Goal: Task Accomplishment & Management: Use online tool/utility

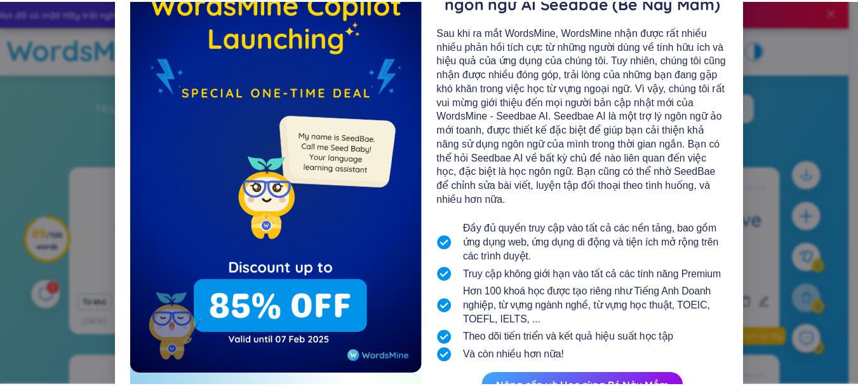
scroll to position [127, 0]
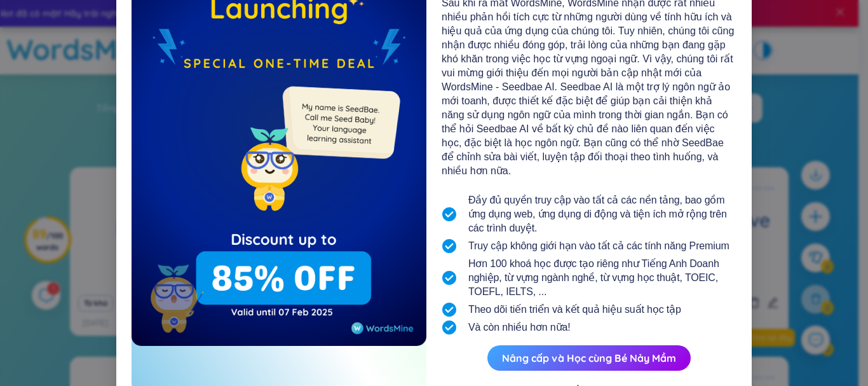
click at [716, 158] on div "Sau khi ra mắt WordsMine, WordsMine nhận được rất nhiều nhiều phản hồi tích cực…" at bounding box center [589, 87] width 295 height 182
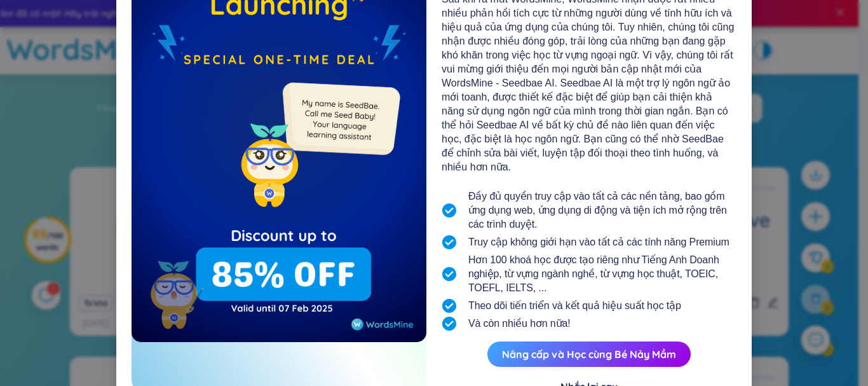
click at [584, 379] on div "Nhắc lại sau" at bounding box center [588, 386] width 57 height 14
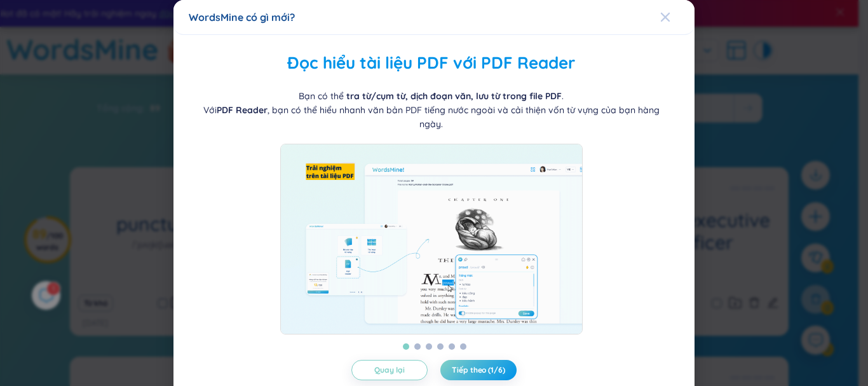
click at [660, 17] on icon "Close" at bounding box center [665, 17] width 10 height 10
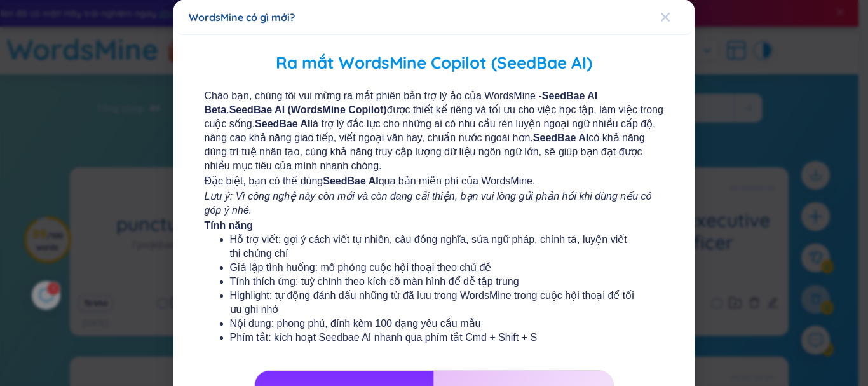
click at [660, 21] on icon "Close" at bounding box center [665, 17] width 10 height 10
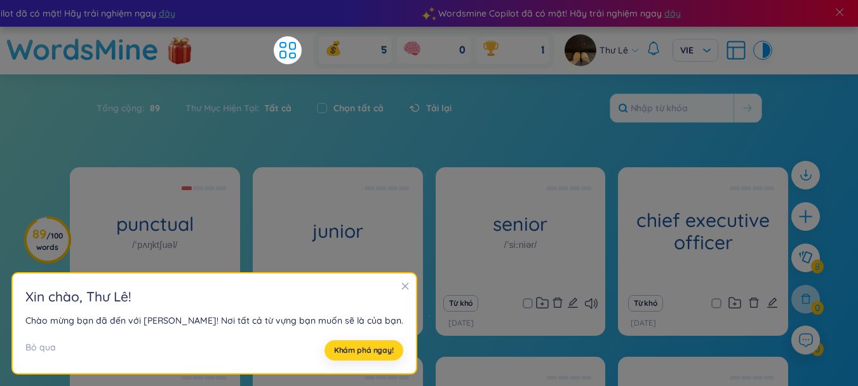
click at [355, 356] on button "Khám phá ngay!" at bounding box center [364, 350] width 79 height 20
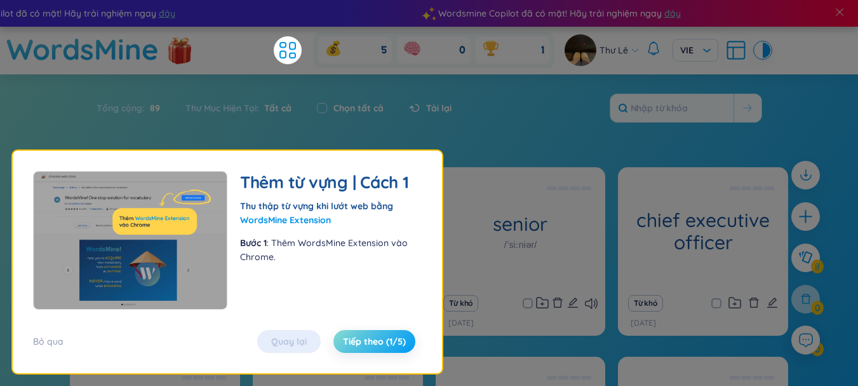
click at [356, 347] on span "Tiếp theo (1/5)" at bounding box center [374, 341] width 63 height 13
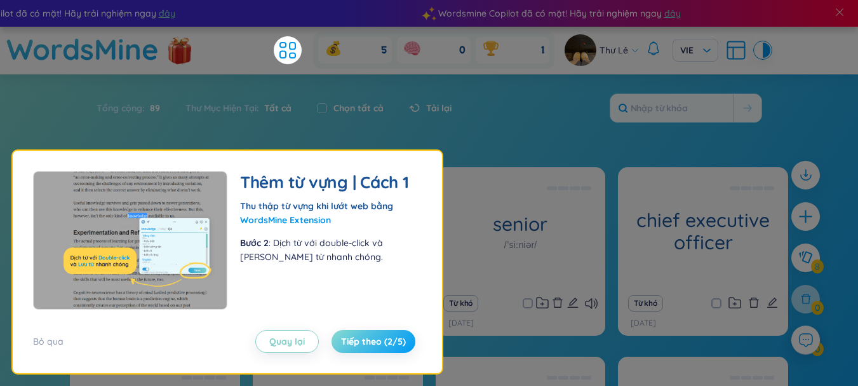
click at [358, 348] on button "Tiếp theo (2/5)" at bounding box center [374, 341] width 84 height 23
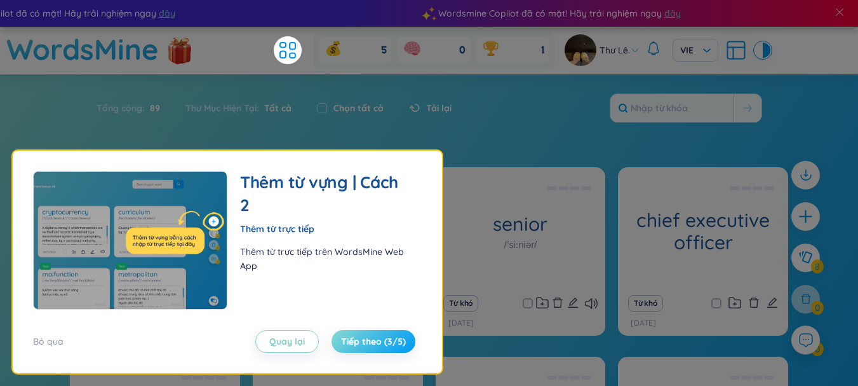
click at [358, 348] on button "Tiếp theo (3/5)" at bounding box center [374, 341] width 84 height 23
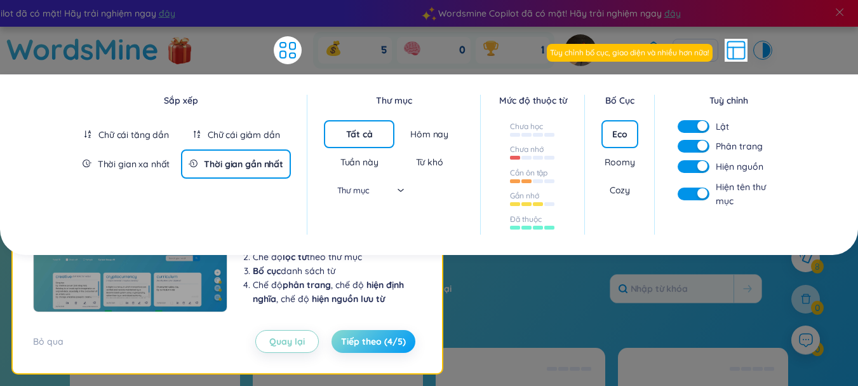
click at [359, 351] on button "Tiếp theo (4/5)" at bounding box center [374, 341] width 84 height 23
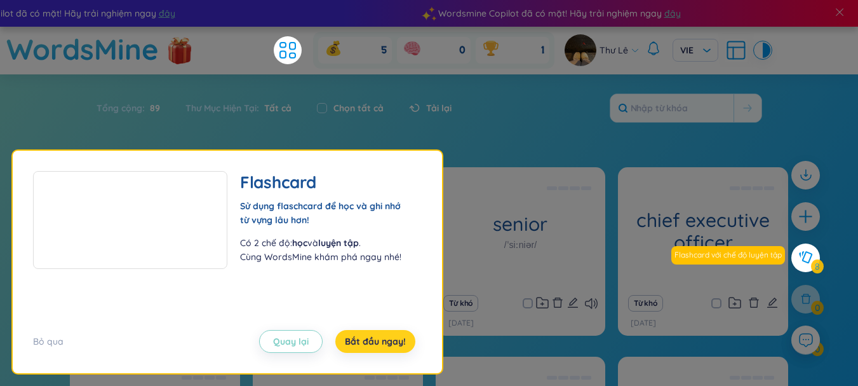
click at [385, 340] on span "Bắt đầu ngay!" at bounding box center [375, 341] width 61 height 13
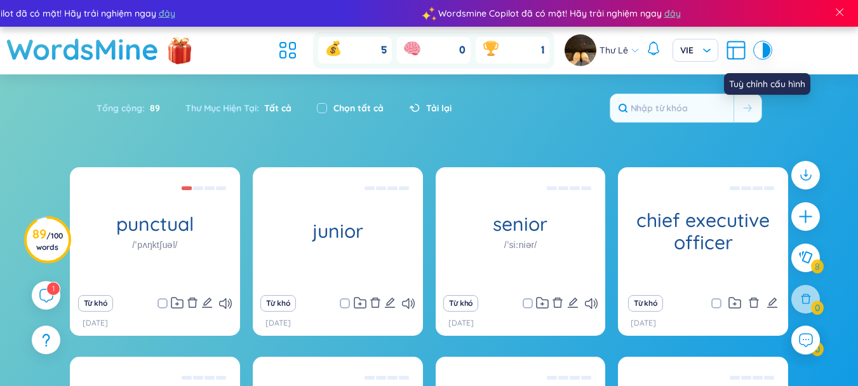
click at [734, 53] on icon at bounding box center [736, 50] width 23 height 23
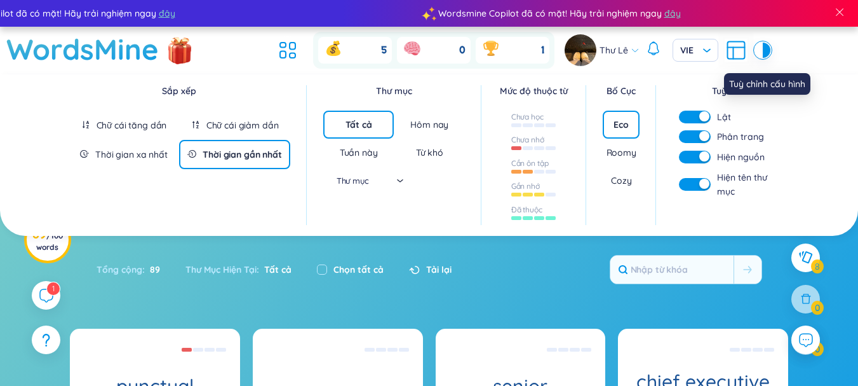
click at [734, 53] on icon at bounding box center [736, 50] width 23 height 23
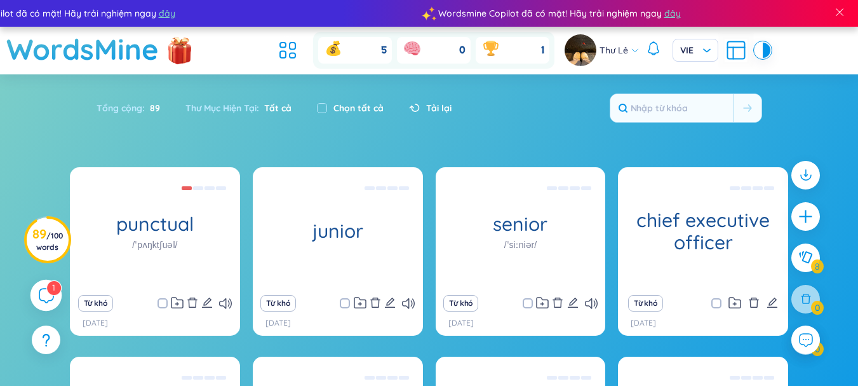
click at [54, 293] on span "1" at bounding box center [53, 287] width 3 height 14
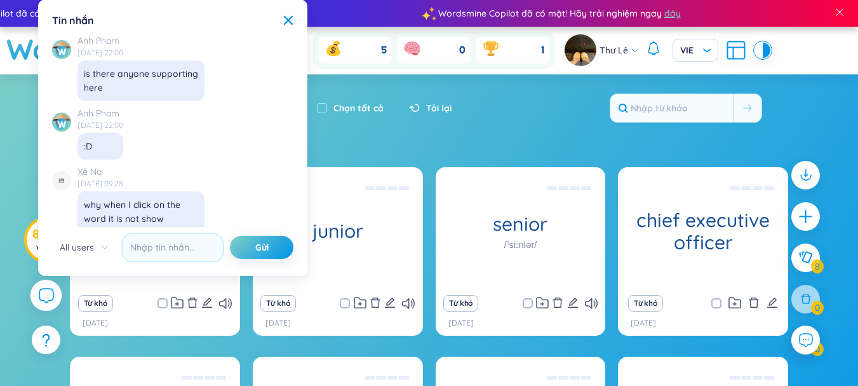
click at [54, 293] on div at bounding box center [46, 296] width 32 height 32
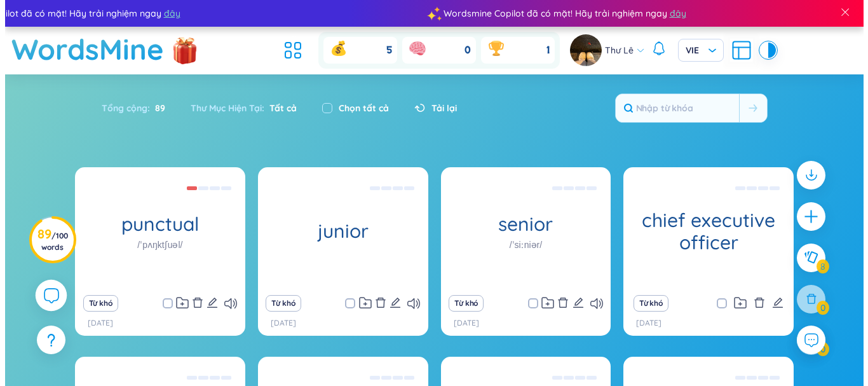
scroll to position [14683, 0]
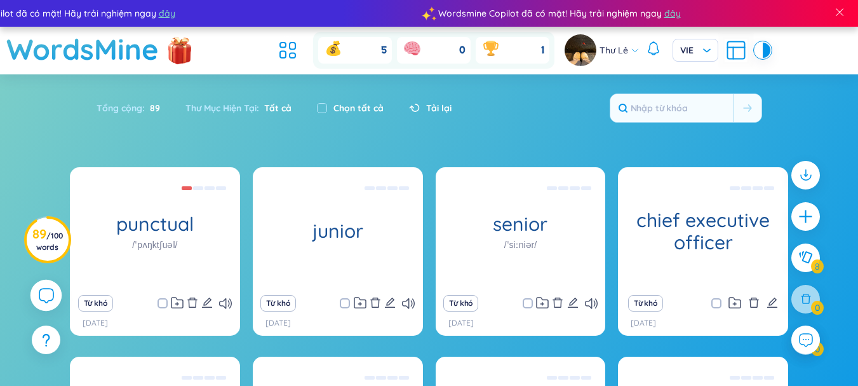
click at [53, 295] on icon at bounding box center [46, 295] width 14 height 14
click at [51, 294] on icon at bounding box center [45, 294] width 15 height 15
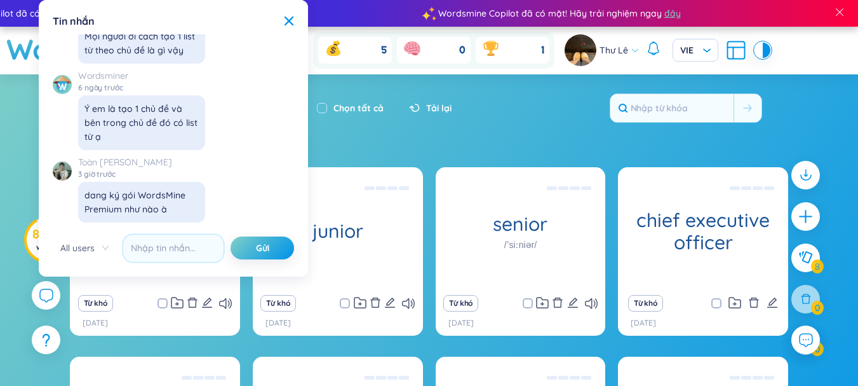
click at [389, 142] on section "Sắp xếp Chữ cái tăng dần Chữ cái giảm dần Thời gian xa nhất Thời gian gần nhất …" at bounding box center [429, 339] width 858 height 531
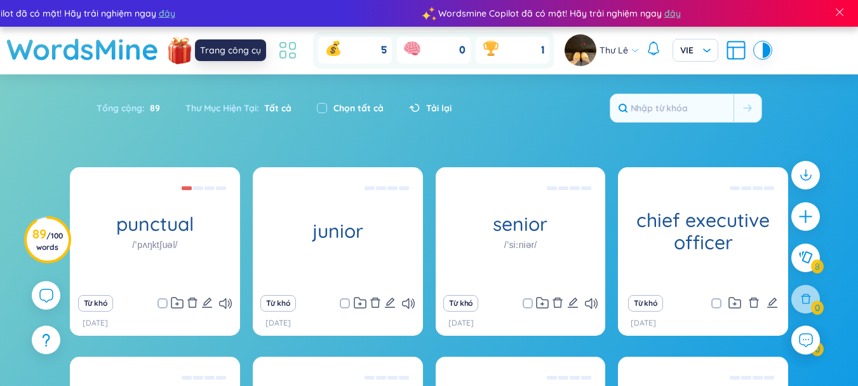
click at [291, 49] on icon at bounding box center [293, 46] width 6 height 7
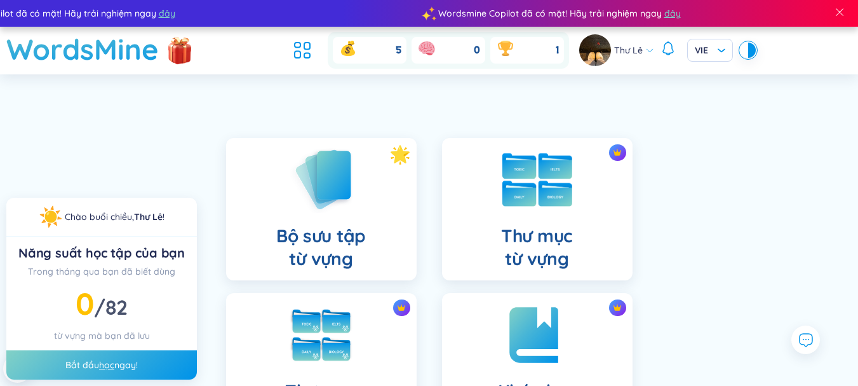
click at [553, 215] on div "Thư mục từ vựng" at bounding box center [537, 209] width 191 height 142
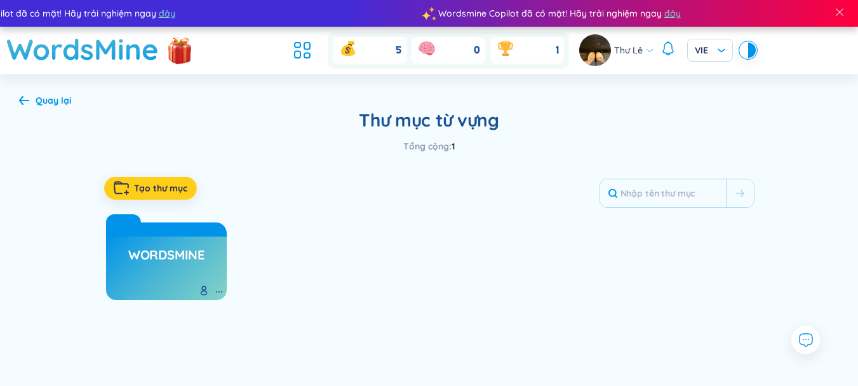
click at [164, 186] on span "Tạo thư mục" at bounding box center [160, 188] width 53 height 13
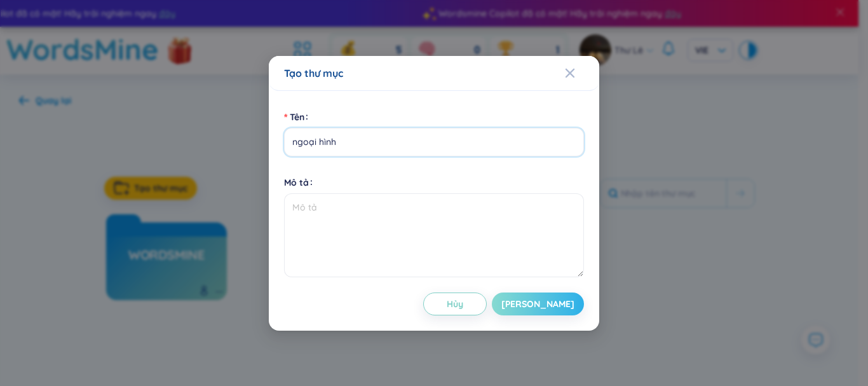
type input "ngoại hình"
click at [559, 302] on span "[PERSON_NAME]" at bounding box center [537, 303] width 73 height 13
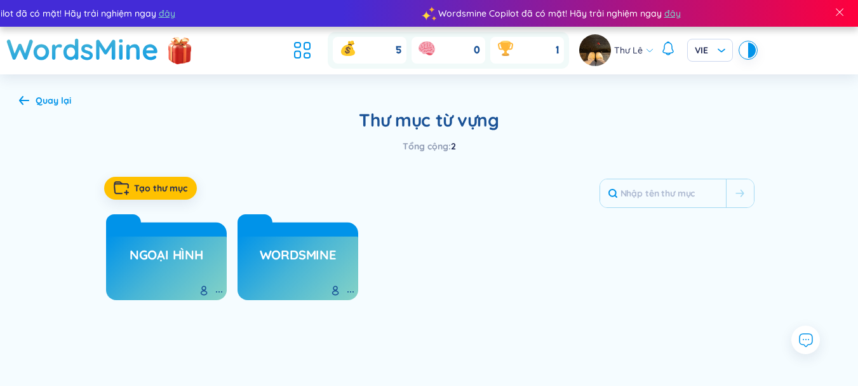
click at [317, 255] on h3 "WordsMine" at bounding box center [298, 258] width 76 height 24
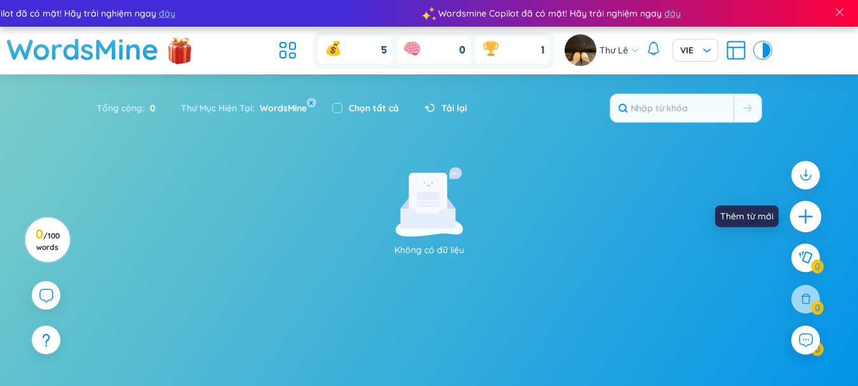
click at [800, 220] on icon "plus" at bounding box center [806, 217] width 18 height 18
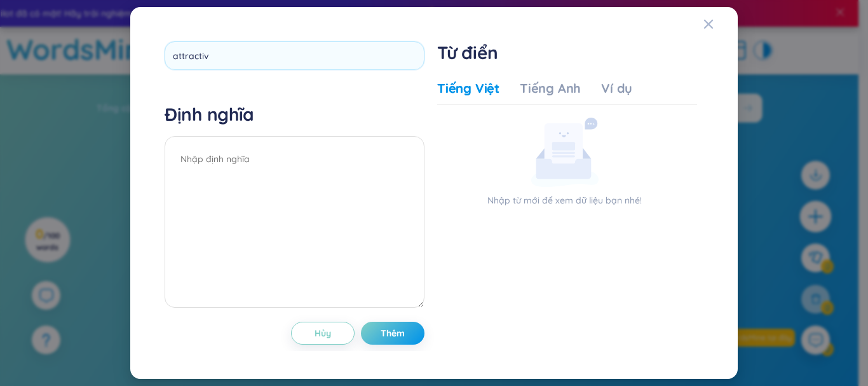
type input "attractive"
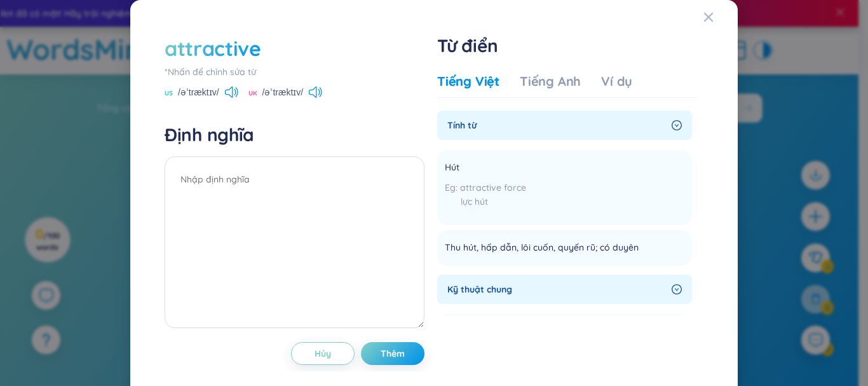
click at [324, 88] on div "US /əˈtræktɪv/ UK /əˈtræktɪv/" at bounding box center [295, 93] width 260 height 11
click at [316, 93] on icon at bounding box center [315, 91] width 13 height 11
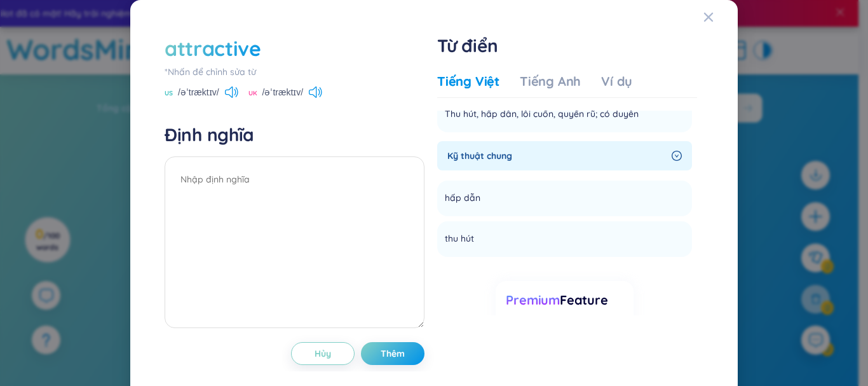
scroll to position [135, 0]
click at [584, 274] on div "Premium Feature Nâng cấp Premium" at bounding box center [564, 318] width 137 height 109
click at [531, 201] on li "hấp dẫn Thêm" at bounding box center [564, 197] width 255 height 36
click at [466, 201] on span "hấp dẫn" at bounding box center [463, 196] width 36 height 15
click at [400, 360] on button "Thêm" at bounding box center [393, 353] width 64 height 23
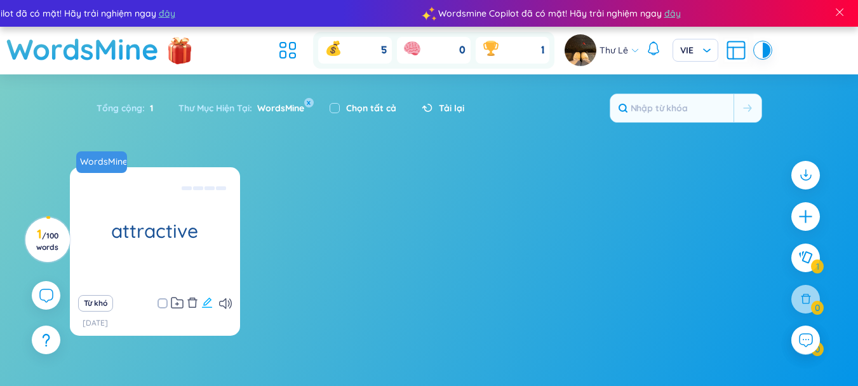
click at [204, 299] on icon "edit" at bounding box center [206, 302] width 11 height 11
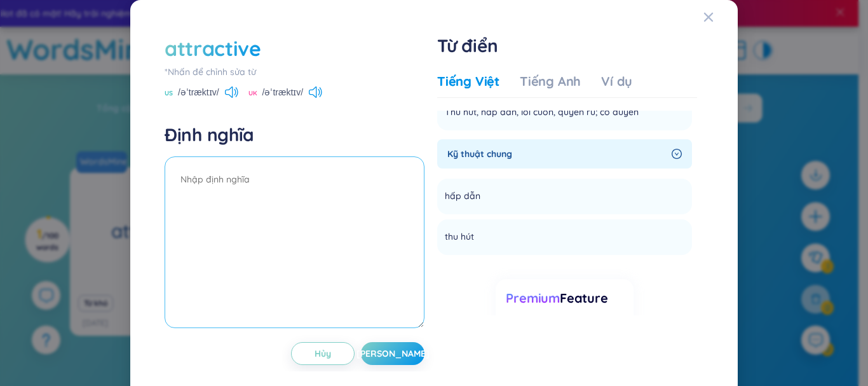
click at [213, 215] on textarea at bounding box center [295, 242] width 260 height 172
type textarea "thu hút"
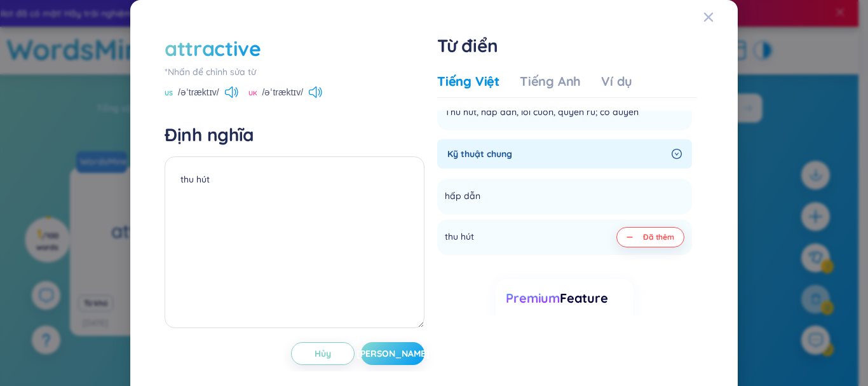
click at [389, 348] on span "[PERSON_NAME]" at bounding box center [392, 353] width 73 height 13
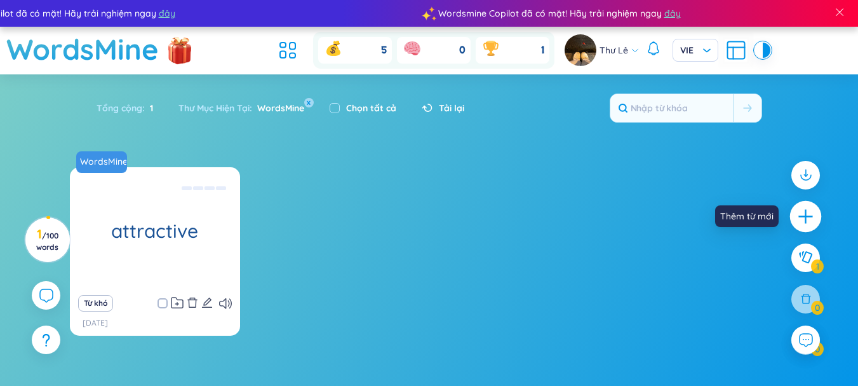
click at [804, 223] on icon "plus" at bounding box center [806, 217] width 18 height 18
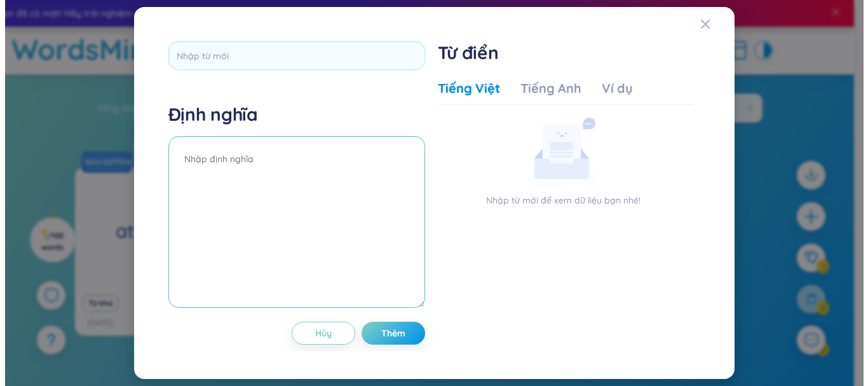
scroll to position [0, 0]
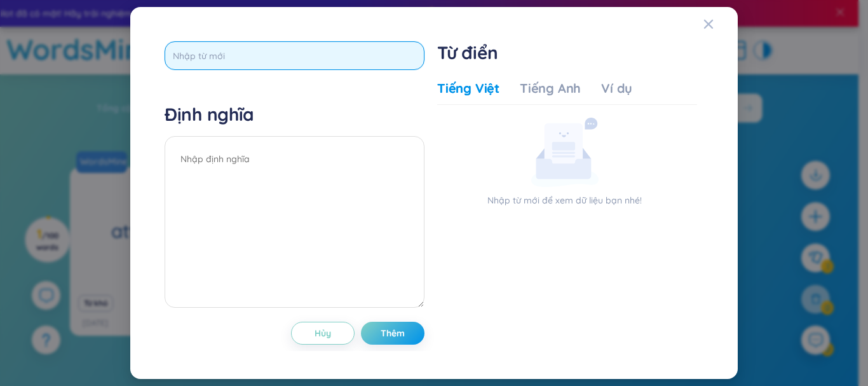
click at [274, 59] on input "text" at bounding box center [295, 55] width 260 height 29
type input "bald"
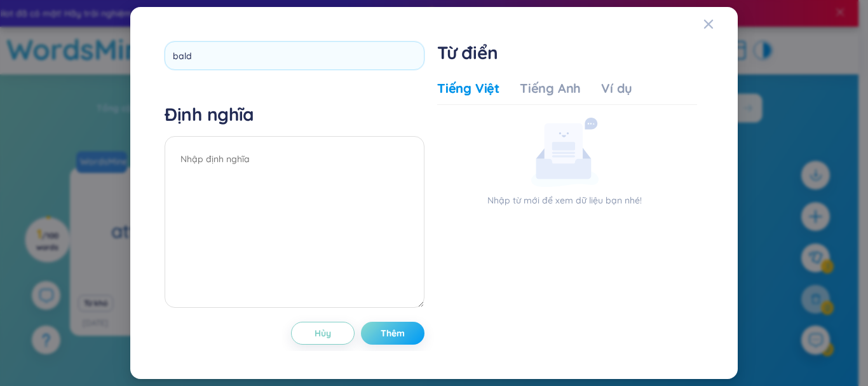
click at [396, 337] on div "bald Định nghĩa Hủy Thêm" at bounding box center [295, 192] width 260 height 303
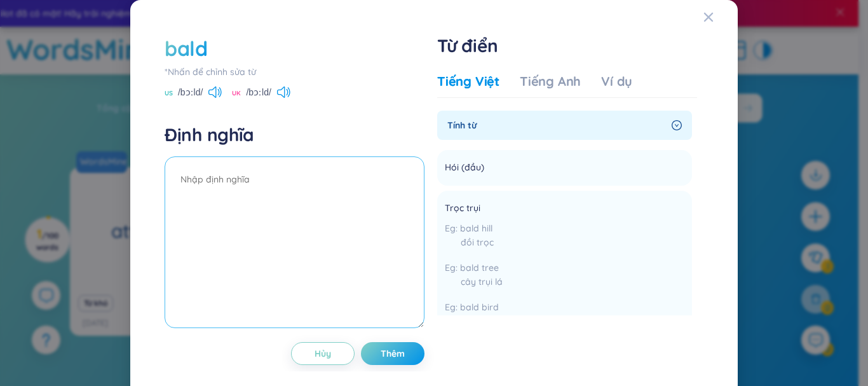
click at [337, 188] on textarea at bounding box center [295, 242] width 260 height 172
type textarea "hói"
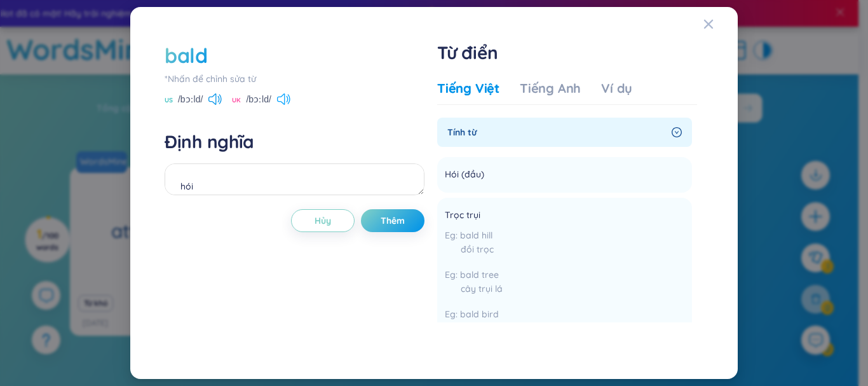
click at [280, 89] on div "bald *Nhấn để chỉnh sửa từ [GEOGRAPHIC_DATA] /bɔːld/ [GEOGRAPHIC_DATA] /bɔːld/" at bounding box center [295, 73] width 260 height 65
click at [288, 97] on icon at bounding box center [287, 98] width 2 height 6
click at [391, 222] on span "Thêm" at bounding box center [393, 220] width 24 height 13
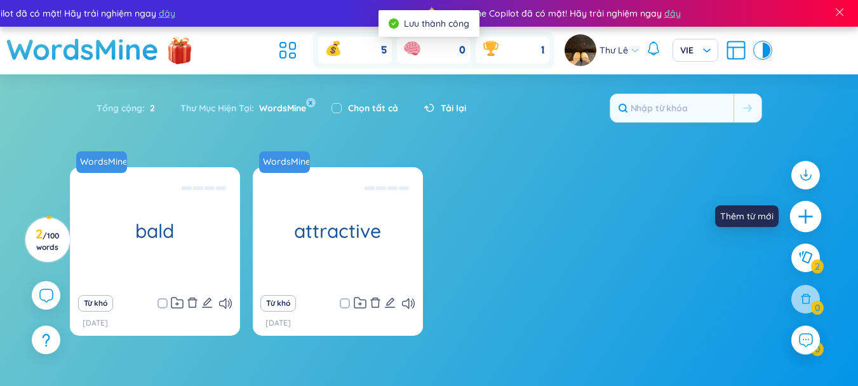
click at [809, 226] on div at bounding box center [806, 217] width 32 height 32
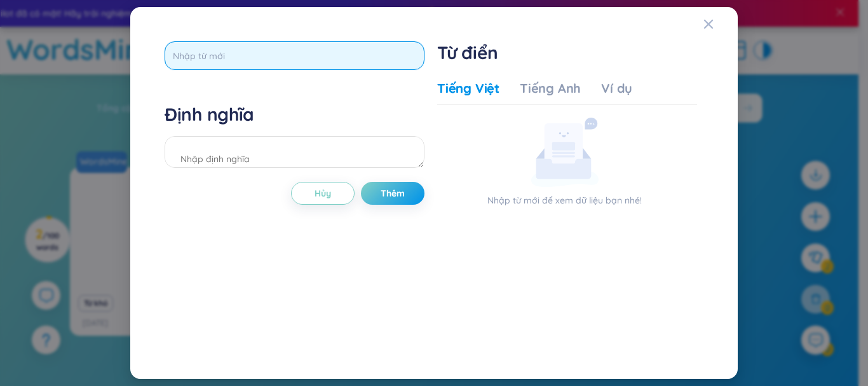
click at [388, 55] on input "text" at bounding box center [295, 55] width 260 height 29
type input "blonde"
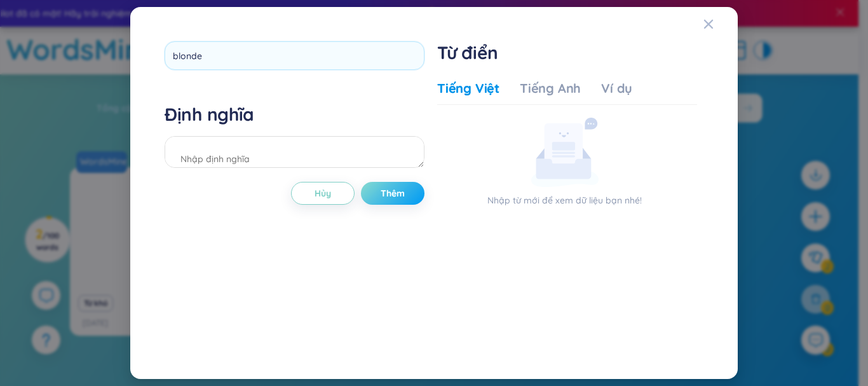
click at [395, 190] on div "blonde Định nghĩa Hủy Thêm" at bounding box center [295, 192] width 260 height 303
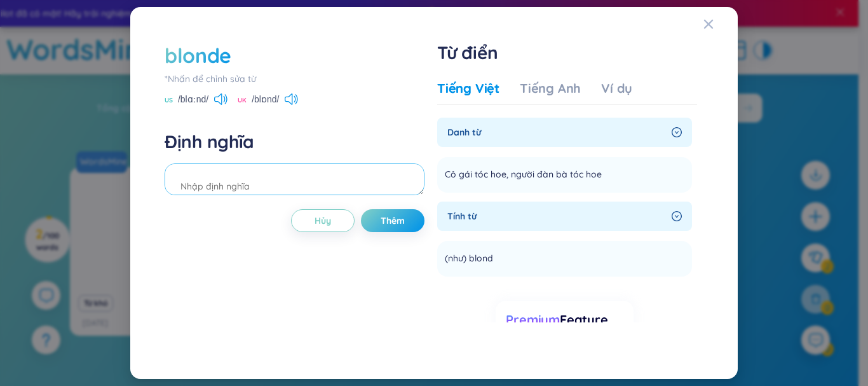
click at [325, 184] on textarea at bounding box center [295, 179] width 260 height 32
type textarea "tóc hoe"
click at [388, 225] on span "Thêm" at bounding box center [393, 220] width 24 height 13
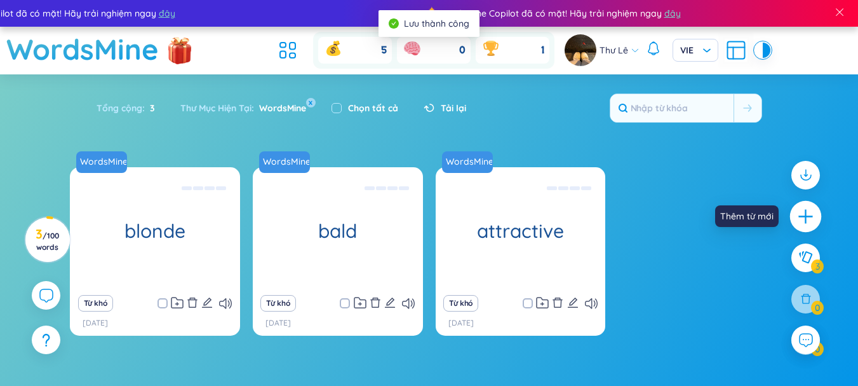
click at [809, 224] on icon "plus" at bounding box center [806, 217] width 18 height 18
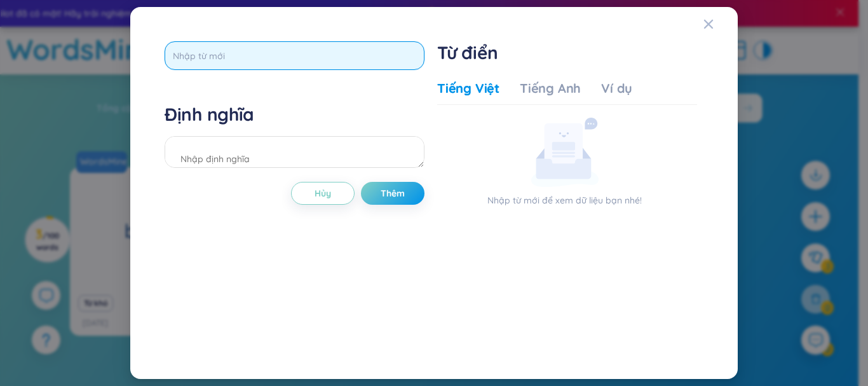
click at [302, 55] on input "text" at bounding box center [295, 55] width 260 height 29
type input "middle-aged"
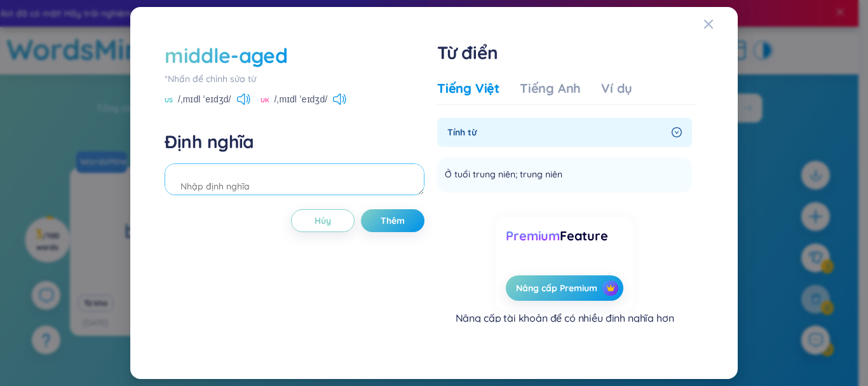
click at [358, 180] on textarea at bounding box center [295, 179] width 260 height 32
type textarea "trung niên"
click at [339, 97] on icon at bounding box center [339, 98] width 13 height 11
click at [395, 222] on span "Thêm" at bounding box center [393, 220] width 24 height 13
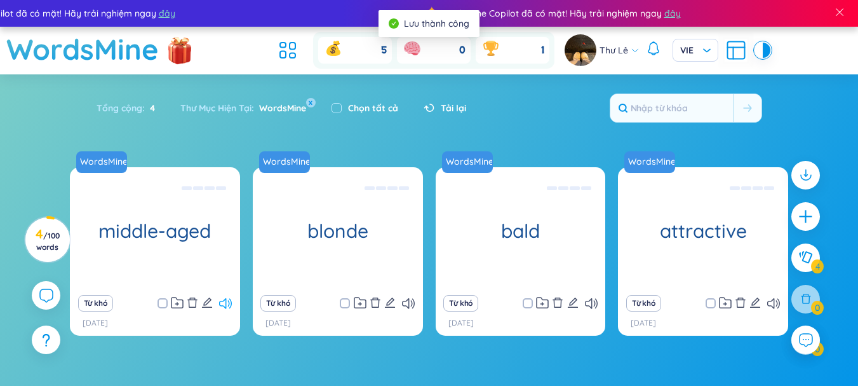
click at [228, 300] on icon at bounding box center [225, 303] width 13 height 11
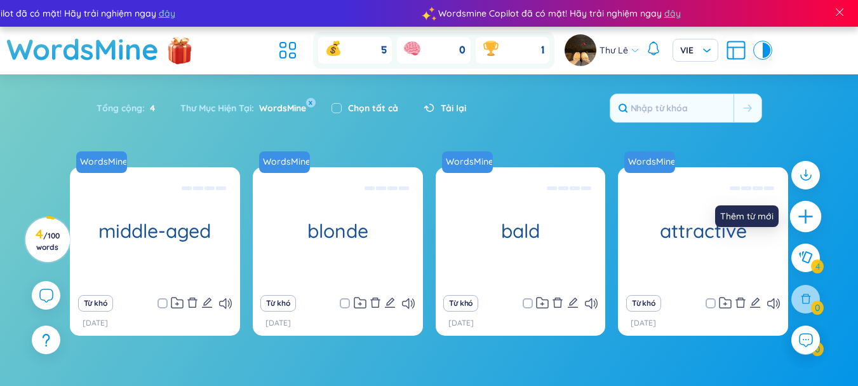
click at [794, 211] on div at bounding box center [806, 217] width 32 height 32
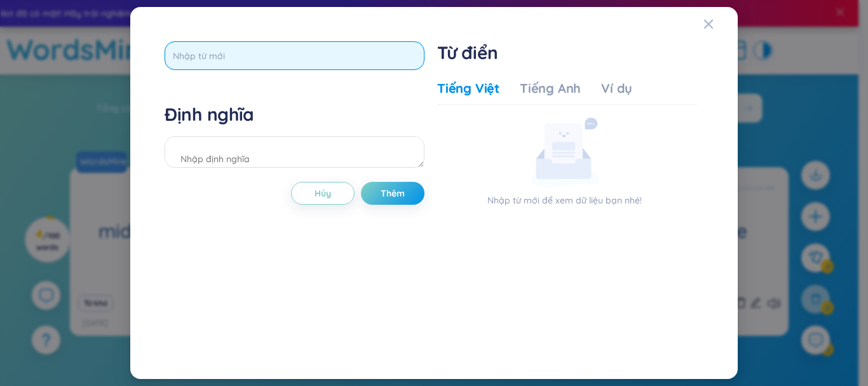
click at [306, 58] on input "text" at bounding box center [295, 55] width 260 height 29
type input "elderly"
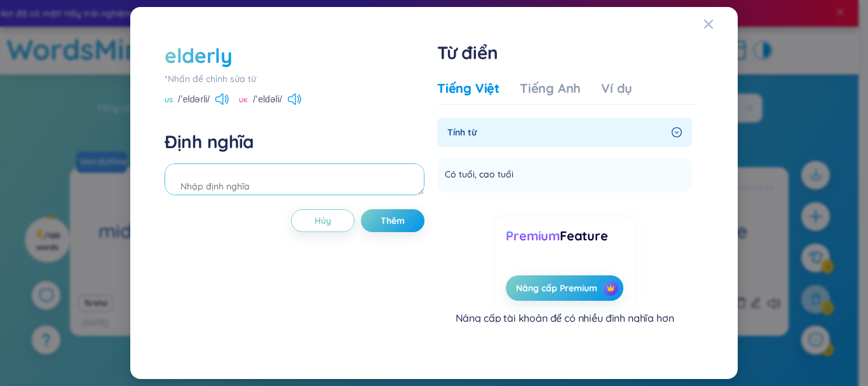
click at [233, 176] on textarea at bounding box center [295, 179] width 260 height 32
type textarea "a"
type textarea "cao tuổi"
click at [397, 226] on span "Thêm" at bounding box center [393, 220] width 24 height 13
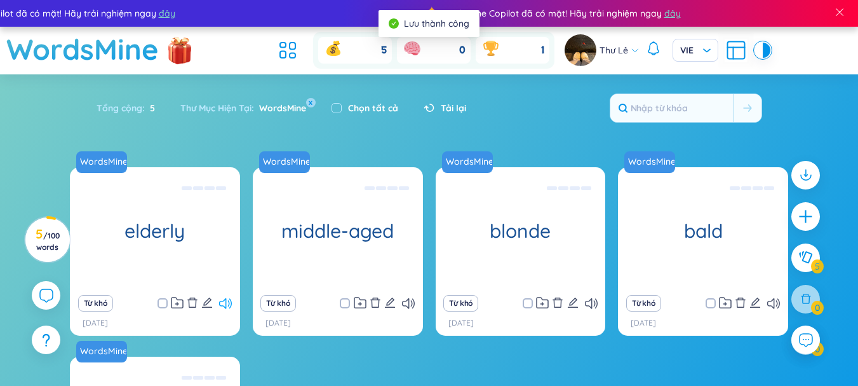
click at [227, 306] on icon at bounding box center [225, 303] width 13 height 11
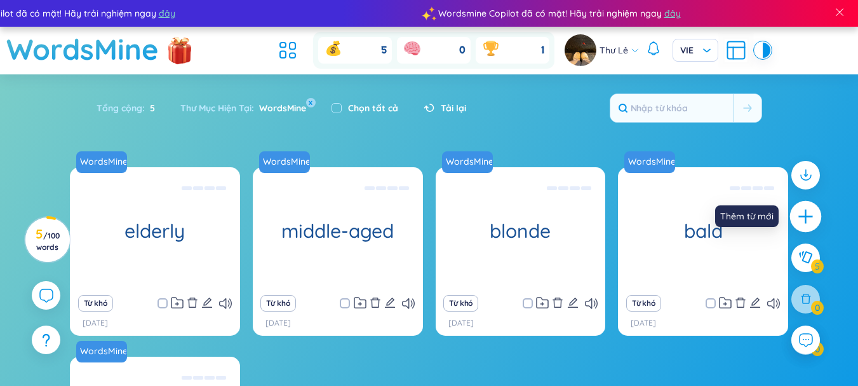
click at [801, 218] on icon "plus" at bounding box center [806, 217] width 18 height 18
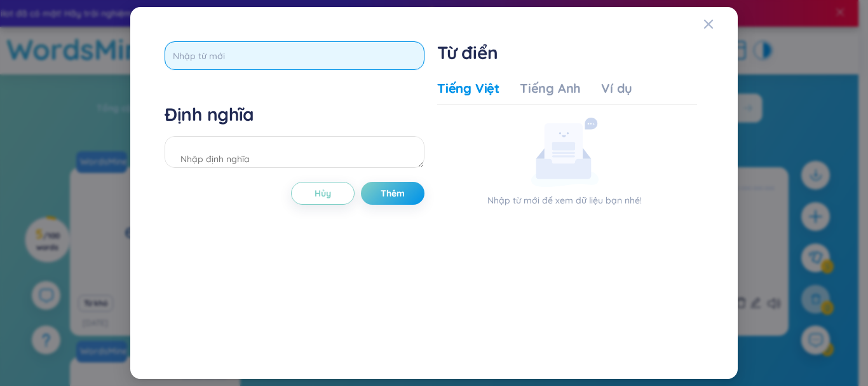
click at [295, 50] on input "text" at bounding box center [295, 55] width 260 height 29
type input "smart"
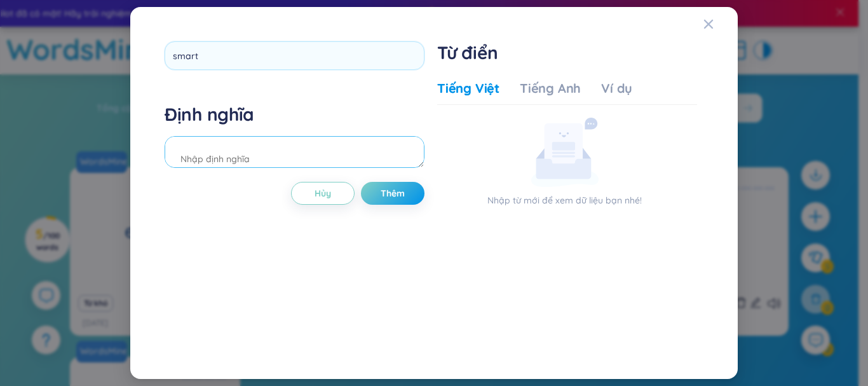
drag, startPoint x: 426, startPoint y: 191, endPoint x: 417, endPoint y: 191, distance: 8.3
click at [417, 191] on div "smart Định nghĩa Hủy Thêm Từ điển Tiếng Việt Tiếng Anh Ví dụ Nhập từ mới để xem…" at bounding box center [433, 193] width 551 height 316
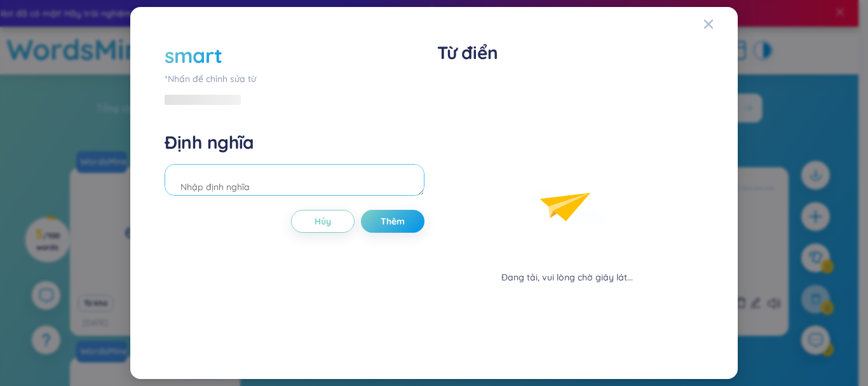
scroll to position [14, 0]
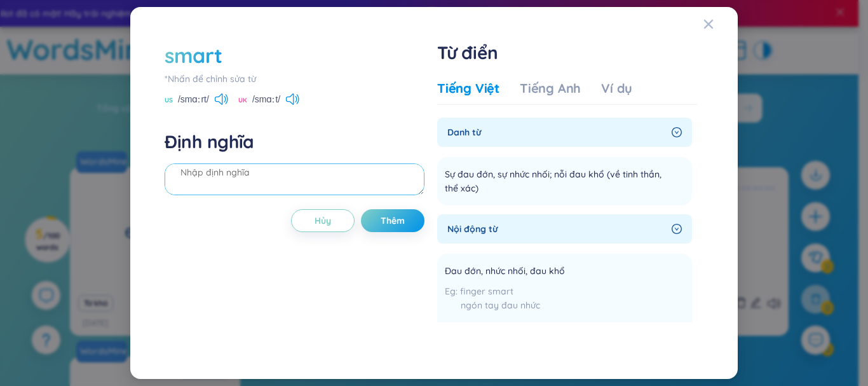
click at [374, 191] on textarea at bounding box center [295, 179] width 260 height 32
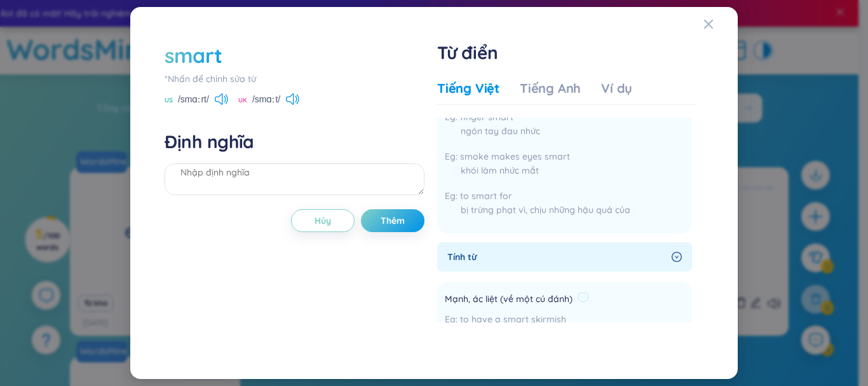
click at [559, 304] on span "Mạnh, ác liệt (về một cú đánh)" at bounding box center [509, 299] width 128 height 15
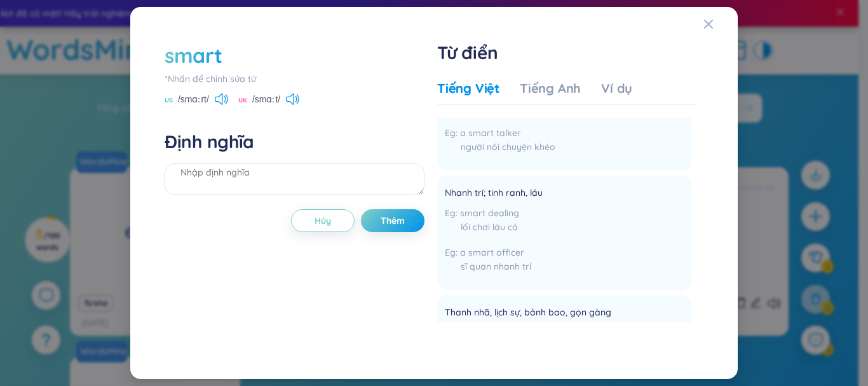
scroll to position [691, 0]
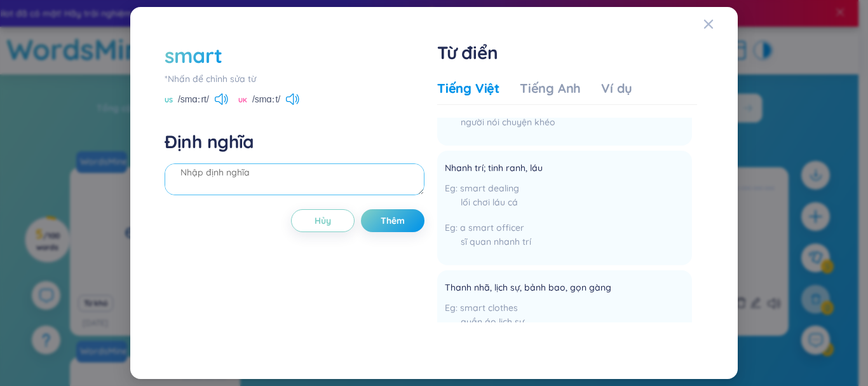
click at [321, 180] on textarea at bounding box center [295, 179] width 260 height 32
type textarea "t"
type textarea "lịch thiệp"
click at [370, 220] on button "Thêm" at bounding box center [393, 220] width 64 height 23
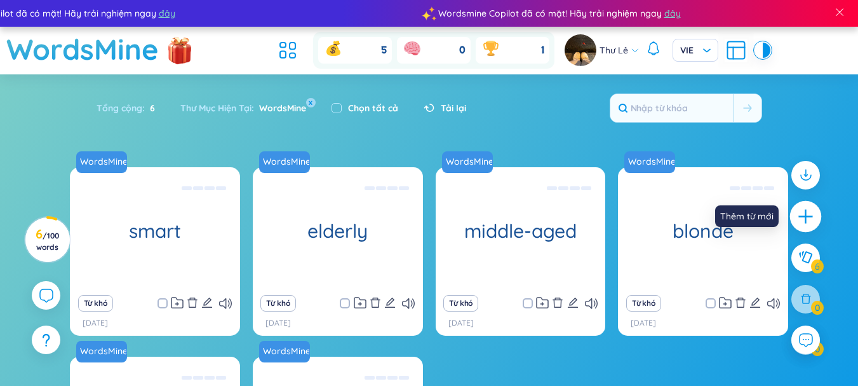
click at [811, 214] on icon "plus" at bounding box center [806, 217] width 18 height 18
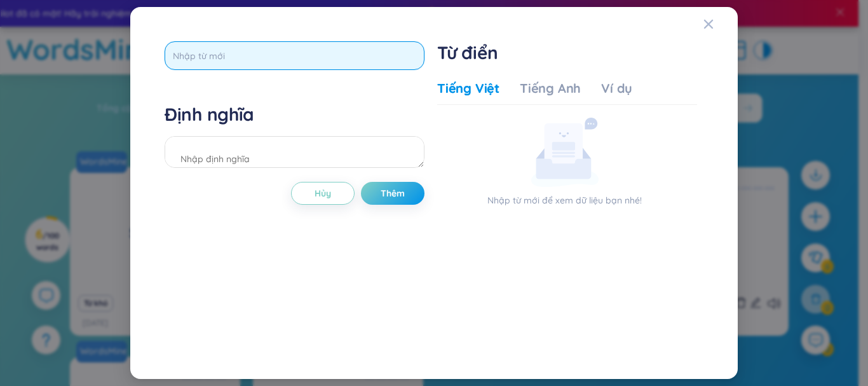
click at [352, 66] on input "text" at bounding box center [295, 55] width 260 height 29
type input "pale"
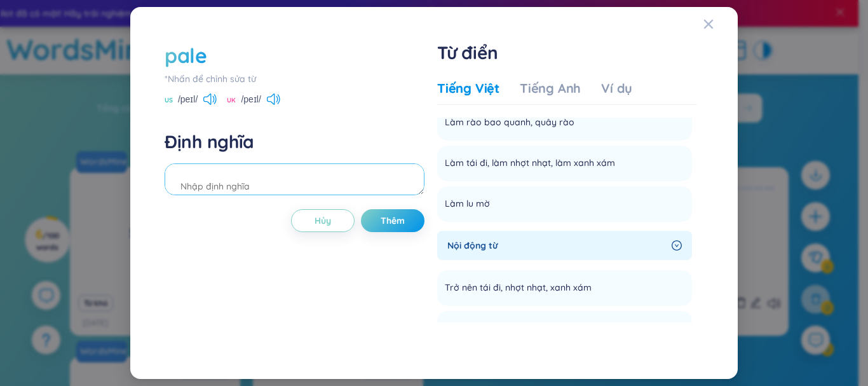
scroll to position [168, 0]
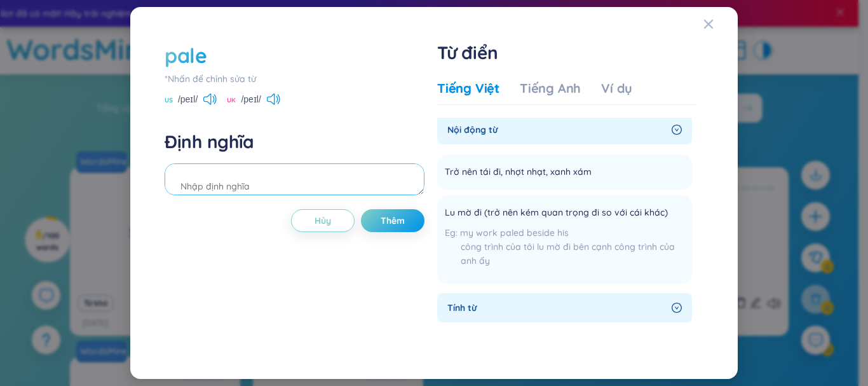
click at [378, 186] on textarea at bounding box center [295, 179] width 260 height 32
type textarea "nhợt nhạt"
click at [395, 217] on span "Thêm" at bounding box center [393, 220] width 24 height 13
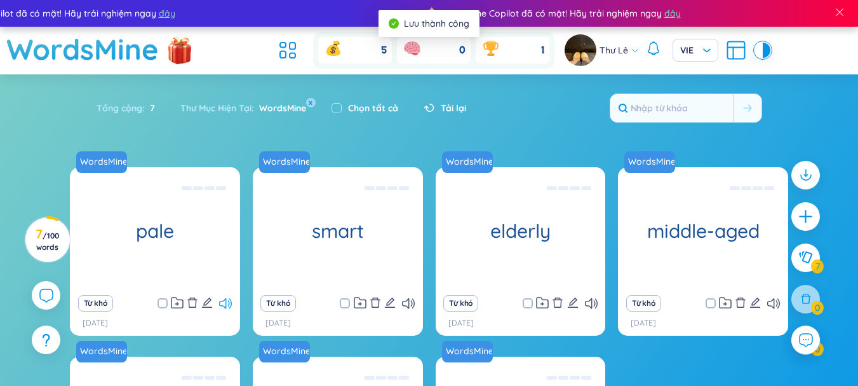
click at [231, 303] on icon at bounding box center [225, 303] width 13 height 11
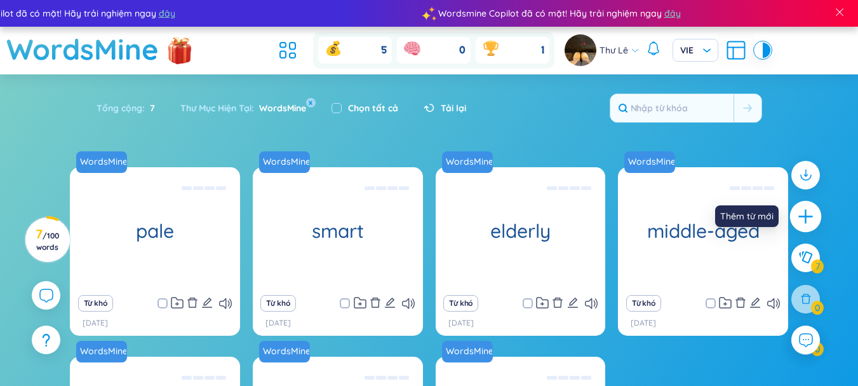
click at [794, 220] on div at bounding box center [806, 217] width 32 height 32
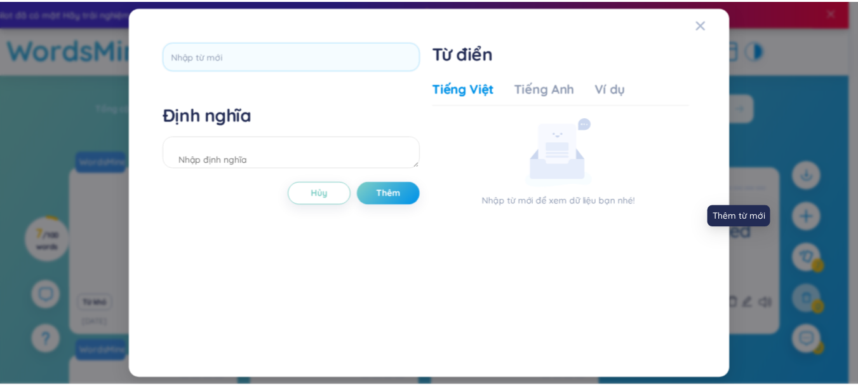
scroll to position [0, 0]
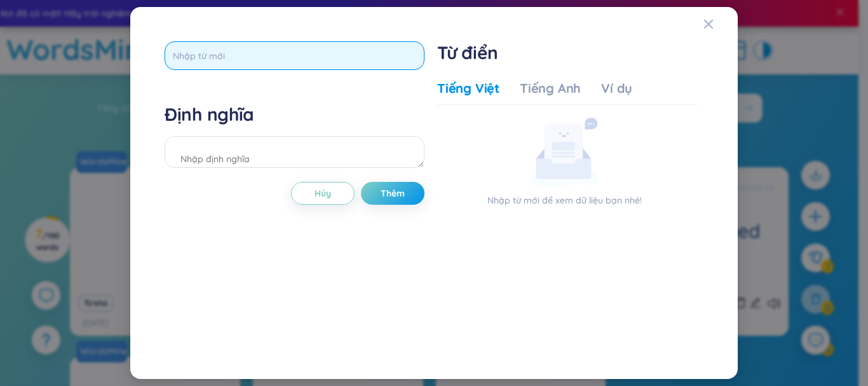
click at [328, 62] on input "text" at bounding box center [295, 55] width 260 height 29
type input "freckles"
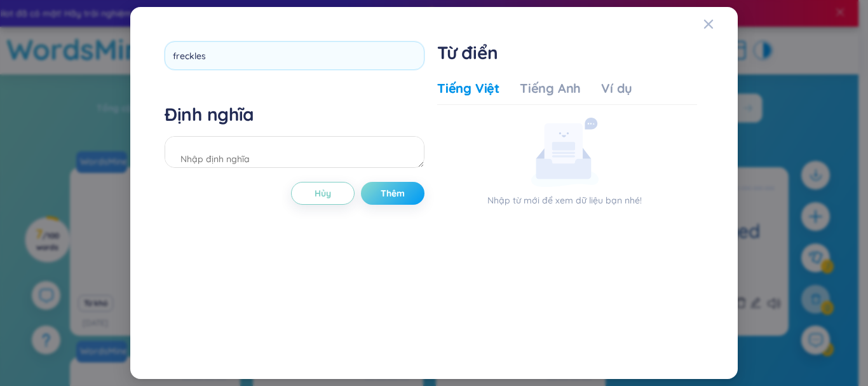
click at [406, 189] on div "freckles Định nghĩa Hủy Thêm" at bounding box center [295, 192] width 260 height 303
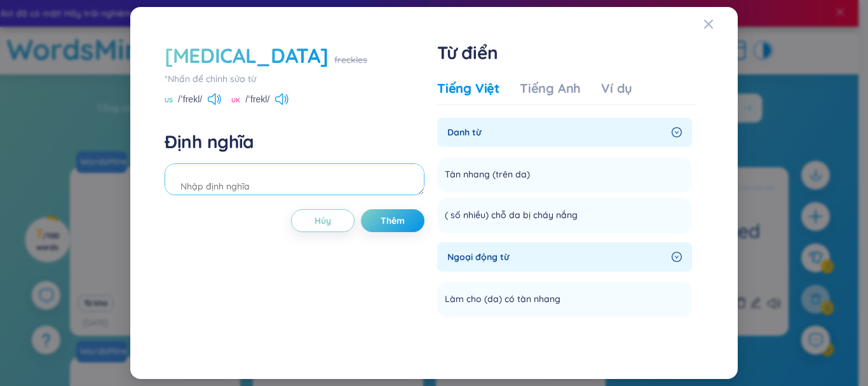
click at [309, 180] on textarea at bounding box center [295, 179] width 260 height 32
type textarea "tàn nhang"
click at [377, 222] on button "Thêm" at bounding box center [393, 220] width 64 height 23
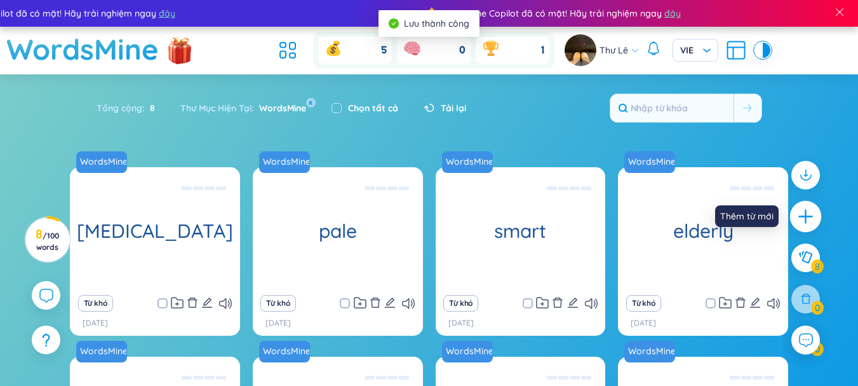
click at [805, 215] on icon "plus" at bounding box center [806, 217] width 18 height 18
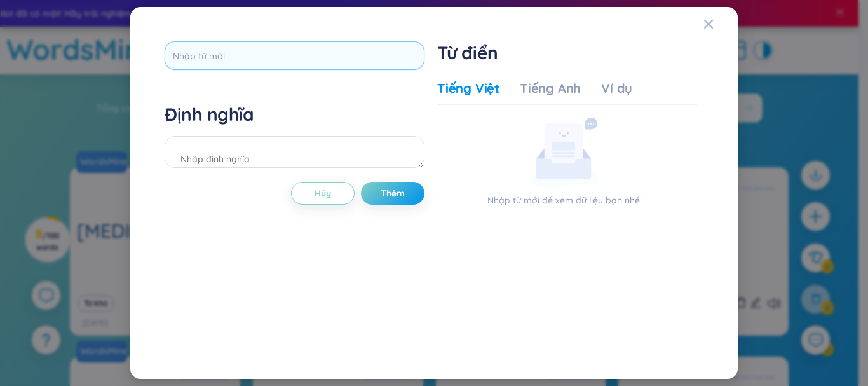
drag, startPoint x: 792, startPoint y: 215, endPoint x: 386, endPoint y: 67, distance: 432.7
click at [395, 97] on div "Định nghĩa Hủy Thêm Từ điển Tiếng Việt Tiếng Anh Ví dụ Nhập từ mới để xem dữ li…" at bounding box center [434, 193] width 868 height 386
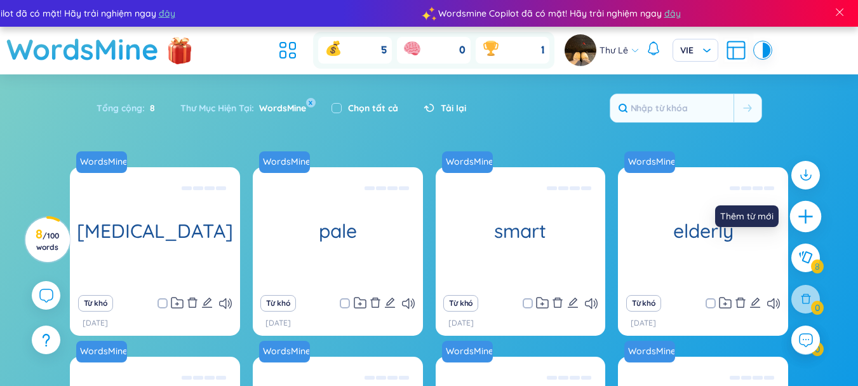
click at [800, 215] on icon "plus" at bounding box center [806, 217] width 18 height 18
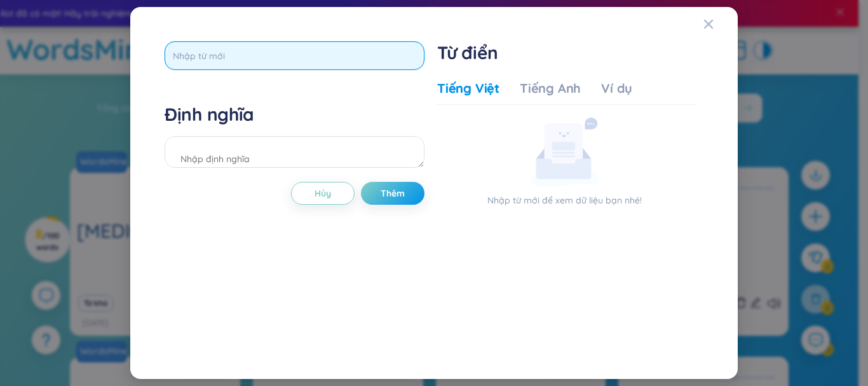
click at [374, 47] on input "text" at bounding box center [295, 55] width 260 height 29
type input "beard"
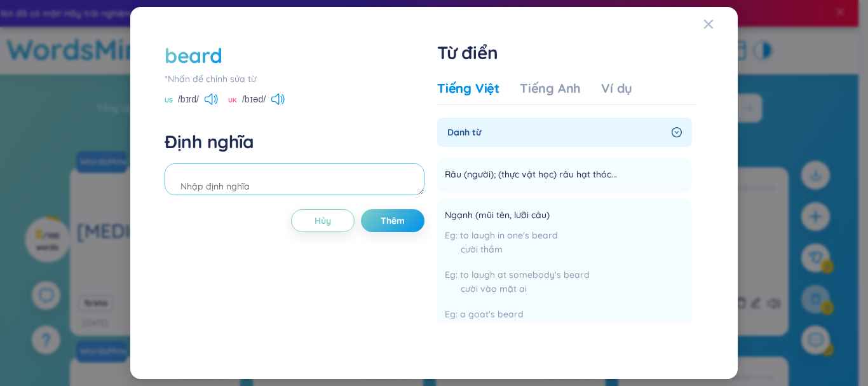
click at [348, 184] on textarea at bounding box center [295, 179] width 260 height 32
type textarea "râu"
click at [285, 104] on icon at bounding box center [277, 98] width 13 height 11
click at [407, 227] on button "Thêm" at bounding box center [393, 220] width 64 height 23
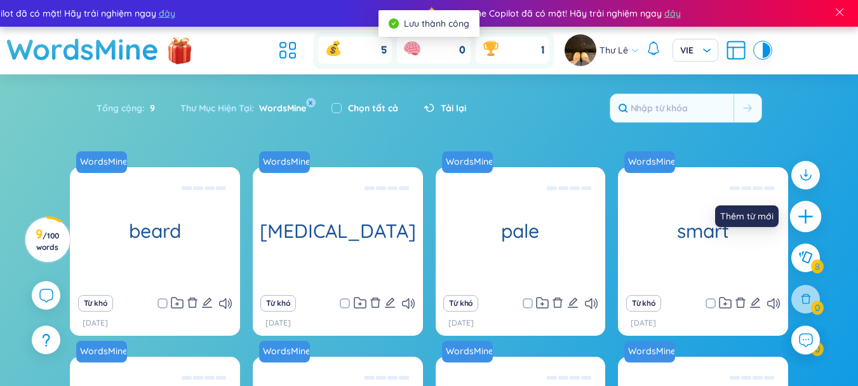
click at [804, 212] on icon "plus" at bounding box center [806, 217] width 18 height 18
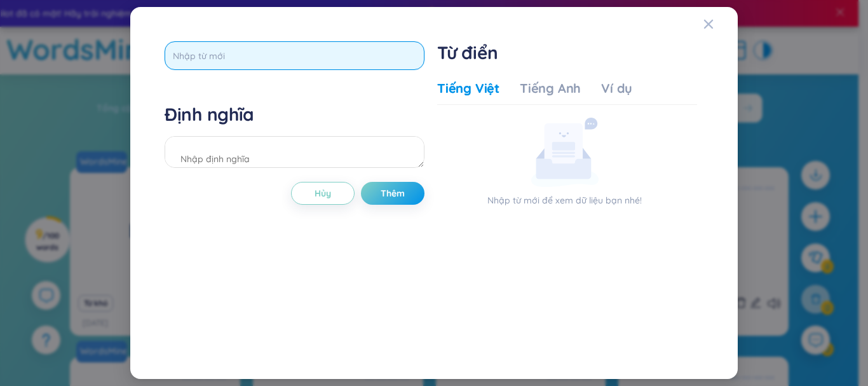
click at [404, 67] on input "text" at bounding box center [295, 55] width 260 height 29
type input "moustache"
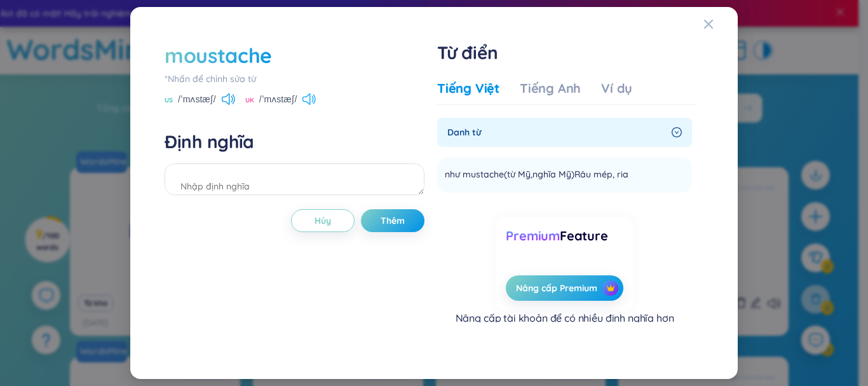
click at [310, 100] on icon at bounding box center [306, 98] width 8 height 11
click at [270, 184] on textarea at bounding box center [295, 179] width 260 height 32
type textarea "râu mép"
click at [389, 217] on span "Thêm" at bounding box center [393, 220] width 24 height 13
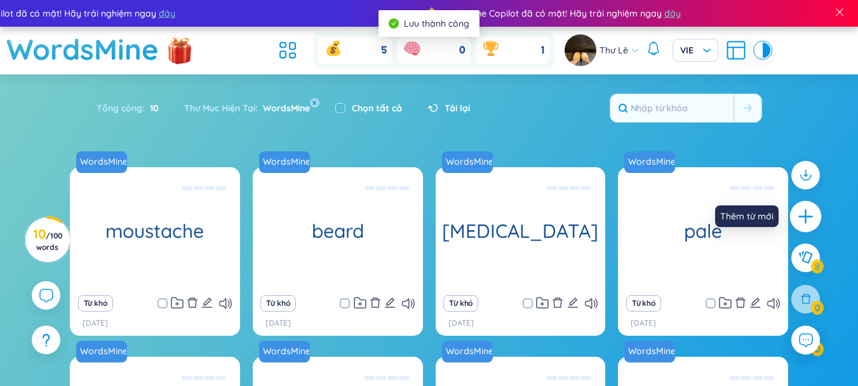
click at [812, 225] on icon "plus" at bounding box center [806, 217] width 18 height 18
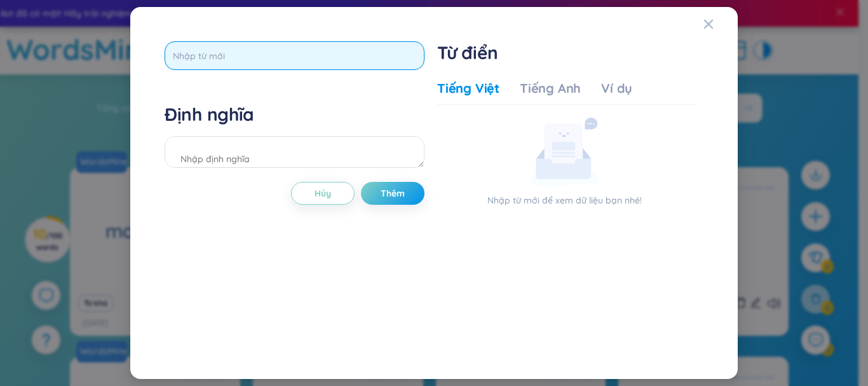
click at [349, 57] on input "text" at bounding box center [295, 55] width 260 height 29
type input "receding hair"
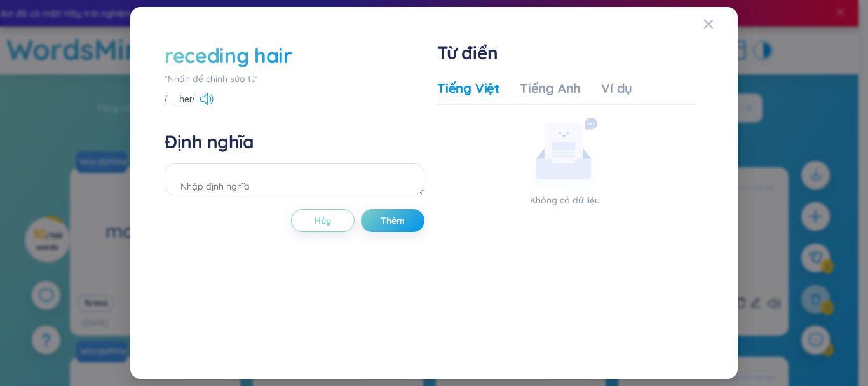
click at [206, 100] on icon at bounding box center [206, 98] width 13 height 11
click at [309, 176] on textarea at bounding box center [295, 179] width 260 height 32
type textarea "tóc hói dần"
click at [375, 221] on button "Thêm" at bounding box center [393, 220] width 64 height 23
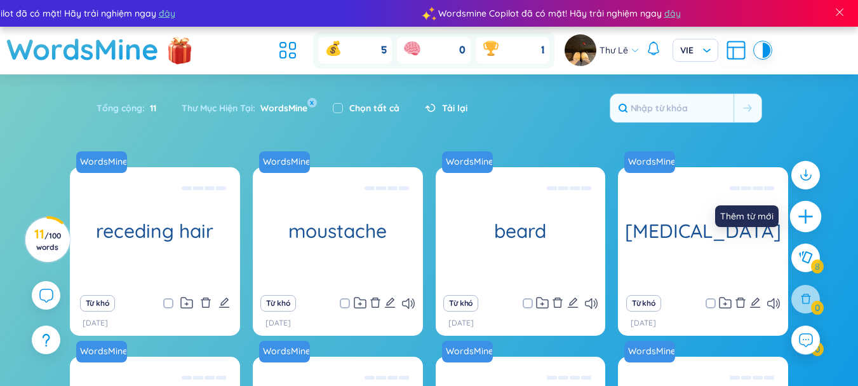
click at [812, 218] on icon "plus" at bounding box center [806, 217] width 18 height 18
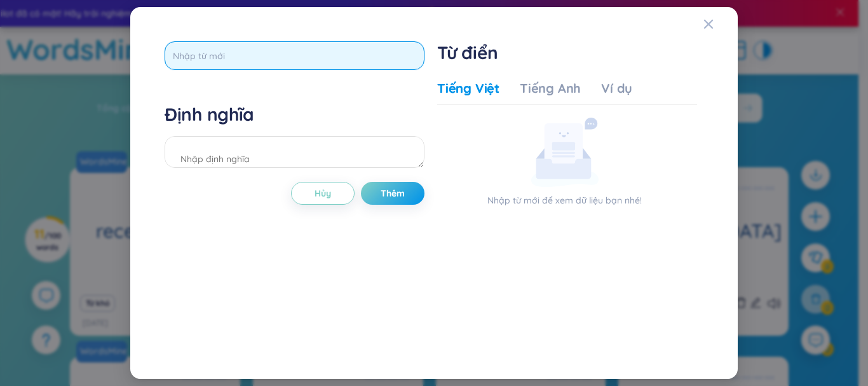
click at [266, 64] on input "text" at bounding box center [295, 55] width 260 height 29
type input "auburn hair"
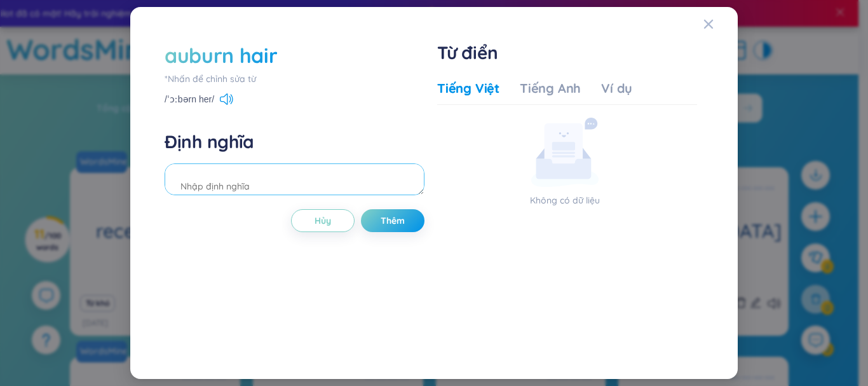
click at [294, 172] on textarea at bounding box center [295, 179] width 260 height 32
type textarea "tóc nâu hung đỏ"
click at [381, 219] on span "Thêm" at bounding box center [393, 220] width 24 height 13
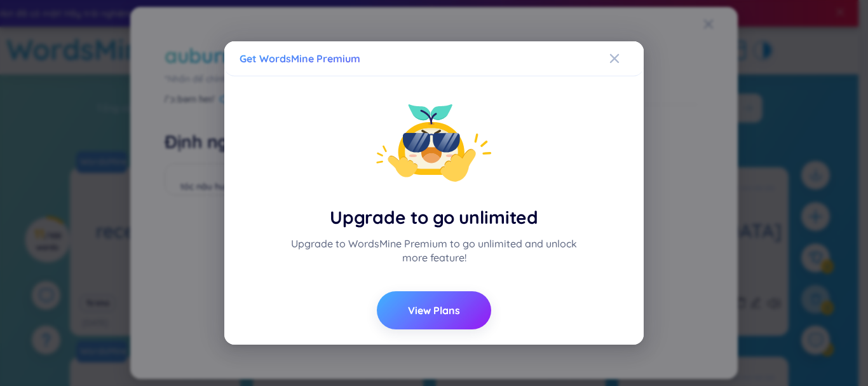
click at [459, 302] on button "View Plans" at bounding box center [434, 310] width 114 height 38
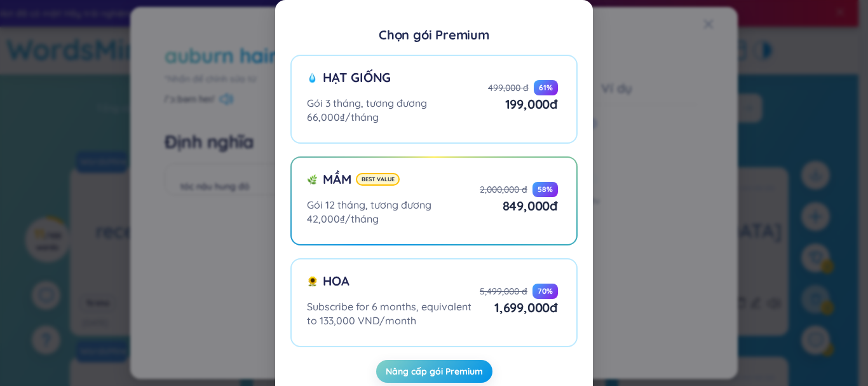
click at [683, 15] on div "Chọn gói Premium Hạt giống Gói 3 tháng, tương đương 66,000₫/tháng 499,000 đ 61 …" at bounding box center [434, 193] width 868 height 386
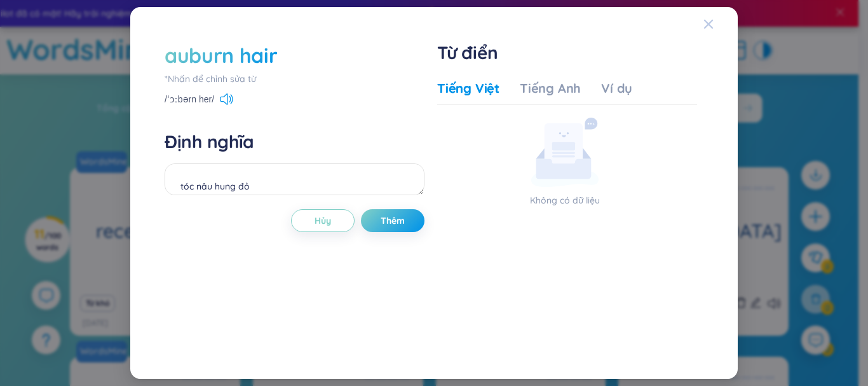
click at [711, 32] on div "Close" at bounding box center [708, 24] width 10 height 34
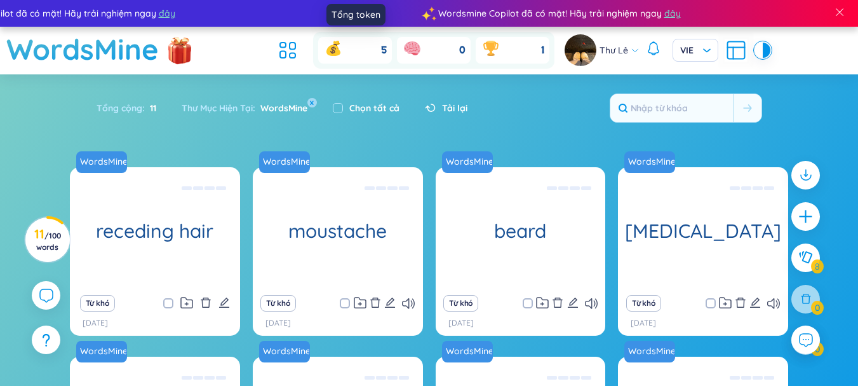
click at [341, 48] on icon at bounding box center [333, 48] width 20 height 20
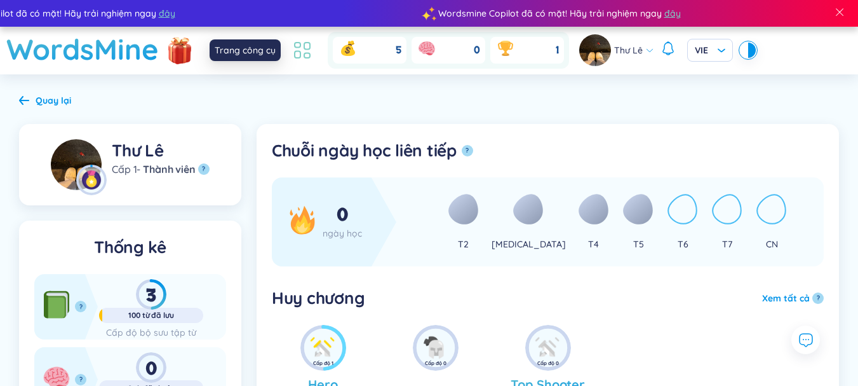
click at [304, 53] on icon at bounding box center [302, 50] width 23 height 23
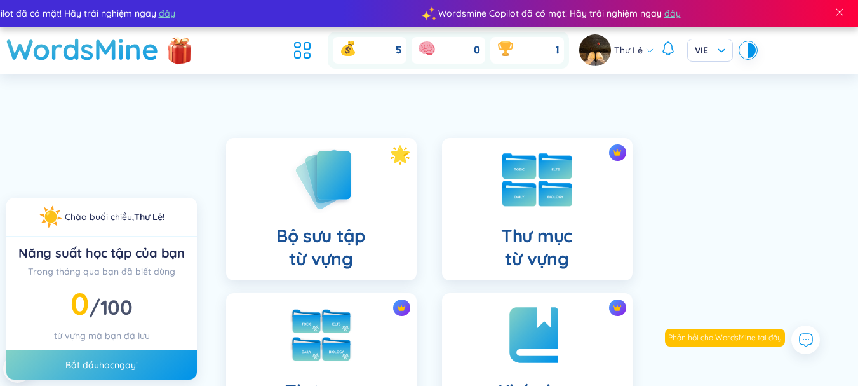
click at [560, 181] on img at bounding box center [538, 179] width 70 height 53
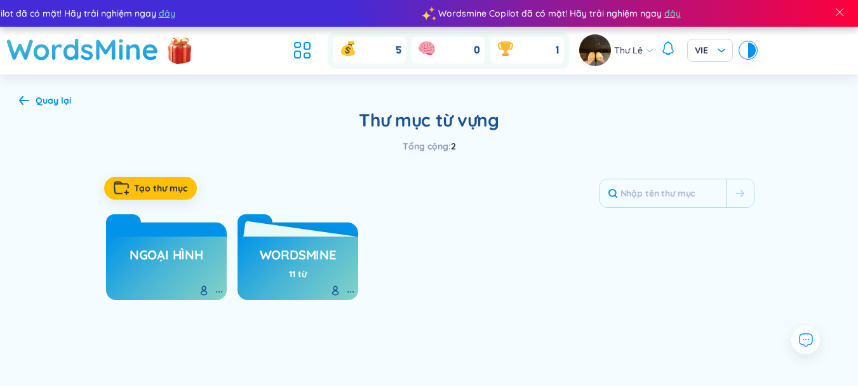
click at [286, 253] on h3 "WordsMine" at bounding box center [298, 258] width 76 height 24
click at [173, 252] on h3 "ngoại hình" at bounding box center [167, 258] width 74 height 24
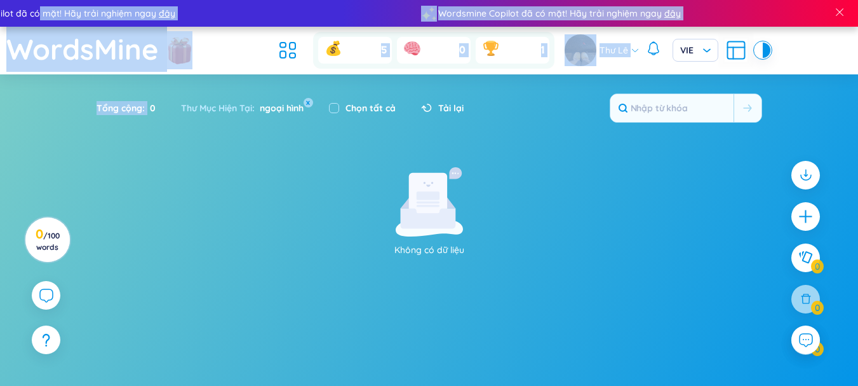
drag, startPoint x: 144, startPoint y: 138, endPoint x: 43, endPoint y: -3, distance: 174.0
click at [43, 0] on html "Wordsmine Copilot đã có mặt! Hãy trải nghiệm ngay đây Wordsmine Copilot đã có m…" at bounding box center [429, 193] width 858 height 386
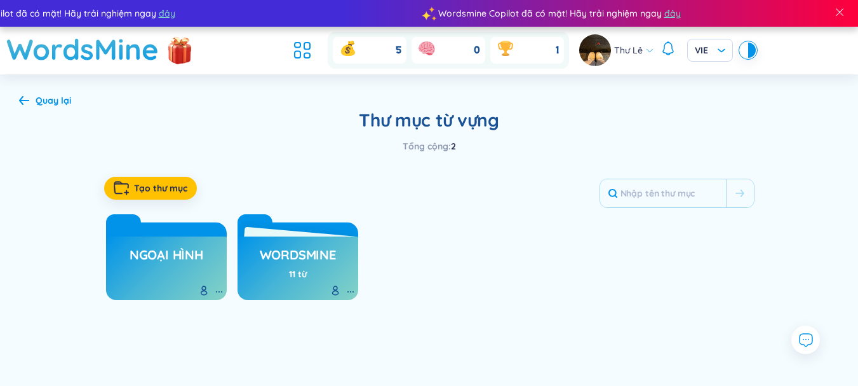
click at [21, 104] on icon at bounding box center [24, 100] width 10 height 10
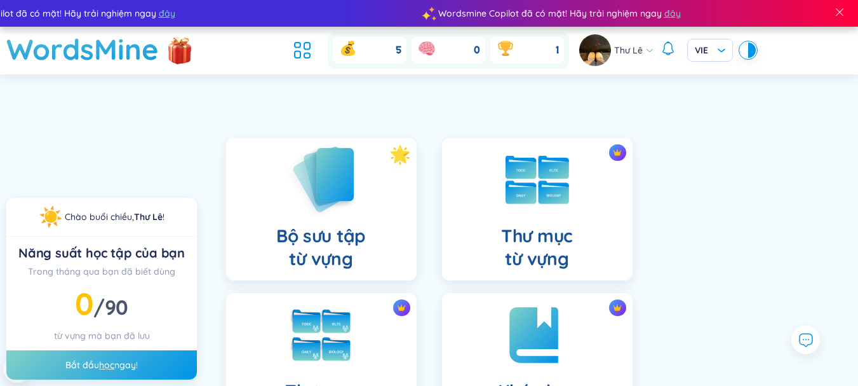
click at [312, 258] on h4 "Bộ sưu tập từ vựng" at bounding box center [321, 247] width 90 height 46
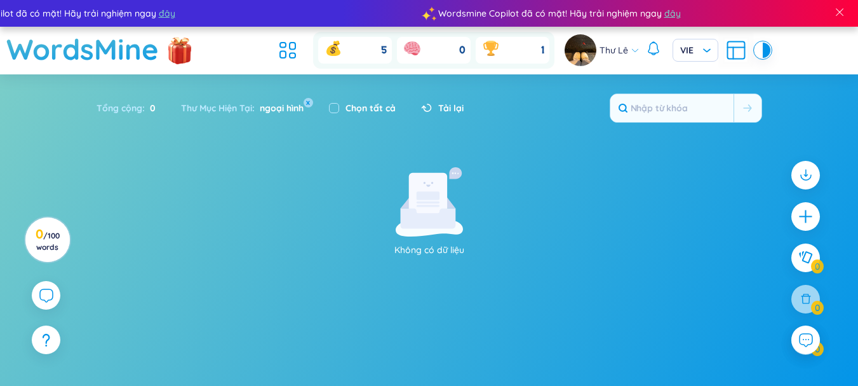
click at [445, 106] on span "Tải lại" at bounding box center [450, 108] width 25 height 14
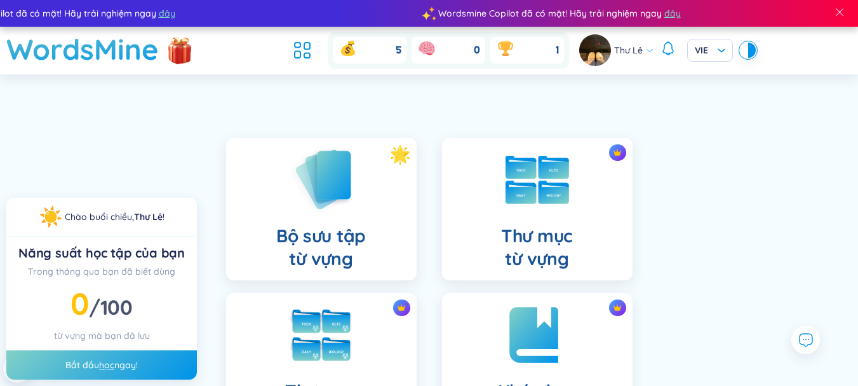
click at [163, 367] on div "Bắt đầu học ngay!" at bounding box center [101, 364] width 191 height 29
click at [116, 363] on div "Bắt đầu học ngay!" at bounding box center [101, 364] width 191 height 29
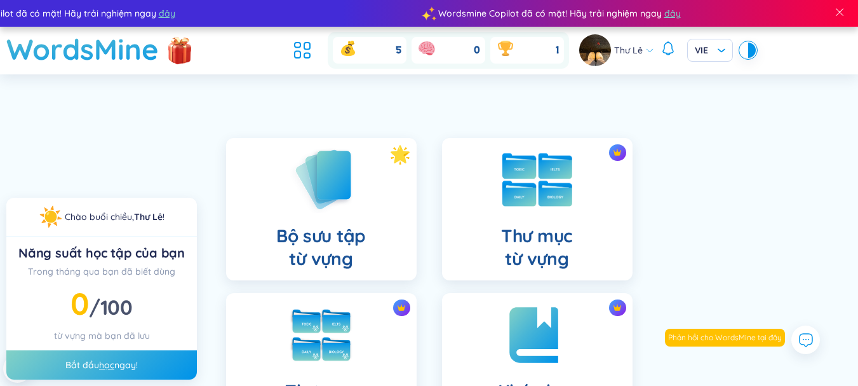
click at [548, 194] on img at bounding box center [538, 179] width 70 height 53
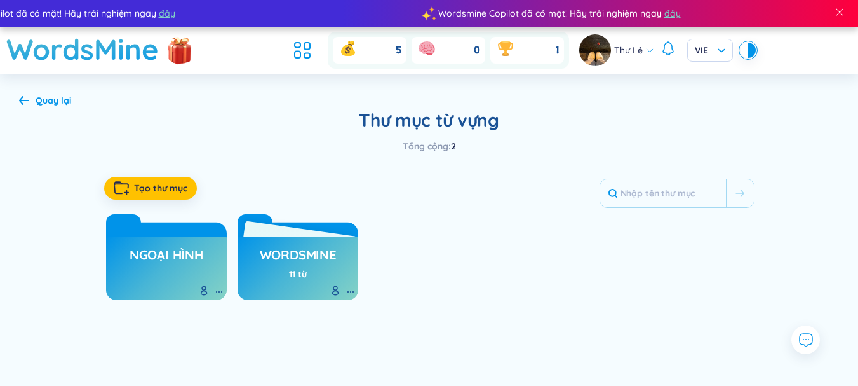
click at [335, 280] on div "WordsMine 11 từ" at bounding box center [298, 265] width 76 height 44
click at [299, 275] on div "11 từ" at bounding box center [298, 274] width 18 height 14
click at [297, 248] on h3 "WordsMine" at bounding box center [298, 258] width 76 height 24
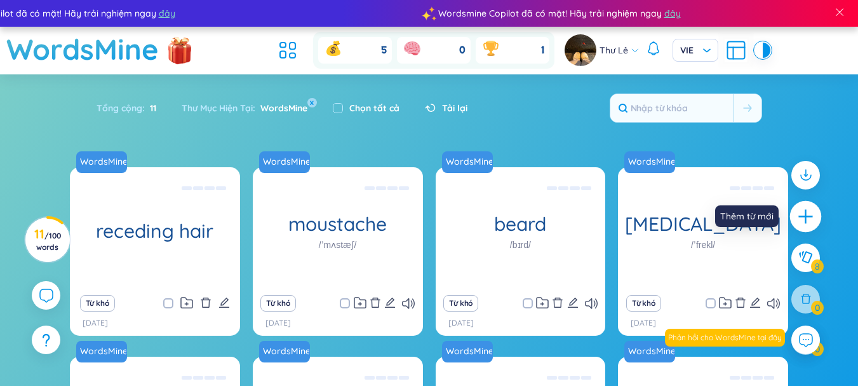
click at [803, 208] on icon "plus" at bounding box center [806, 217] width 18 height 18
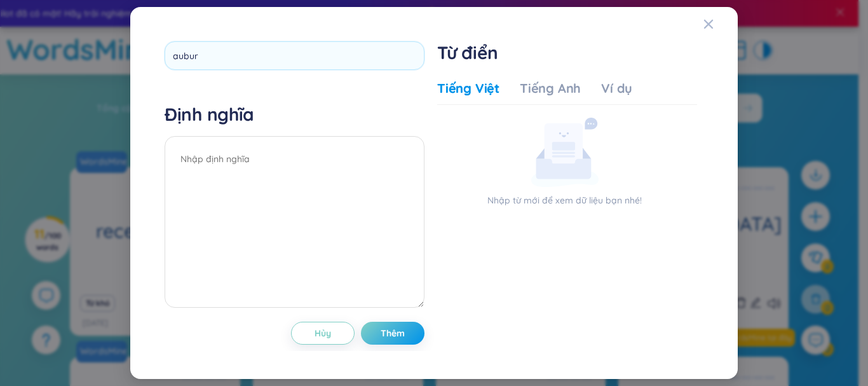
type input "auburn"
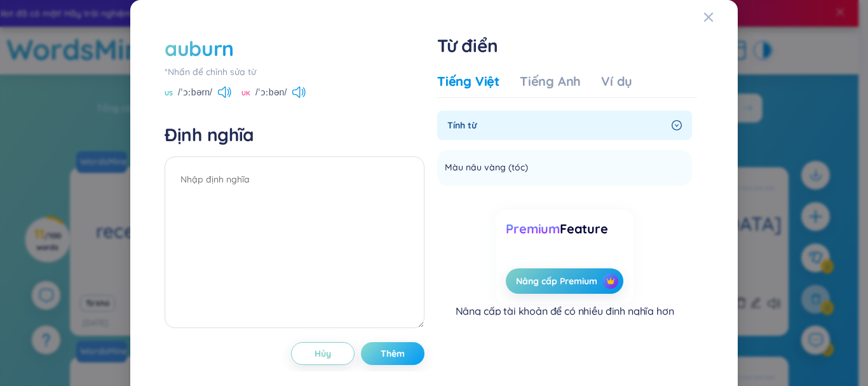
click at [400, 360] on button "Thêm" at bounding box center [393, 353] width 64 height 23
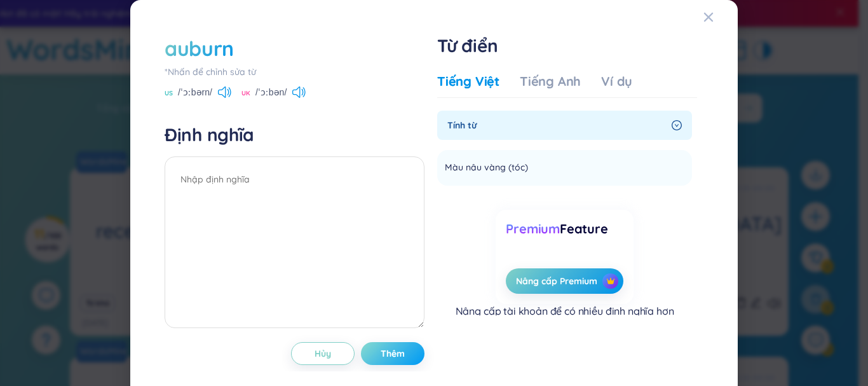
click at [380, 344] on button "Thêm" at bounding box center [393, 353] width 64 height 23
click at [403, 356] on button "Thêm" at bounding box center [393, 353] width 64 height 23
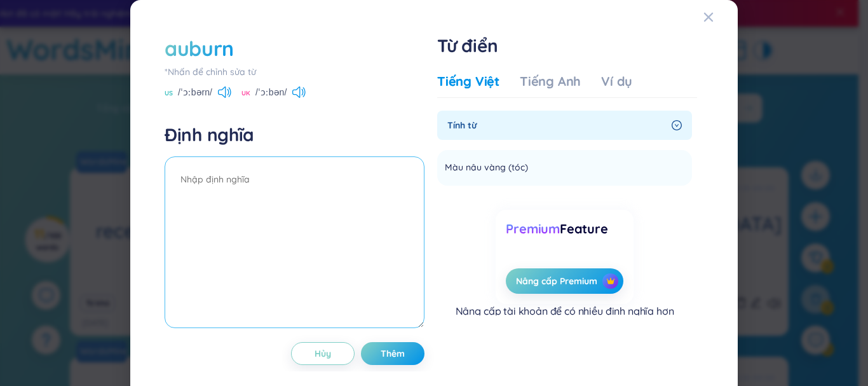
click at [323, 207] on textarea at bounding box center [295, 242] width 260 height 172
type textarea "màu nâu vàng"
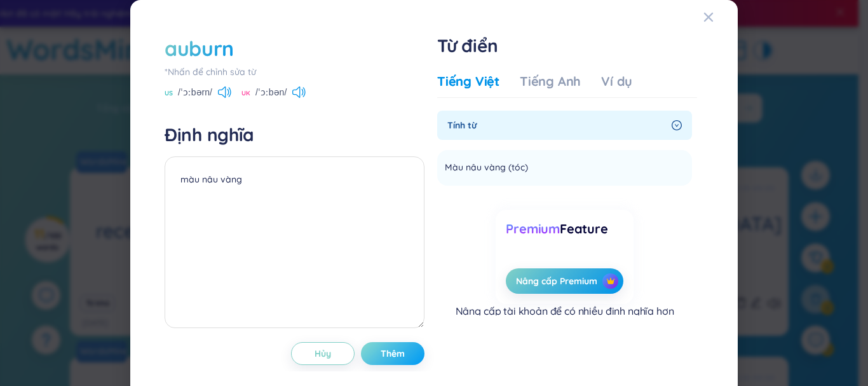
click at [393, 359] on span "Thêm" at bounding box center [393, 353] width 24 height 13
click at [389, 346] on button "Thêm" at bounding box center [393, 353] width 64 height 23
click at [707, 14] on span "Close" at bounding box center [720, 17] width 34 height 34
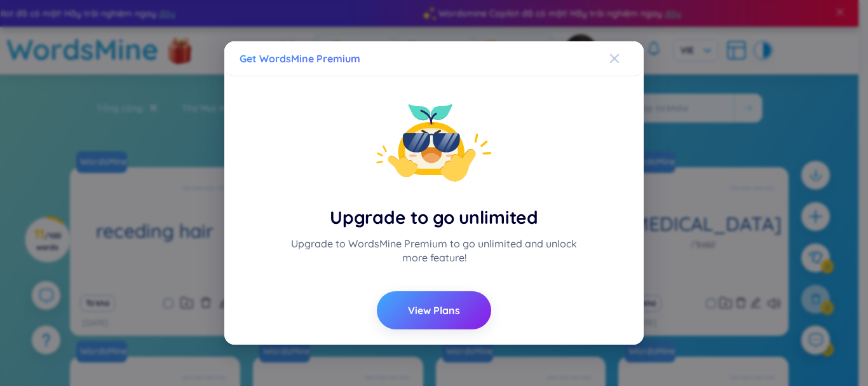
click at [612, 60] on icon "Close" at bounding box center [614, 58] width 9 height 9
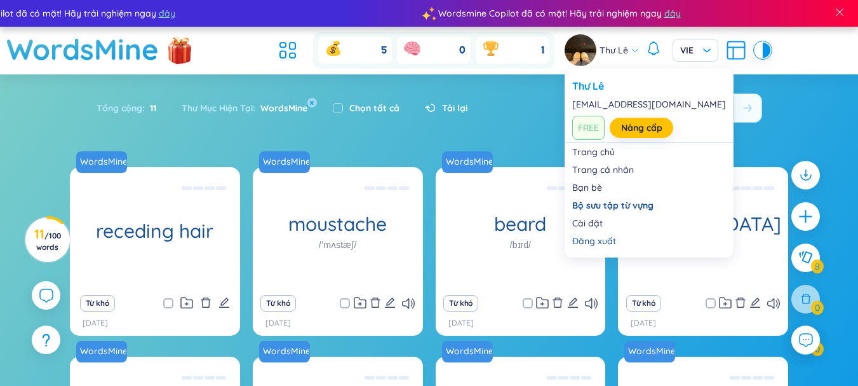
click at [734, 53] on icon at bounding box center [734, 53] width 0 height 11
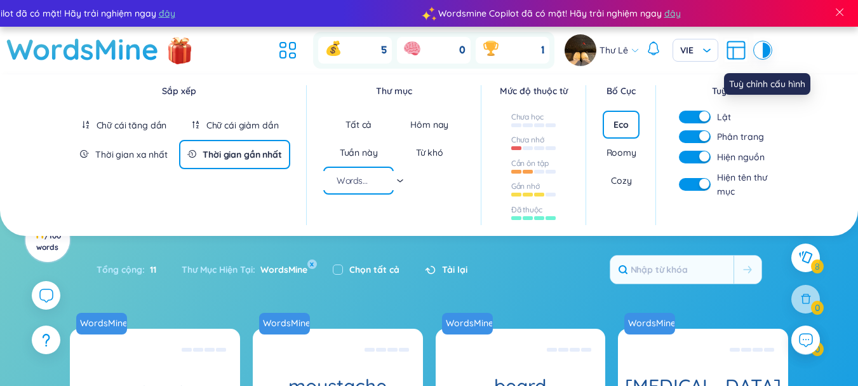
click at [734, 53] on icon at bounding box center [734, 53] width 0 height 11
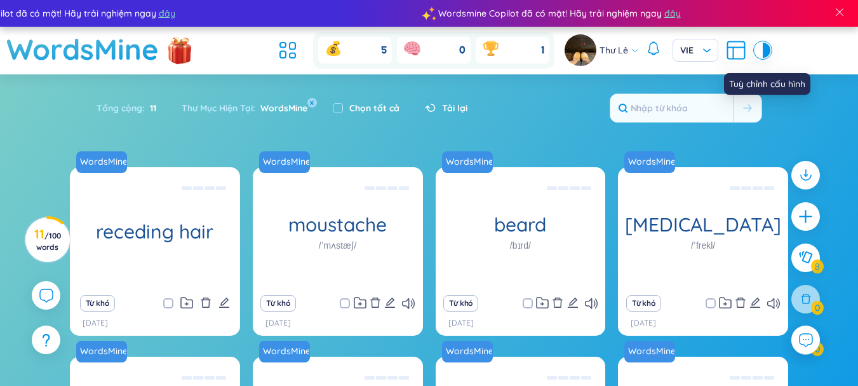
click at [739, 53] on icon at bounding box center [736, 50] width 23 height 23
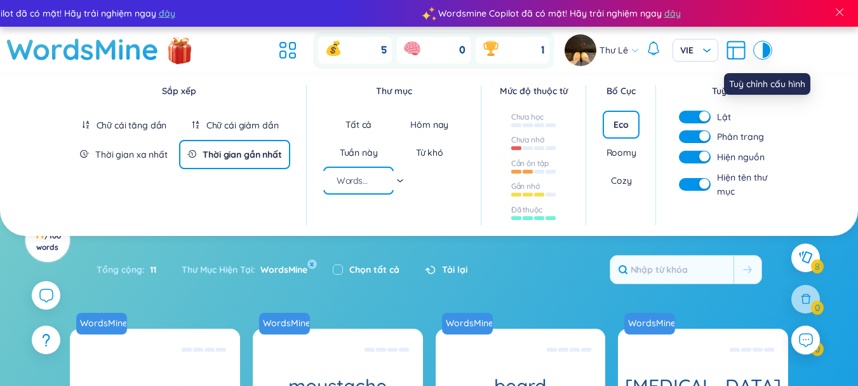
click at [734, 53] on icon at bounding box center [734, 53] width 0 height 11
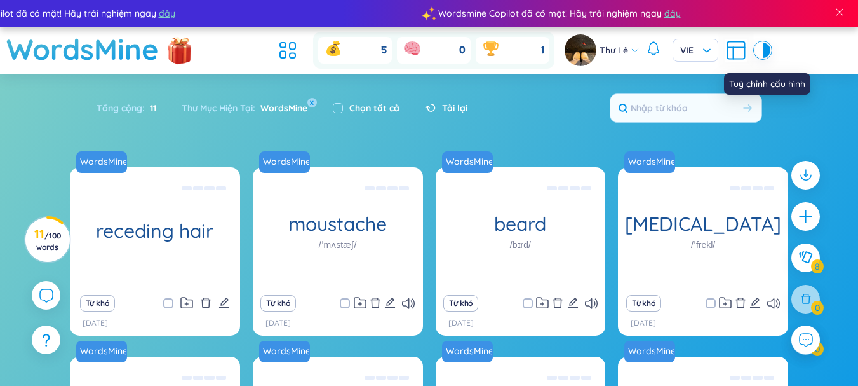
click at [764, 57] on div at bounding box center [767, 50] width 8 height 15
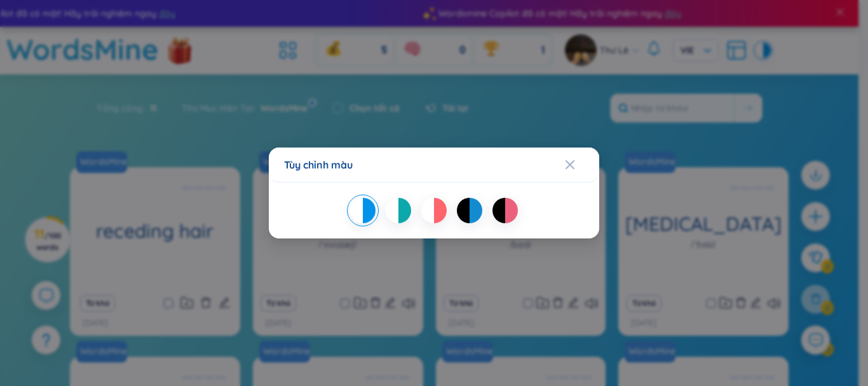
click at [777, 120] on div "Tùy chỉnh màu" at bounding box center [434, 193] width 868 height 386
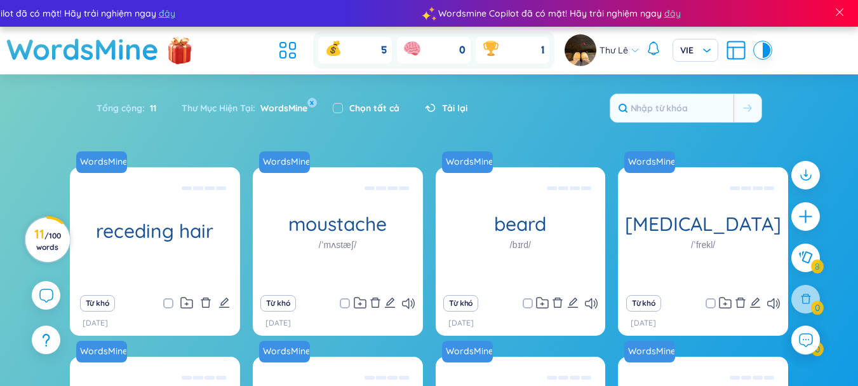
click at [53, 247] on span "/ 100 words" at bounding box center [48, 241] width 25 height 21
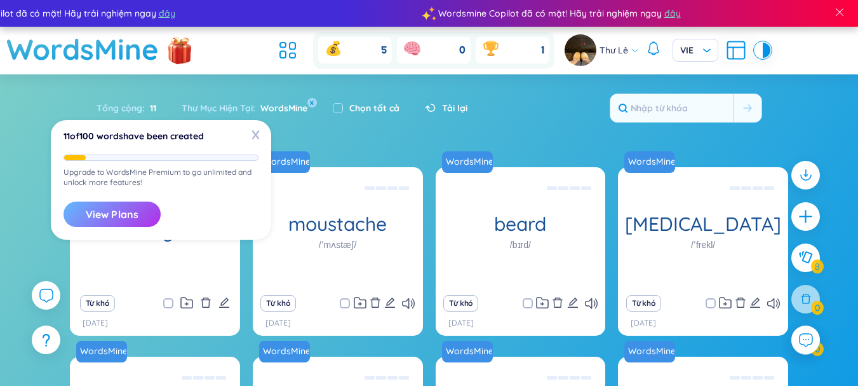
click at [138, 225] on button "View Plans" at bounding box center [112, 213] width 97 height 25
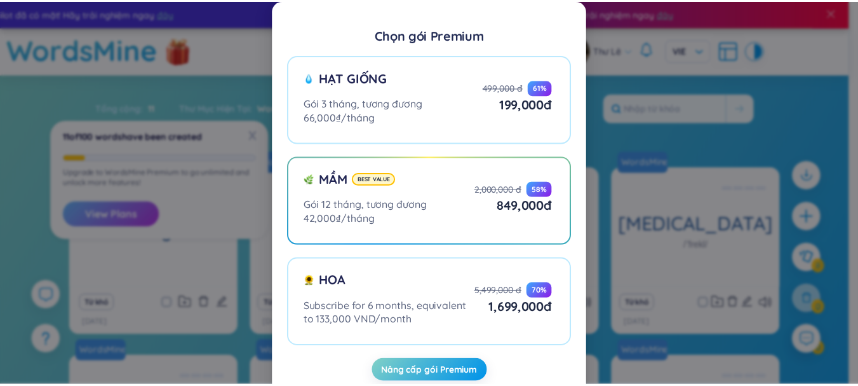
scroll to position [31, 0]
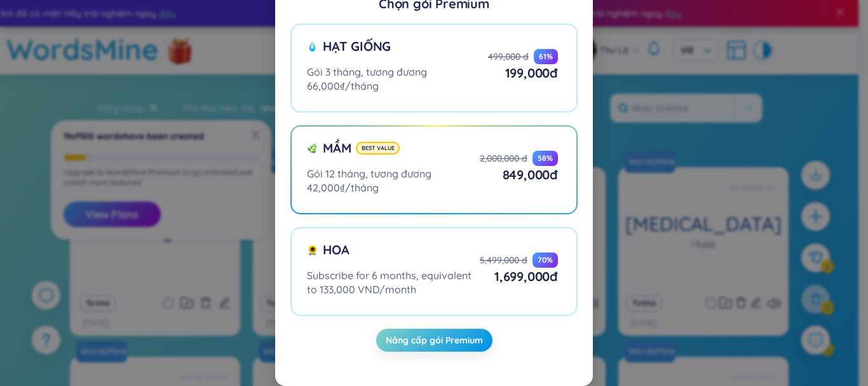
click at [638, 182] on div "Chọn gói Premium Hạt giống Gói 3 tháng, tương đương 66,000₫/tháng 499,000 đ 61 …" at bounding box center [434, 193] width 868 height 386
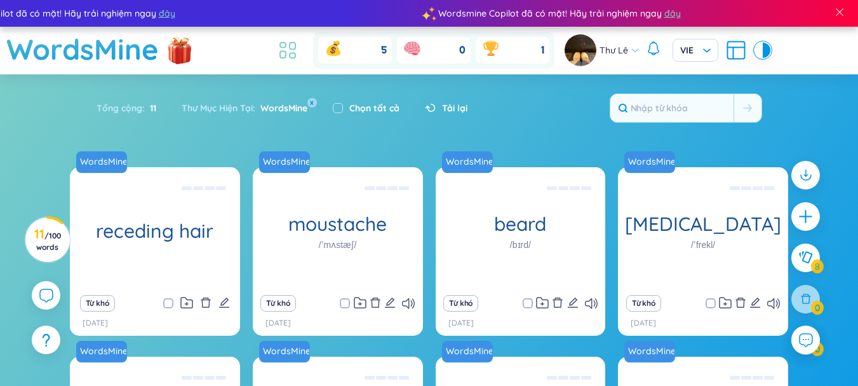
click at [283, 55] on icon at bounding box center [287, 50] width 23 height 23
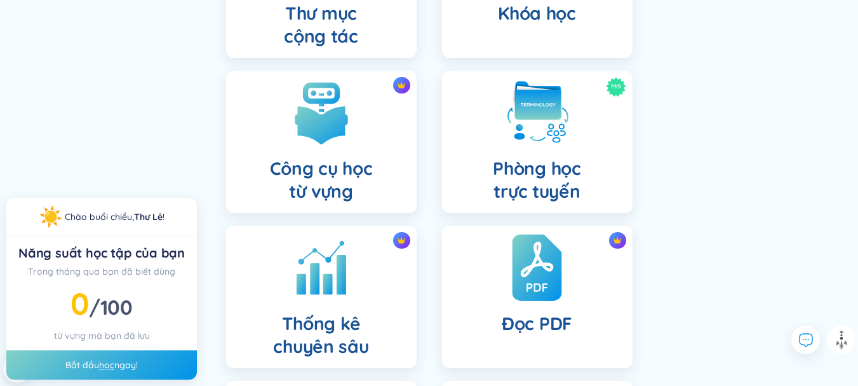
click at [542, 316] on h4 "Đọc PDF" at bounding box center [537, 323] width 71 height 23
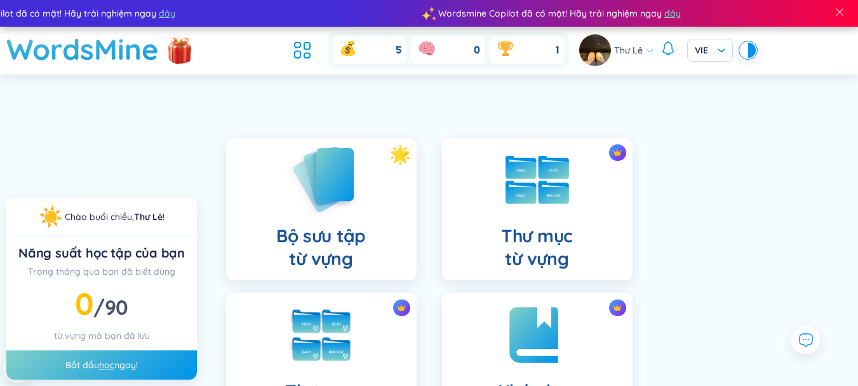
click at [391, 254] on div "Bộ sưu tập từ vựng" at bounding box center [321, 209] width 191 height 142
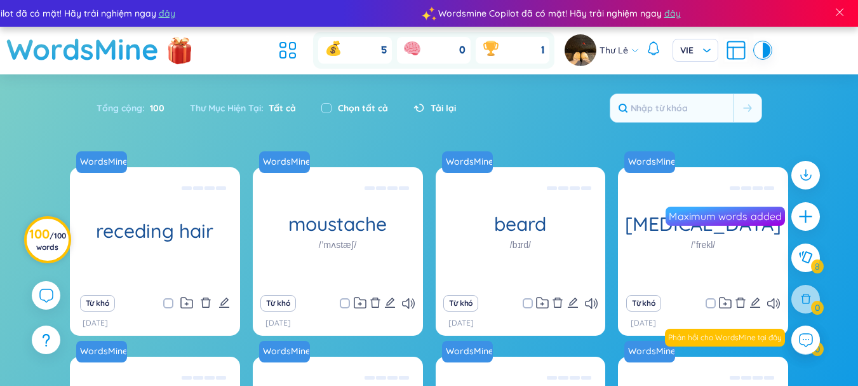
click at [48, 247] on span "/ 100 words" at bounding box center [51, 241] width 30 height 21
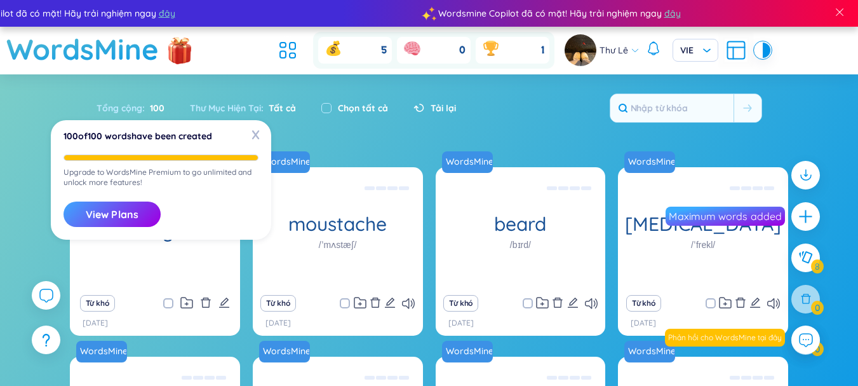
click at [597, 145] on section "Sắp xếp Chữ cái tăng dần Chữ cái giảm dần Thời gian xa nhất Thời gian gần nhất …" at bounding box center [429, 339] width 858 height 531
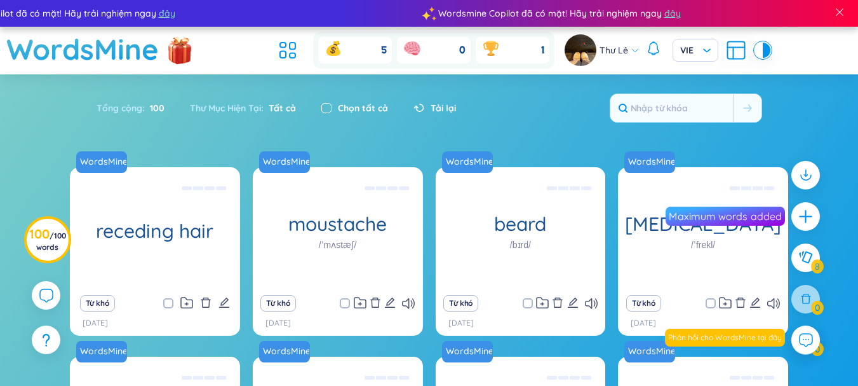
click at [328, 106] on input "checkbox" at bounding box center [326, 108] width 10 height 10
checkbox input "true"
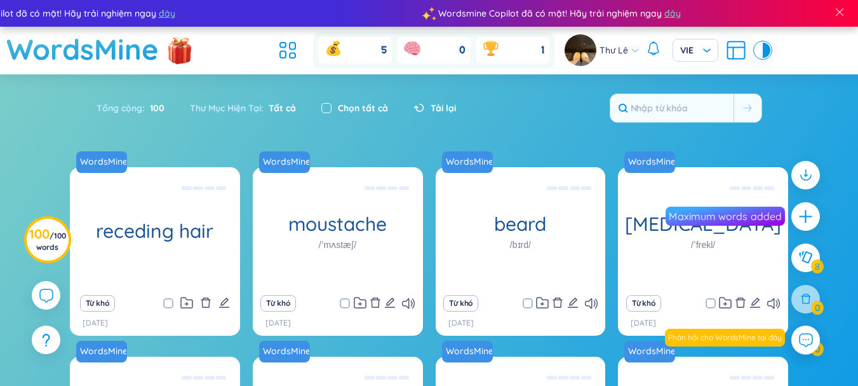
checkbox input "true"
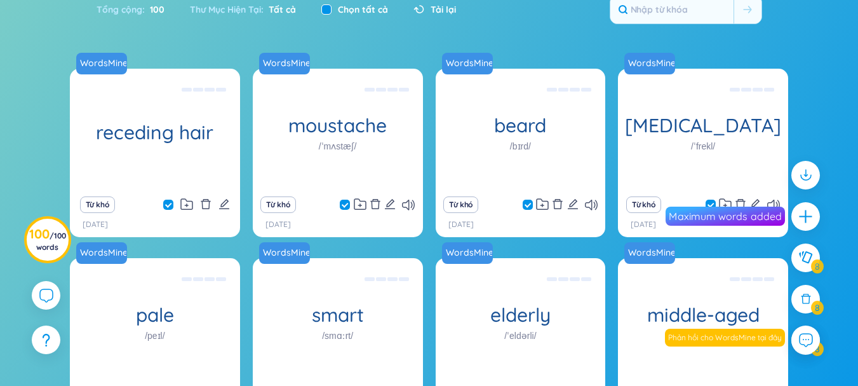
scroll to position [100, 0]
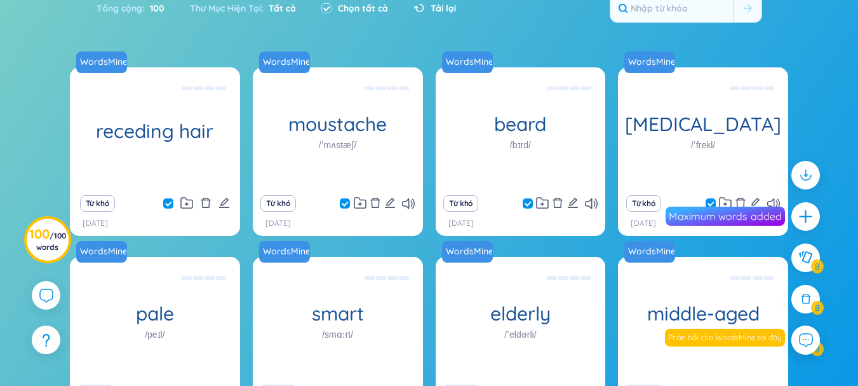
click at [171, 203] on input "checkbox" at bounding box center [175, 203] width 10 height 10
checkbox input "false"
click at [348, 203] on input "checkbox" at bounding box center [351, 203] width 10 height 10
checkbox input "false"
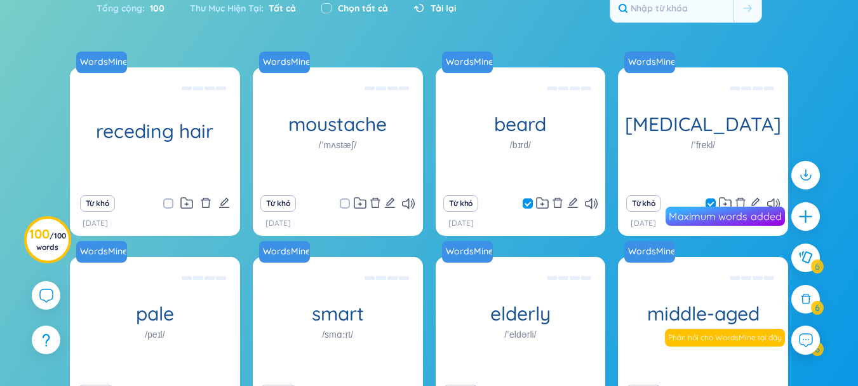
click at [532, 203] on input "checkbox" at bounding box center [534, 203] width 10 height 10
checkbox input "false"
click at [713, 203] on input "checkbox" at bounding box center [717, 203] width 10 height 10
checkbox input "false"
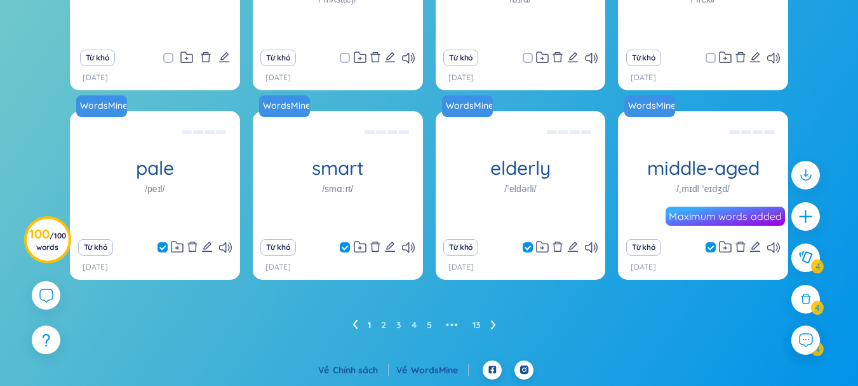
click at [166, 247] on input "checkbox" at bounding box center [169, 247] width 10 height 10
checkbox input "false"
click at [348, 247] on input "checkbox" at bounding box center [351, 247] width 10 height 10
checkbox input "false"
click at [533, 247] on input "checkbox" at bounding box center [534, 247] width 10 height 10
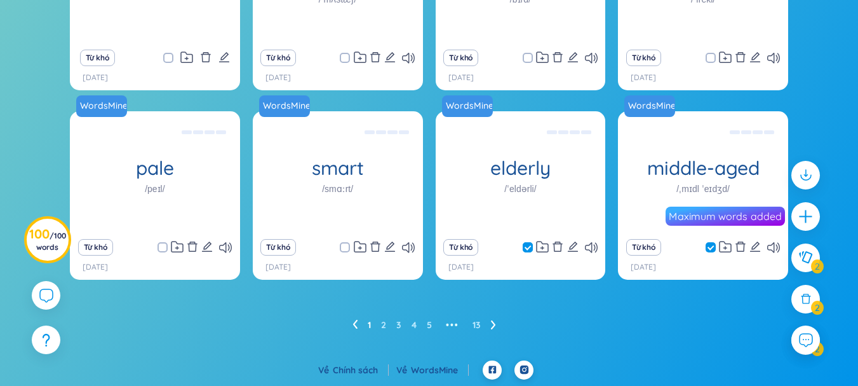
checkbox input "false"
click at [708, 247] on span at bounding box center [711, 247] width 10 height 10
click at [712, 247] on input "checkbox" at bounding box center [717, 247] width 10 height 10
checkbox input "false"
click at [493, 325] on icon at bounding box center [493, 325] width 5 height 10
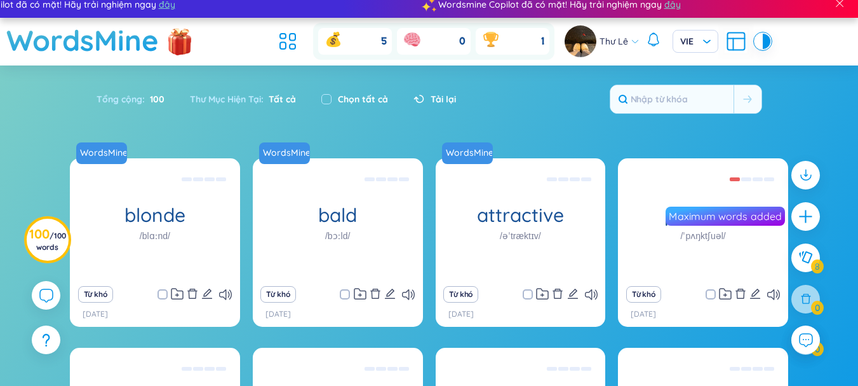
scroll to position [0, 0]
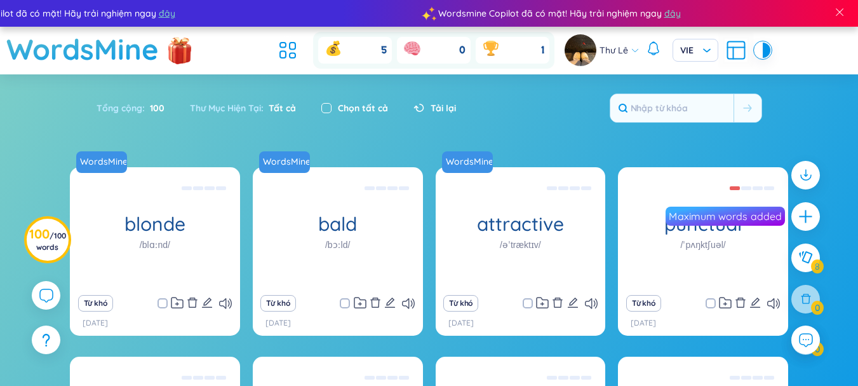
click at [322, 111] on input "checkbox" at bounding box center [326, 108] width 10 height 10
checkbox input "true"
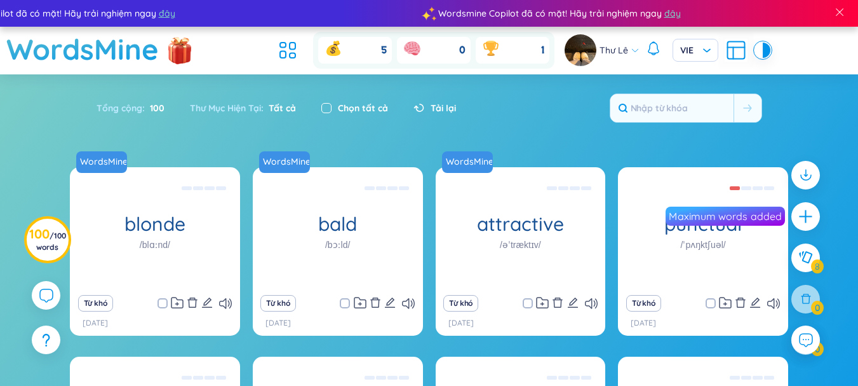
checkbox input "true"
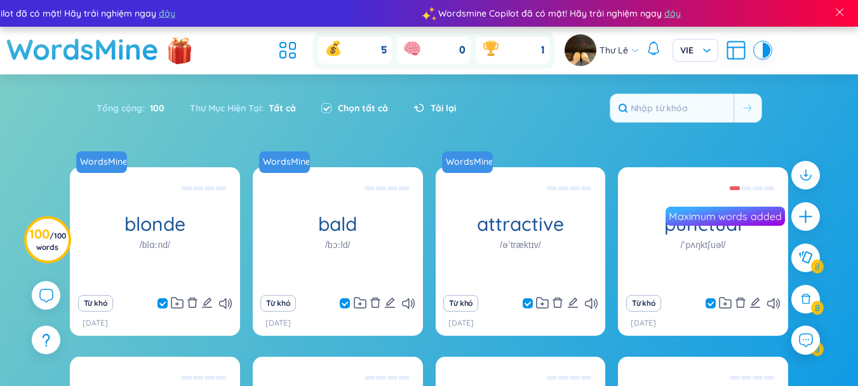
click at [168, 307] on input "checkbox" at bounding box center [169, 303] width 10 height 10
checkbox input "false"
click at [349, 302] on input "checkbox" at bounding box center [351, 303] width 10 height 10
checkbox input "false"
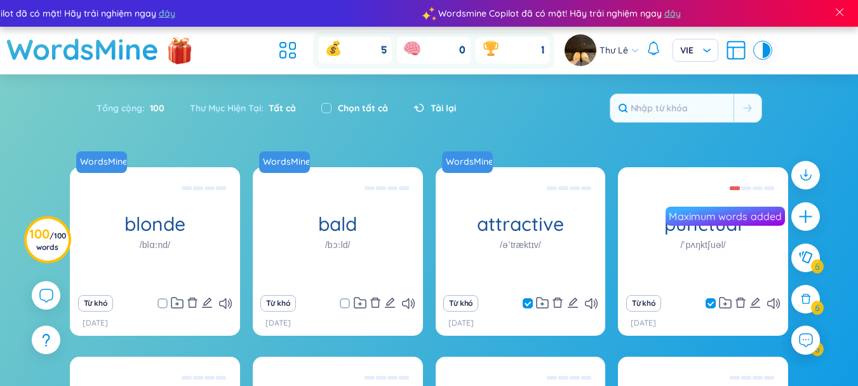
click at [533, 302] on input "checkbox" at bounding box center [534, 303] width 10 height 10
checkbox input "false"
click at [713, 302] on input "checkbox" at bounding box center [717, 303] width 10 height 10
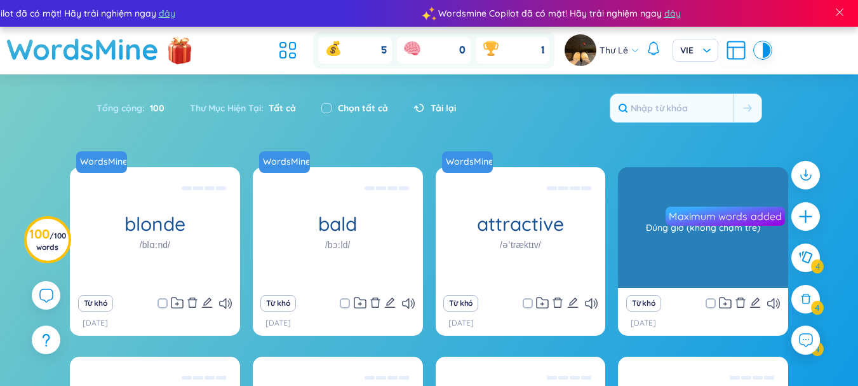
click at [653, 263] on div "punctual /ˈpʌŋktʃuəl/" at bounding box center [703, 227] width 170 height 121
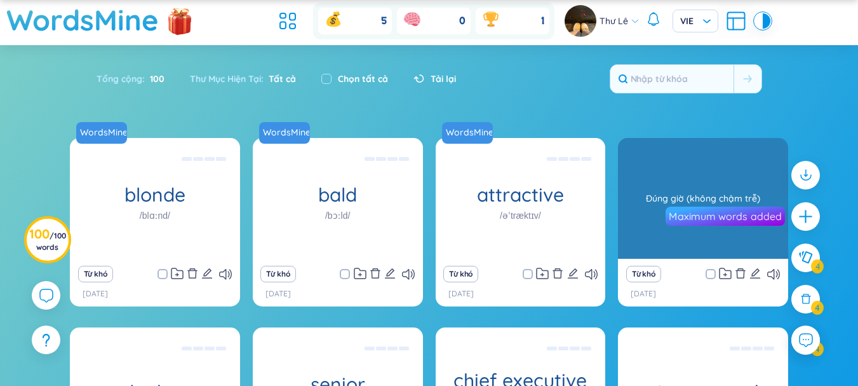
scroll to position [60, 0]
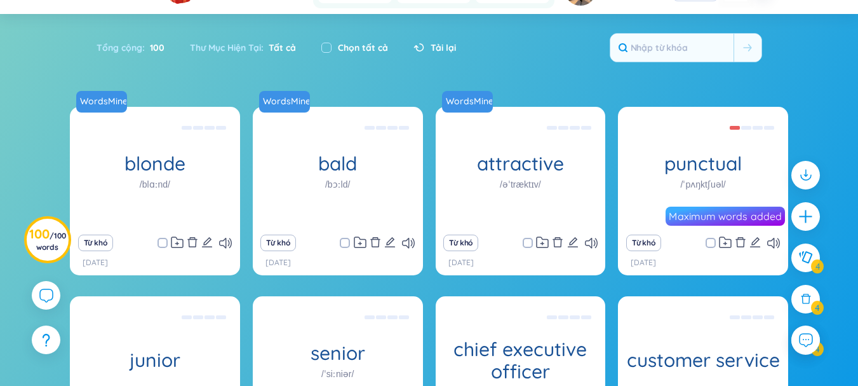
click at [715, 242] on input "checkbox" at bounding box center [717, 243] width 10 height 10
checkbox input "true"
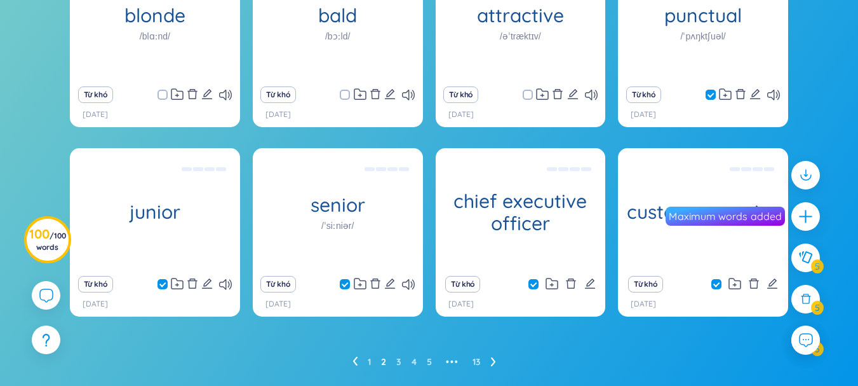
scroll to position [209, 0]
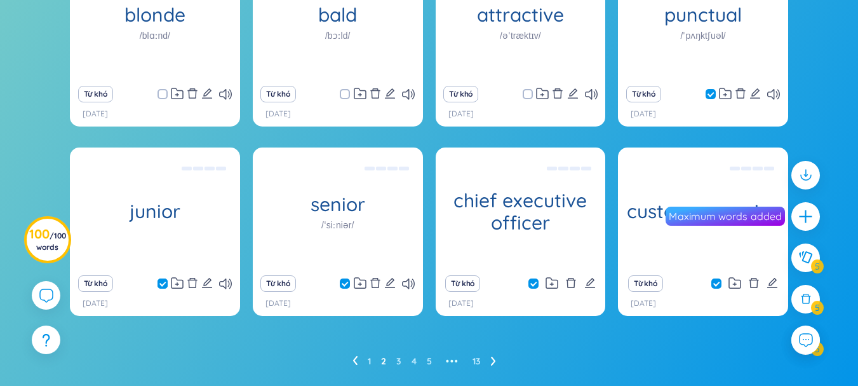
click at [172, 283] on input "checkbox" at bounding box center [169, 283] width 10 height 10
checkbox input "false"
click at [349, 287] on input "checkbox" at bounding box center [351, 283] width 10 height 10
checkbox input "false"
click at [537, 285] on input "checkbox" at bounding box center [540, 283] width 10 height 10
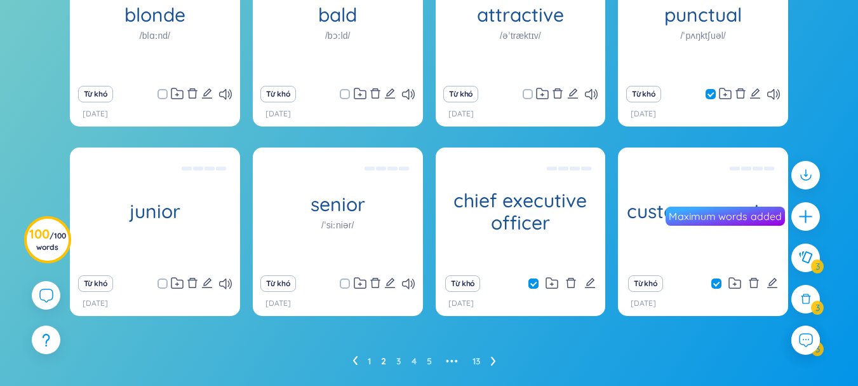
checkbox input "false"
click at [722, 284] on input "checkbox" at bounding box center [723, 283] width 10 height 10
click at [720, 283] on input "checkbox" at bounding box center [723, 283] width 10 height 10
checkbox input "true"
click at [516, 281] on div "Từ khó" at bounding box center [483, 283] width 76 height 17
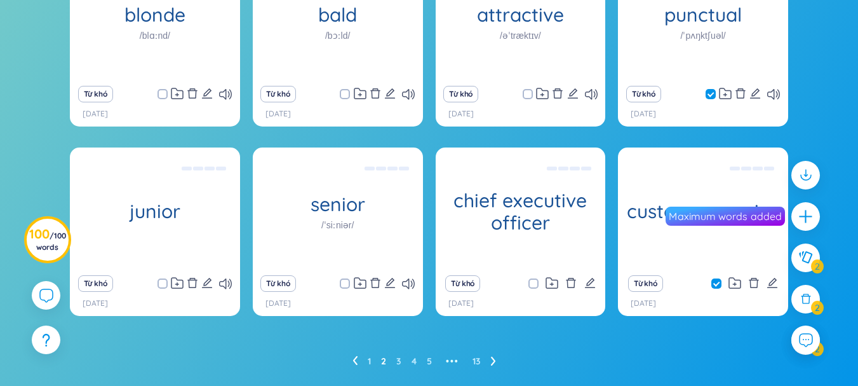
click at [536, 285] on input "checkbox" at bounding box center [540, 283] width 10 height 10
checkbox input "true"
click at [349, 283] on input "checkbox" at bounding box center [351, 283] width 10 height 10
checkbox input "true"
click at [168, 283] on input "checkbox" at bounding box center [169, 283] width 10 height 10
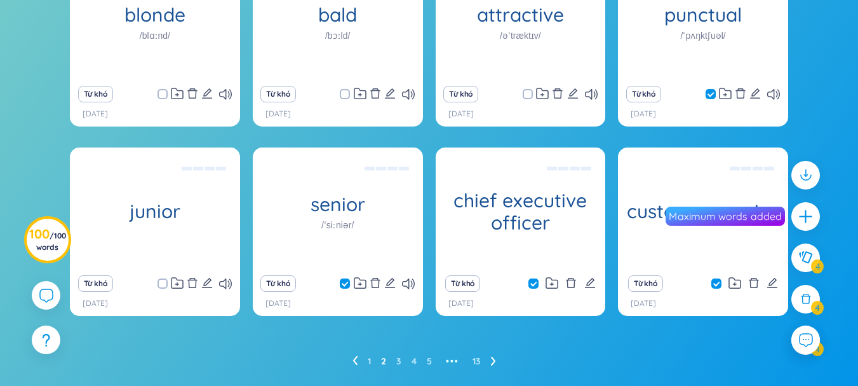
checkbox input "true"
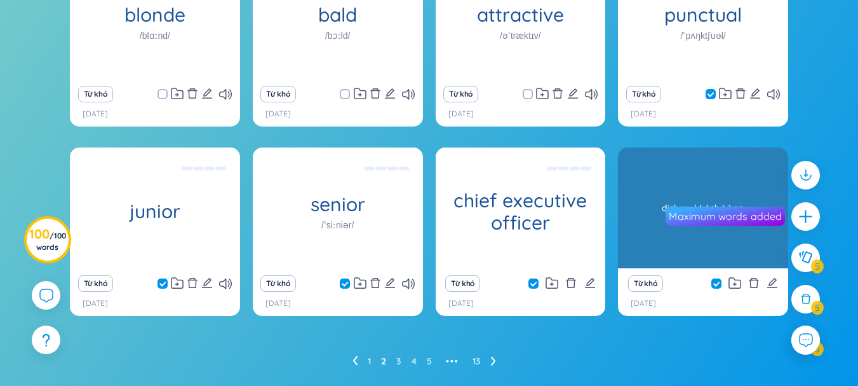
click at [635, 189] on div "customer service" at bounding box center [703, 207] width 170 height 121
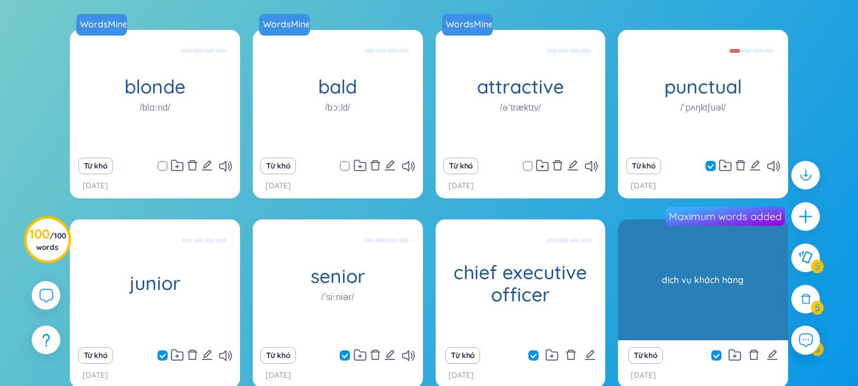
scroll to position [136, 0]
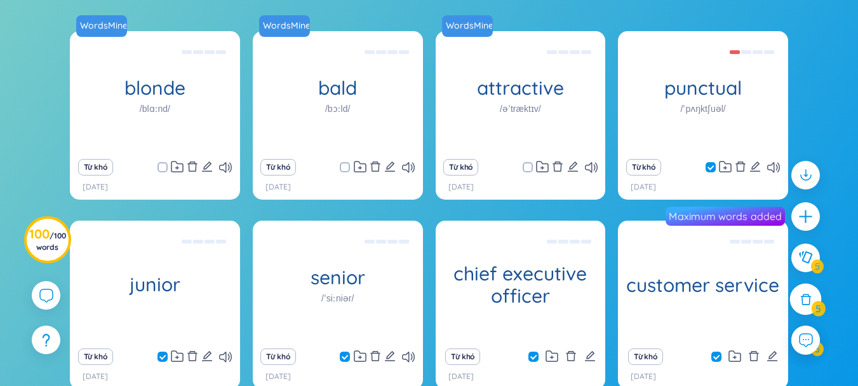
click at [807, 306] on div at bounding box center [806, 299] width 32 height 32
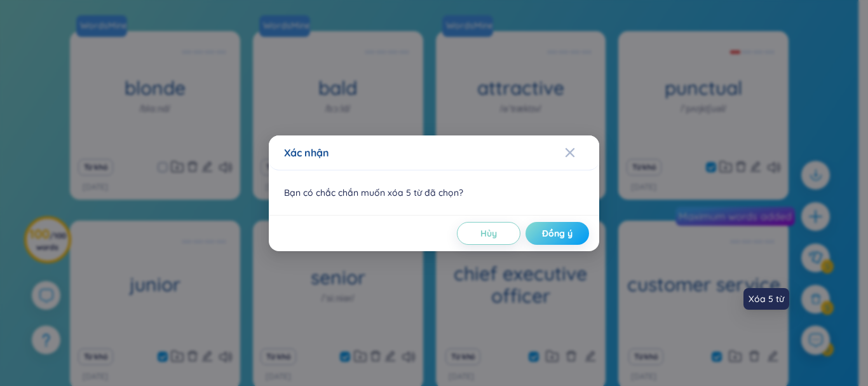
click at [576, 234] on button "Đồng ý" at bounding box center [557, 233] width 64 height 23
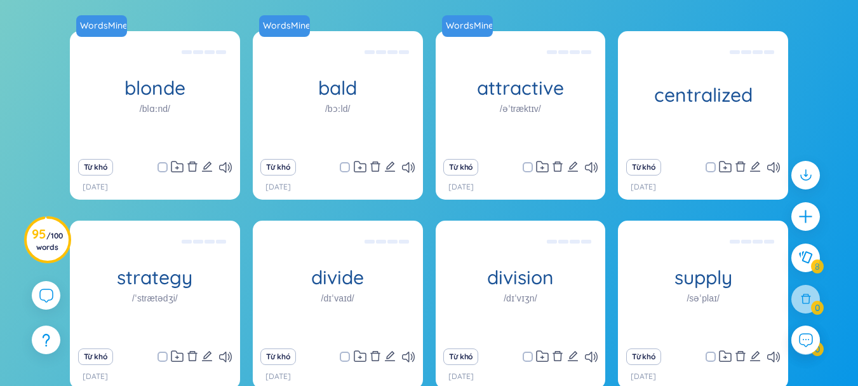
click at [715, 168] on input "checkbox" at bounding box center [717, 167] width 10 height 10
checkbox input "true"
click at [166, 356] on input "checkbox" at bounding box center [169, 356] width 10 height 10
checkbox input "true"
click at [348, 360] on input "checkbox" at bounding box center [351, 356] width 10 height 10
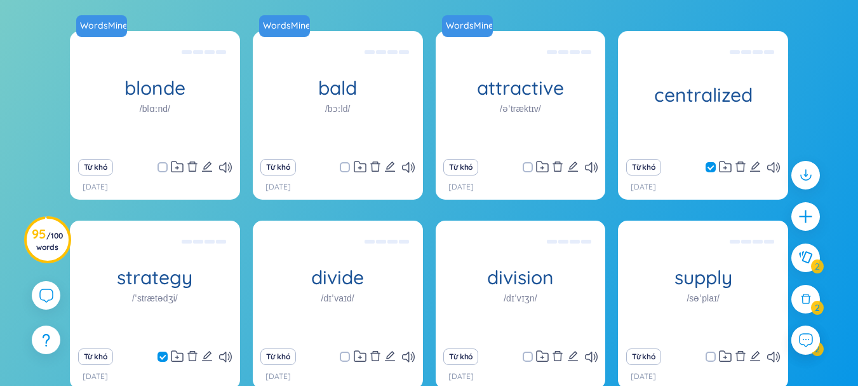
checkbox input "true"
click at [535, 353] on input "checkbox" at bounding box center [534, 356] width 10 height 10
checkbox input "true"
click at [713, 356] on input "checkbox" at bounding box center [717, 356] width 10 height 10
checkbox input "true"
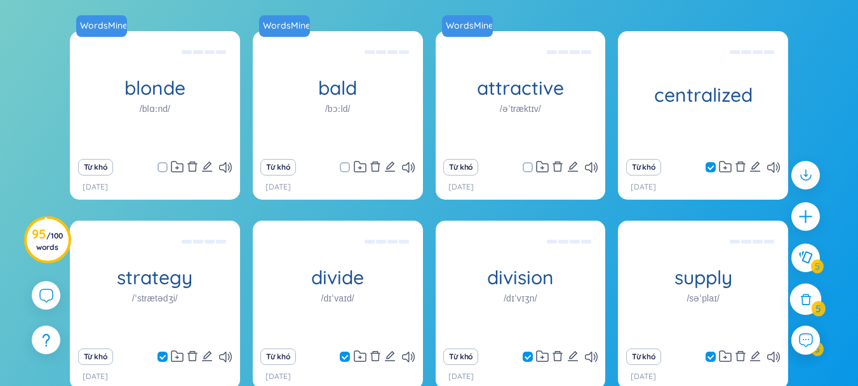
click at [804, 303] on icon at bounding box center [805, 299] width 11 height 11
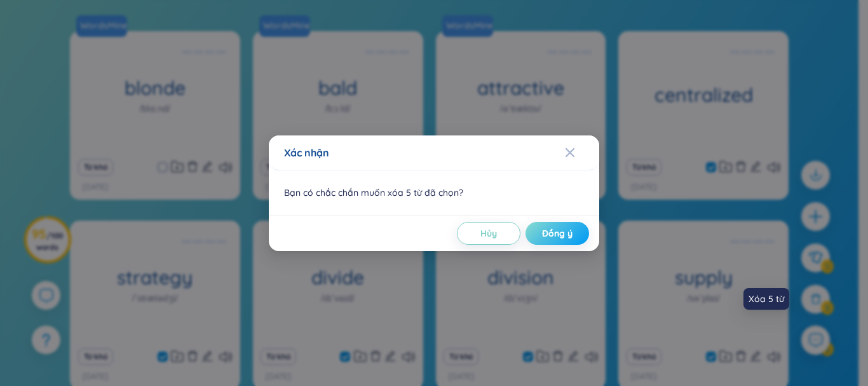
click at [571, 227] on span "Đồng ý" at bounding box center [557, 233] width 30 height 13
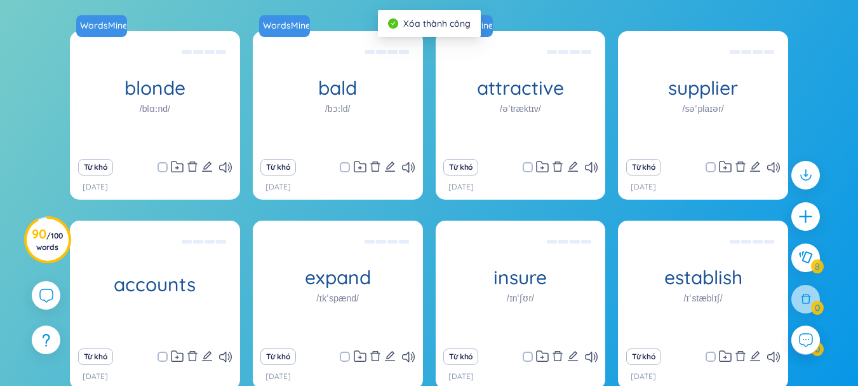
click at [713, 166] on input "checkbox" at bounding box center [717, 167] width 10 height 10
checkbox input "true"
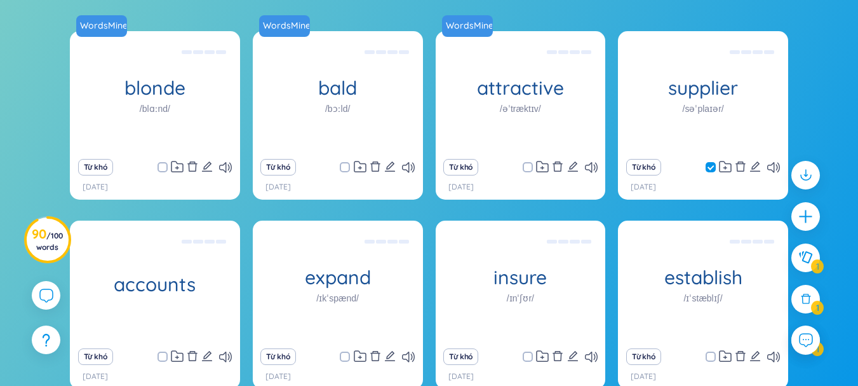
click at [168, 361] on input "checkbox" at bounding box center [169, 356] width 10 height 10
checkbox input "true"
click at [349, 356] on input "checkbox" at bounding box center [351, 356] width 10 height 10
checkbox input "true"
click at [531, 356] on input "checkbox" at bounding box center [534, 356] width 10 height 10
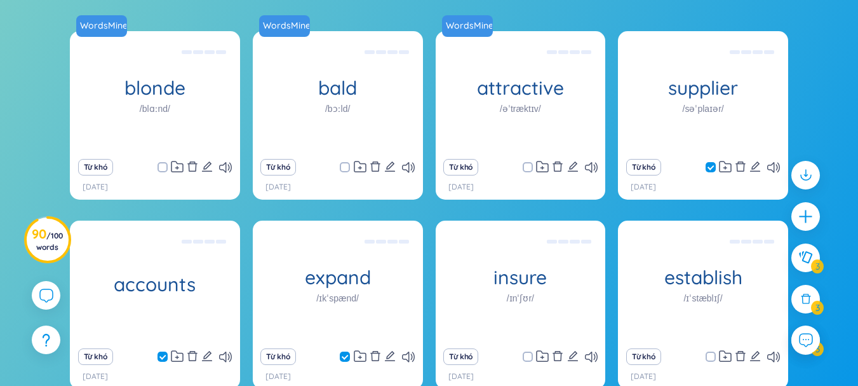
checkbox input "true"
click at [713, 356] on input "checkbox" at bounding box center [717, 356] width 10 height 10
checkbox input "true"
click at [807, 306] on div at bounding box center [806, 299] width 32 height 32
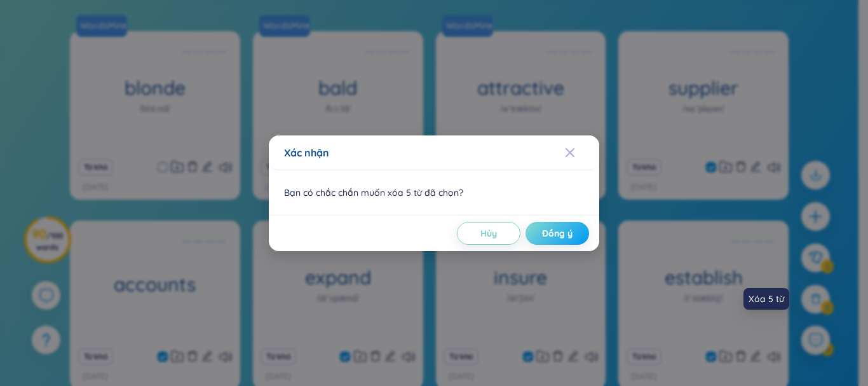
click at [572, 239] on span "Đồng ý" at bounding box center [557, 233] width 30 height 13
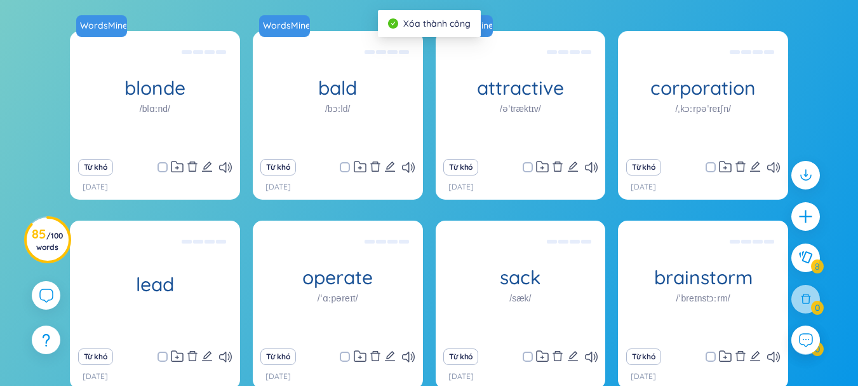
click at [713, 166] on input "checkbox" at bounding box center [717, 167] width 10 height 10
checkbox input "true"
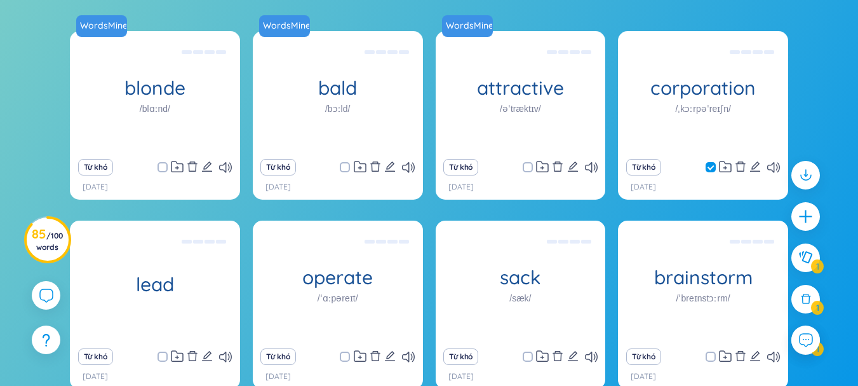
click at [168, 358] on input "checkbox" at bounding box center [169, 356] width 10 height 10
checkbox input "true"
click at [351, 358] on input "checkbox" at bounding box center [351, 356] width 10 height 10
checkbox input "true"
click at [533, 357] on input "checkbox" at bounding box center [534, 356] width 10 height 10
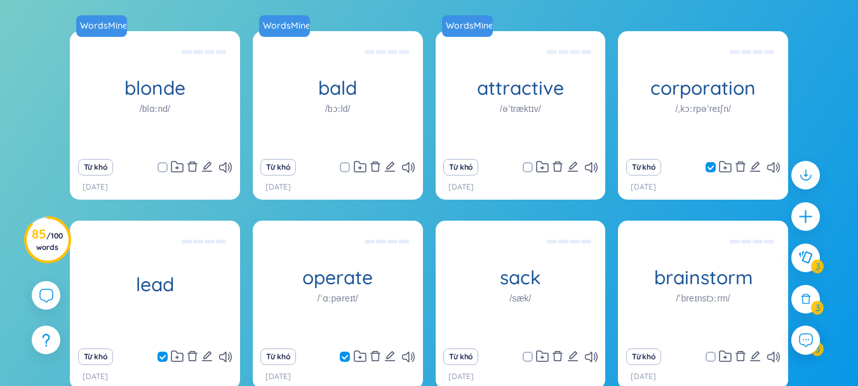
checkbox input "true"
click at [717, 360] on input "checkbox" at bounding box center [717, 356] width 10 height 10
checkbox input "true"
click at [806, 299] on icon at bounding box center [806, 299] width 14 height 14
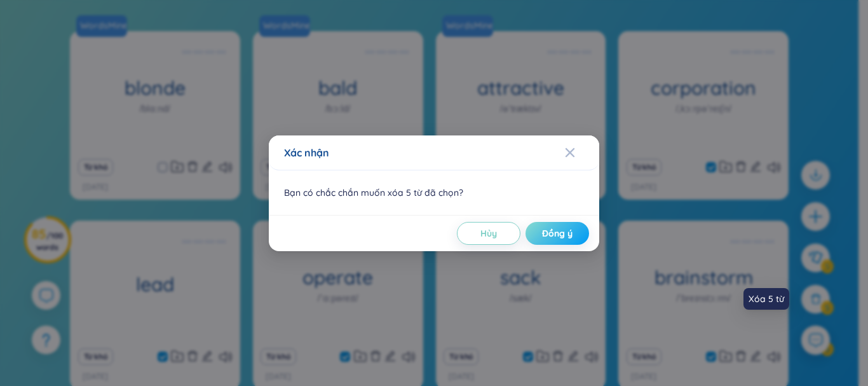
click at [574, 234] on button "Đồng ý" at bounding box center [557, 233] width 64 height 23
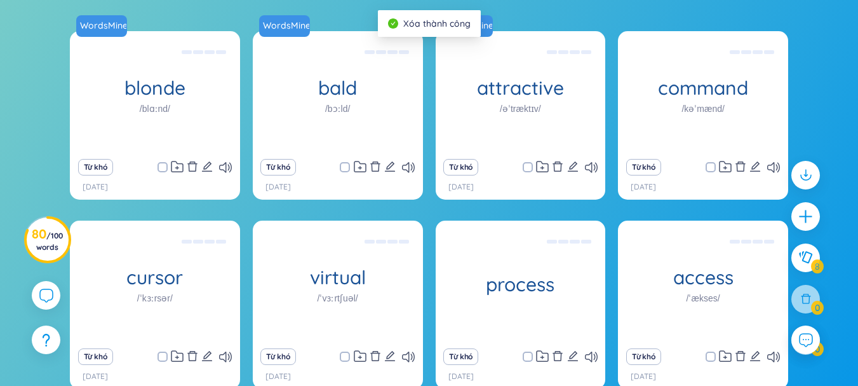
click at [714, 166] on input "checkbox" at bounding box center [717, 167] width 10 height 10
checkbox input "true"
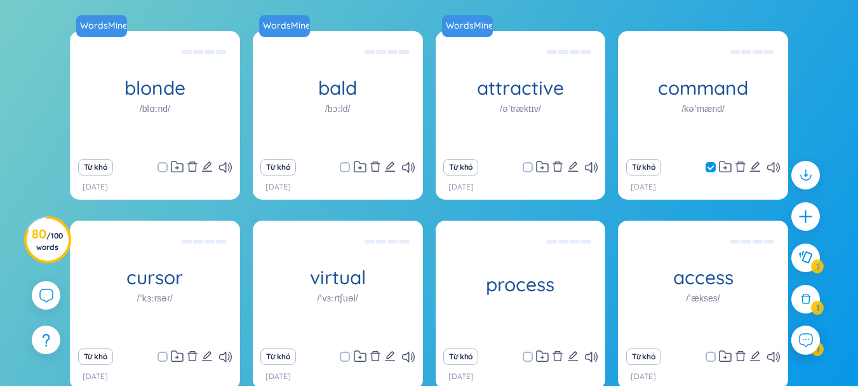
click at [168, 357] on input "checkbox" at bounding box center [169, 356] width 10 height 10
checkbox input "true"
click at [349, 356] on input "checkbox" at bounding box center [351, 356] width 10 height 10
checkbox input "true"
click at [532, 356] on input "checkbox" at bounding box center [534, 356] width 10 height 10
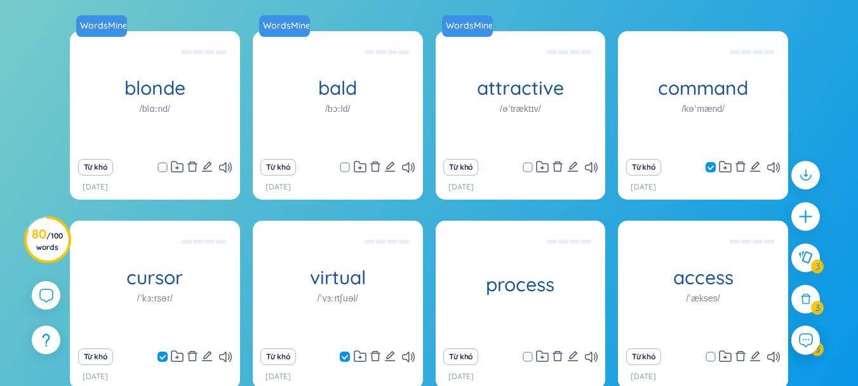
checkbox input "true"
click at [717, 356] on input "checkbox" at bounding box center [717, 356] width 10 height 10
checkbox input "true"
click at [806, 299] on icon at bounding box center [806, 299] width 14 height 14
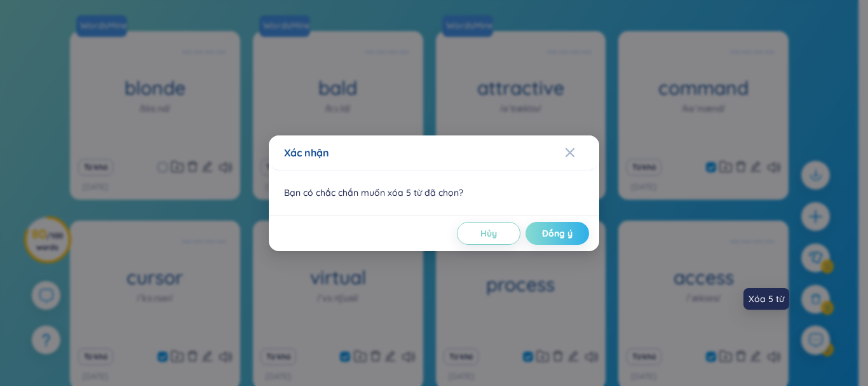
click at [574, 236] on button "Đồng ý" at bounding box center [557, 233] width 64 height 23
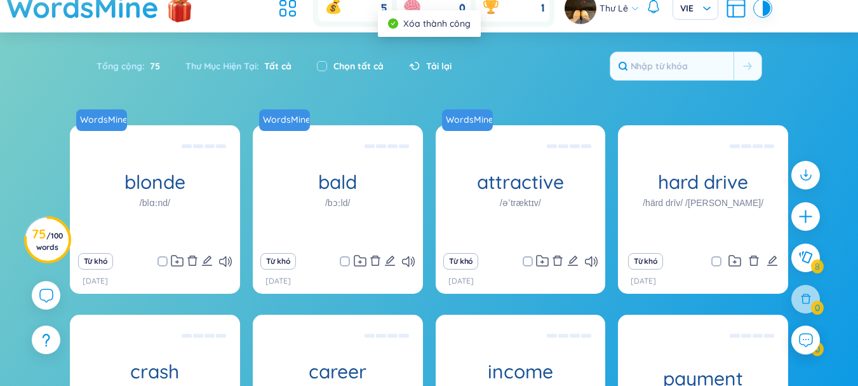
scroll to position [41, 0]
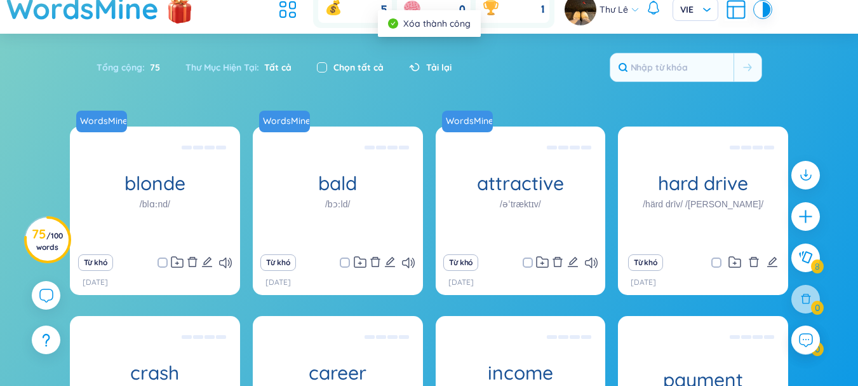
click at [325, 67] on input "checkbox" at bounding box center [322, 67] width 10 height 10
checkbox input "true"
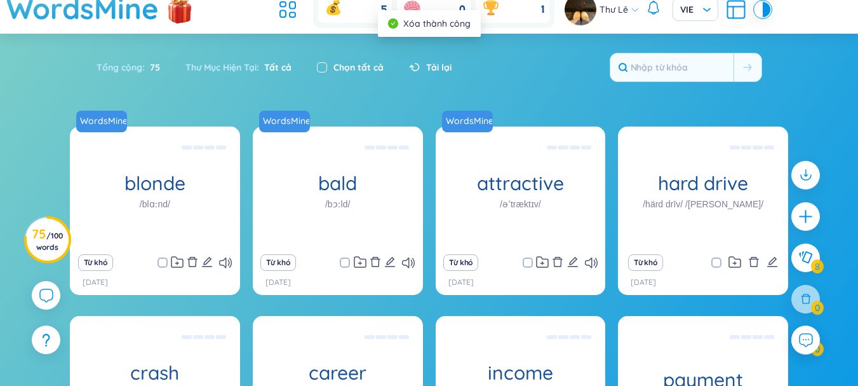
checkbox input "true"
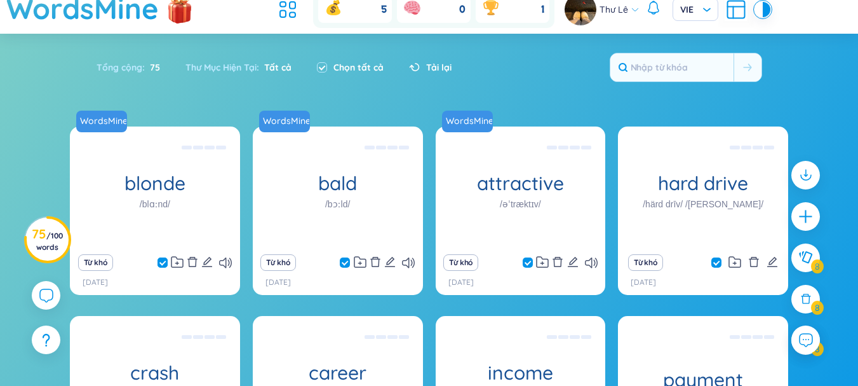
click at [166, 266] on input "checkbox" at bounding box center [169, 262] width 10 height 10
checkbox input "false"
click at [346, 266] on input "checkbox" at bounding box center [351, 262] width 10 height 10
checkbox input "false"
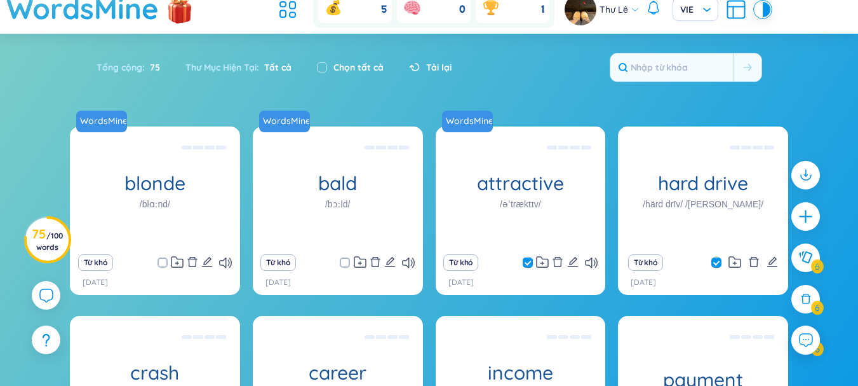
click at [534, 262] on input "checkbox" at bounding box center [534, 262] width 10 height 10
checkbox input "false"
click at [806, 306] on div at bounding box center [806, 299] width 32 height 32
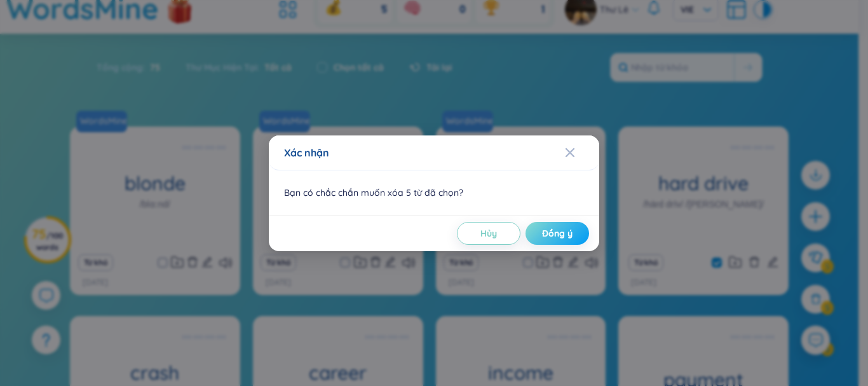
click at [574, 237] on button "Đồng ý" at bounding box center [557, 233] width 64 height 23
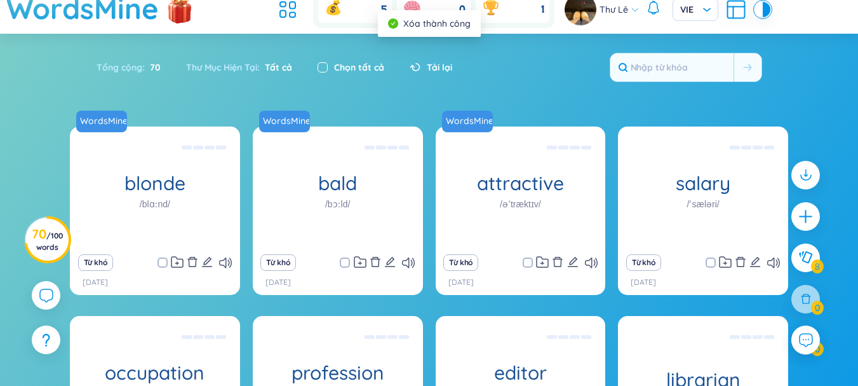
click at [321, 71] on input "checkbox" at bounding box center [323, 67] width 10 height 10
checkbox input "true"
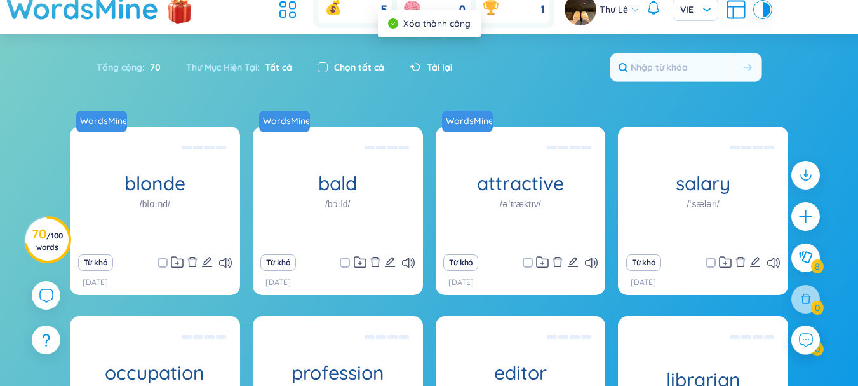
checkbox input "true"
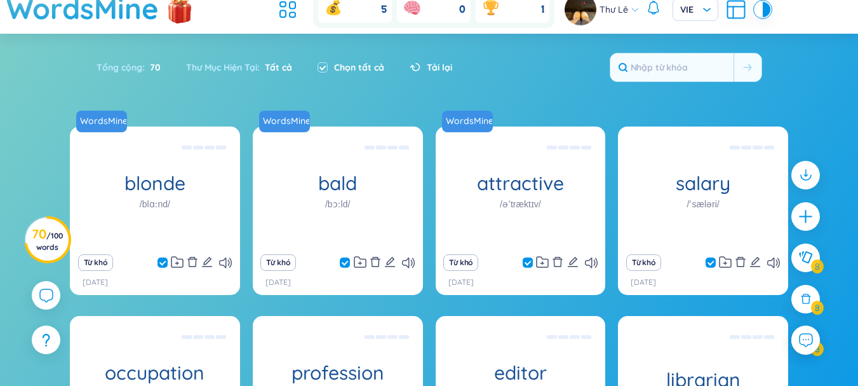
click at [525, 263] on span at bounding box center [528, 262] width 10 height 10
click at [529, 263] on input "checkbox" at bounding box center [534, 262] width 10 height 10
checkbox input "false"
click at [346, 262] on input "checkbox" at bounding box center [351, 262] width 10 height 10
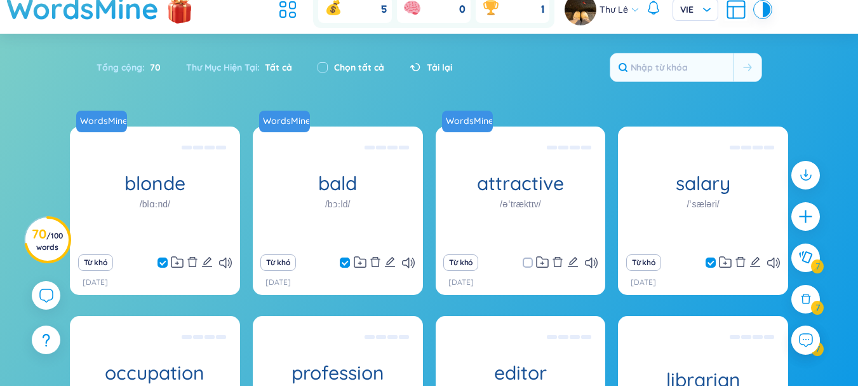
checkbox input "false"
click at [168, 265] on input "checkbox" at bounding box center [169, 262] width 10 height 10
checkbox input "false"
click at [807, 307] on div at bounding box center [806, 299] width 32 height 32
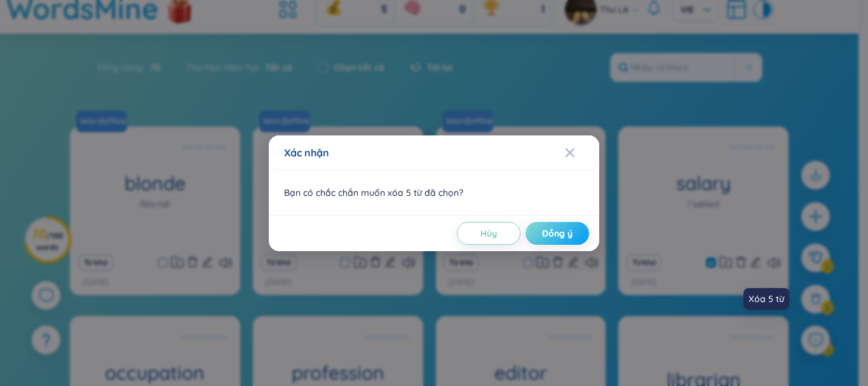
click at [569, 233] on span "Đồng ý" at bounding box center [557, 233] width 30 height 13
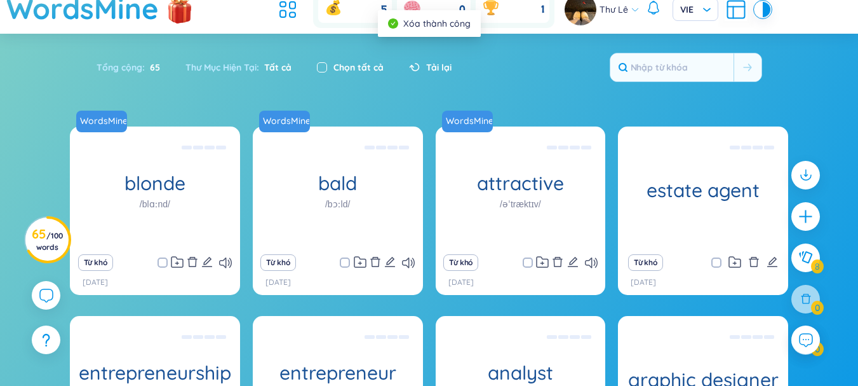
click at [323, 67] on input "checkbox" at bounding box center [322, 67] width 10 height 10
checkbox input "true"
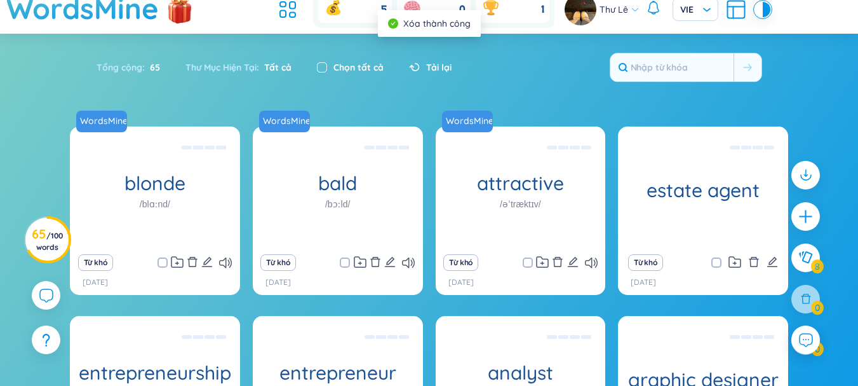
checkbox input "true"
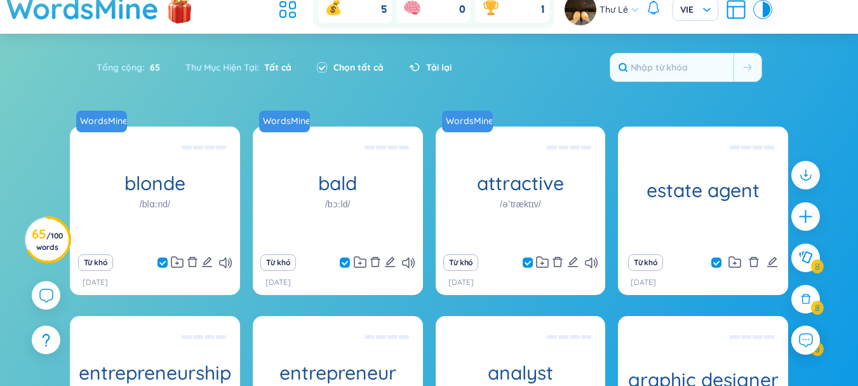
click at [530, 262] on input "checkbox" at bounding box center [534, 262] width 10 height 10
checkbox input "false"
click at [348, 263] on input "checkbox" at bounding box center [351, 262] width 10 height 10
checkbox input "false"
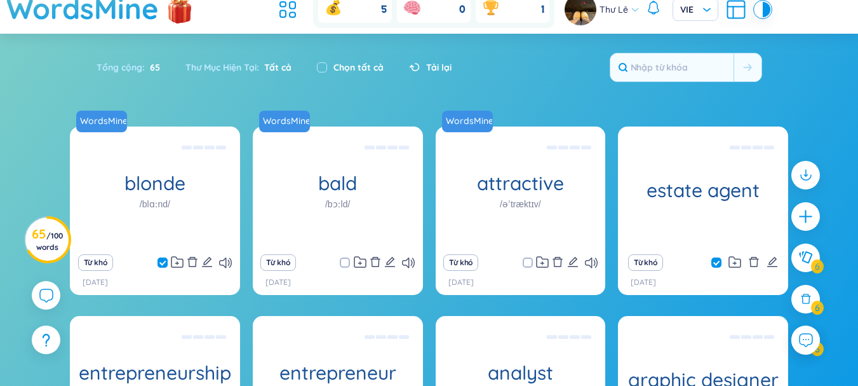
click at [168, 263] on input "checkbox" at bounding box center [169, 262] width 10 height 10
checkbox input "false"
click at [807, 303] on icon at bounding box center [805, 299] width 11 height 11
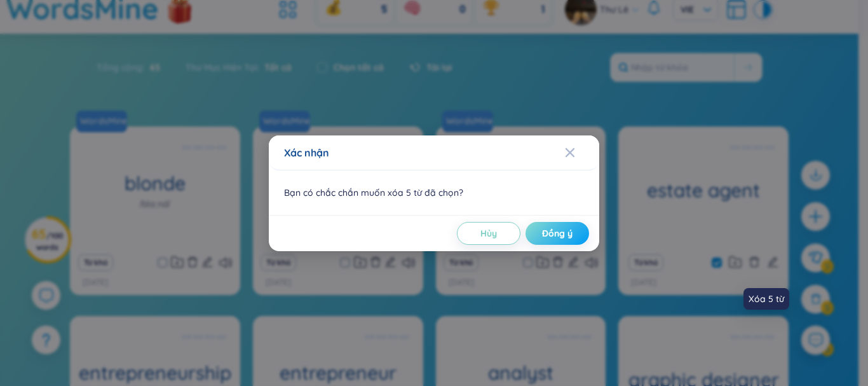
click at [568, 240] on button "Đồng ý" at bounding box center [557, 233] width 64 height 23
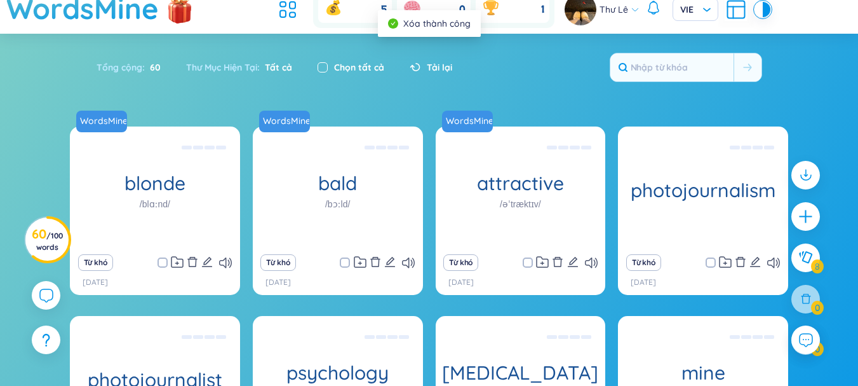
click at [321, 71] on input "checkbox" at bounding box center [323, 67] width 10 height 10
checkbox input "true"
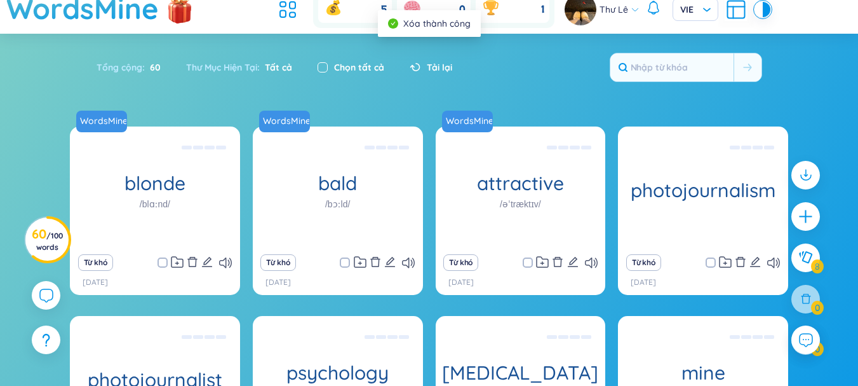
checkbox input "true"
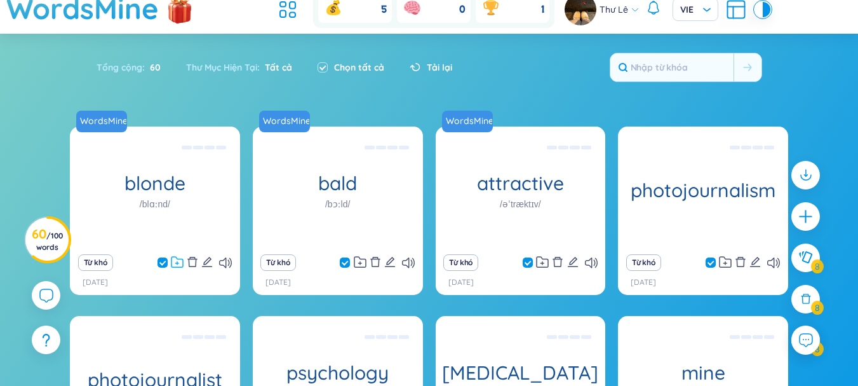
click at [175, 266] on icon at bounding box center [177, 262] width 13 height 12
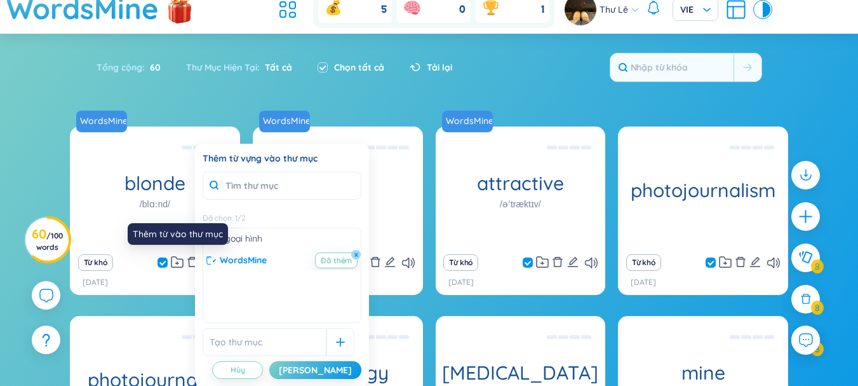
click at [386, 91] on div "Tổng cộng : 60 Thư Mục Hiện Tại : Tất cả Chọn tất cả Tải lại" at bounding box center [429, 73] width 793 height 55
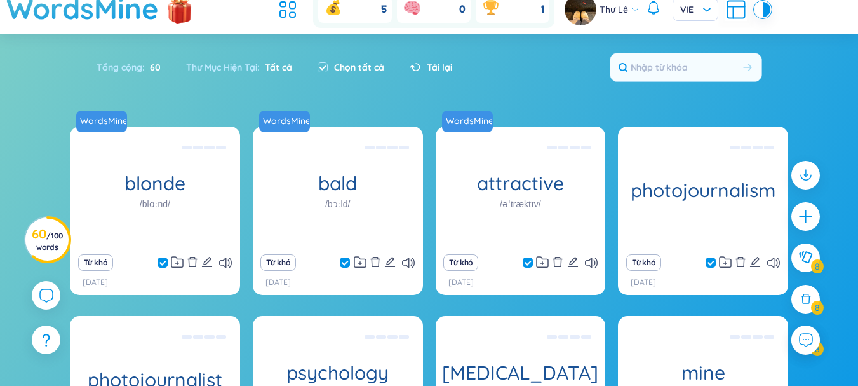
click at [166, 264] on input "checkbox" at bounding box center [169, 262] width 10 height 10
checkbox input "false"
click at [347, 263] on input "checkbox" at bounding box center [351, 262] width 10 height 10
checkbox input "false"
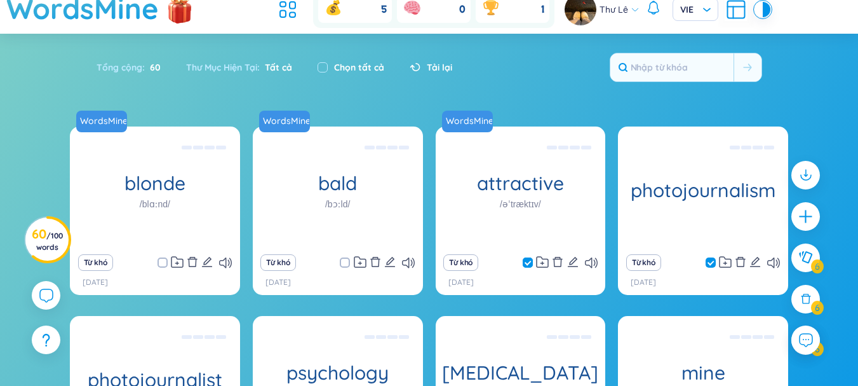
click at [532, 262] on input "checkbox" at bounding box center [534, 262] width 10 height 10
checkbox input "false"
click at [807, 305] on icon at bounding box center [806, 299] width 14 height 14
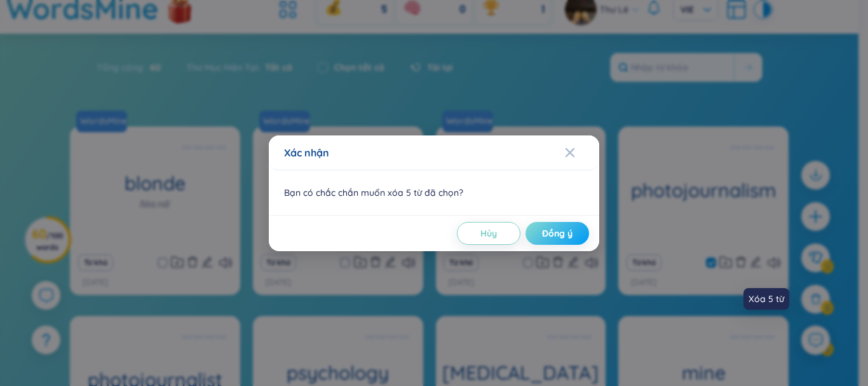
click at [569, 239] on span "Đồng ý" at bounding box center [557, 233] width 30 height 13
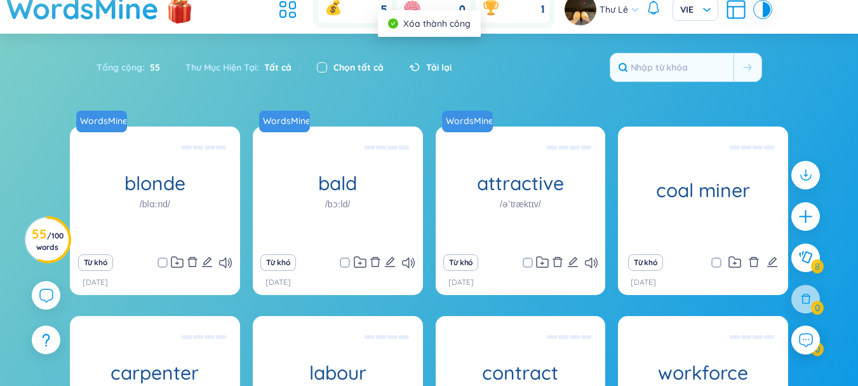
click at [320, 72] on input "checkbox" at bounding box center [322, 67] width 10 height 10
checkbox input "true"
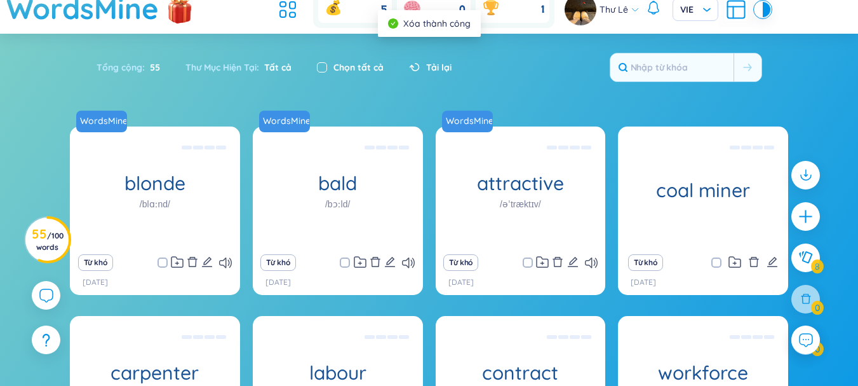
checkbox input "true"
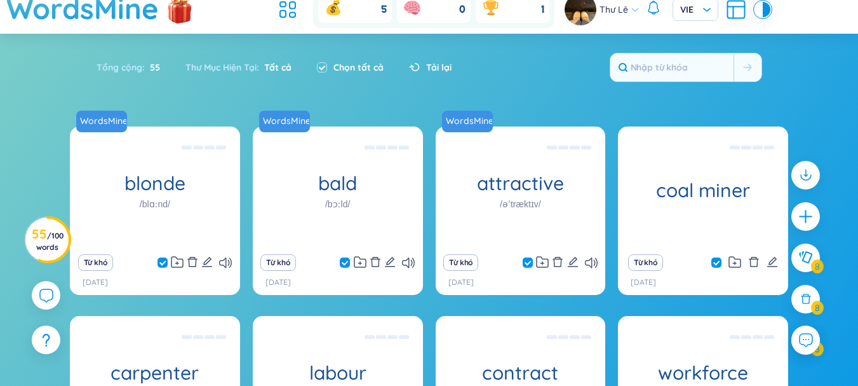
click at [531, 262] on input "checkbox" at bounding box center [534, 262] width 10 height 10
checkbox input "false"
click at [530, 262] on input "checkbox" at bounding box center [534, 262] width 10 height 10
click at [527, 262] on span at bounding box center [528, 262] width 10 height 10
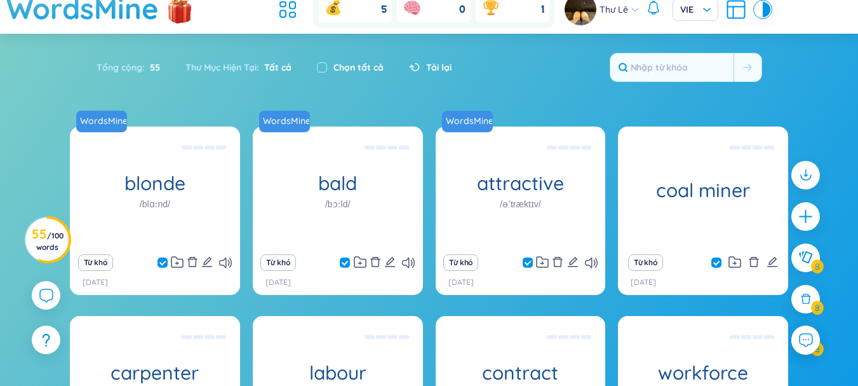
click at [529, 262] on input "checkbox" at bounding box center [534, 262] width 10 height 10
checkbox input "false"
click at [349, 262] on input "checkbox" at bounding box center [351, 262] width 10 height 10
checkbox input "false"
click at [165, 267] on input "checkbox" at bounding box center [169, 262] width 10 height 10
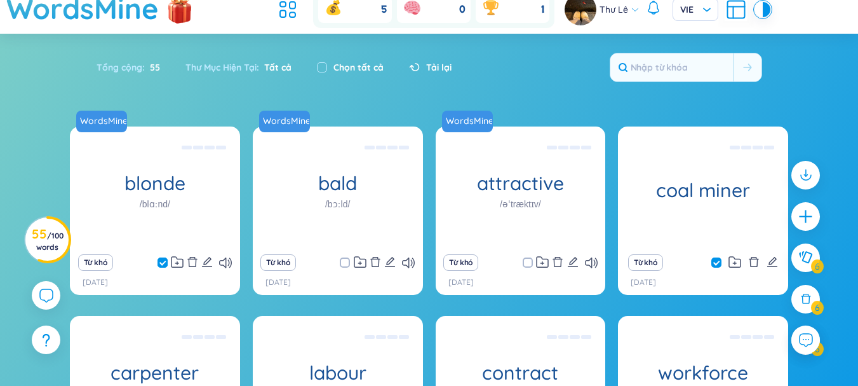
checkbox input "false"
click at [806, 309] on div at bounding box center [806, 299] width 32 height 32
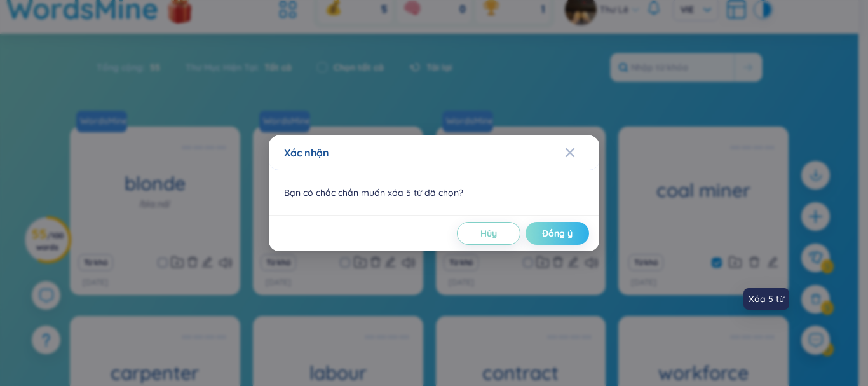
click at [573, 235] on button "Đồng ý" at bounding box center [557, 233] width 64 height 23
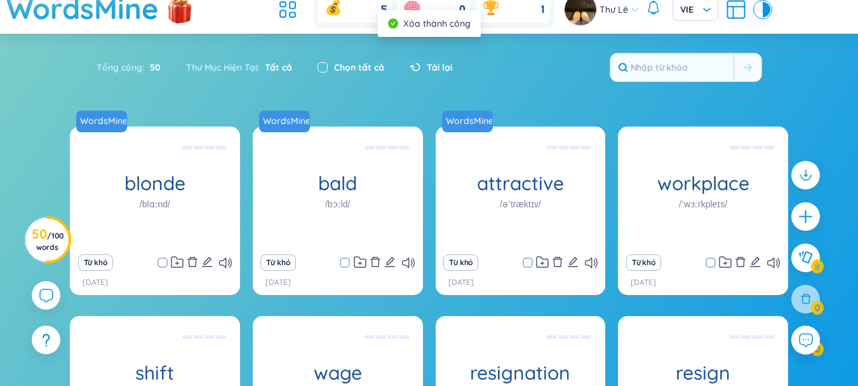
click at [323, 66] on input "checkbox" at bounding box center [323, 67] width 10 height 10
checkbox input "true"
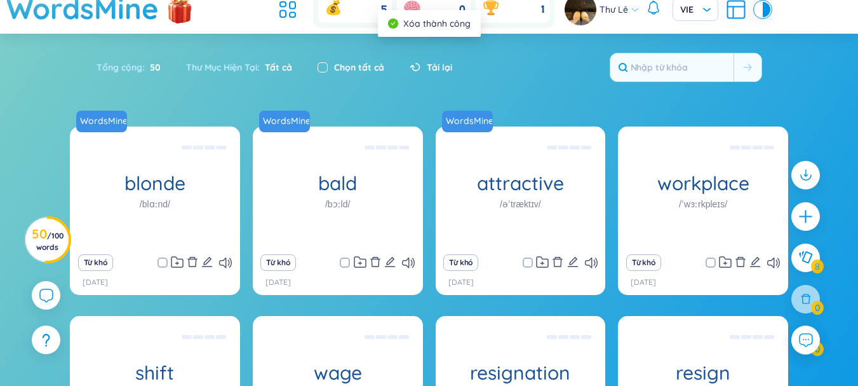
checkbox input "true"
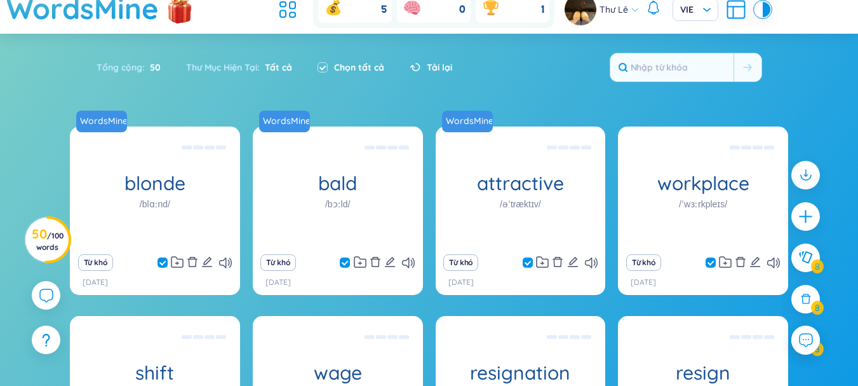
click at [533, 262] on input "checkbox" at bounding box center [534, 262] width 10 height 10
checkbox input "false"
click at [353, 264] on input "checkbox" at bounding box center [351, 262] width 10 height 10
checkbox input "false"
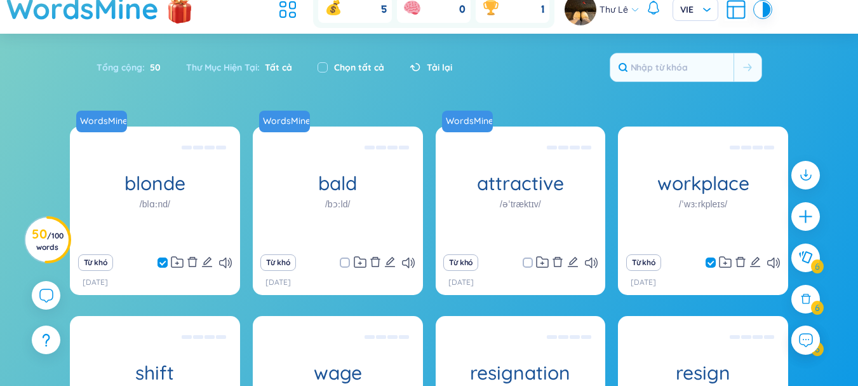
click at [168, 266] on input "checkbox" at bounding box center [169, 262] width 10 height 10
checkbox input "false"
click at [807, 304] on icon at bounding box center [805, 299] width 11 height 11
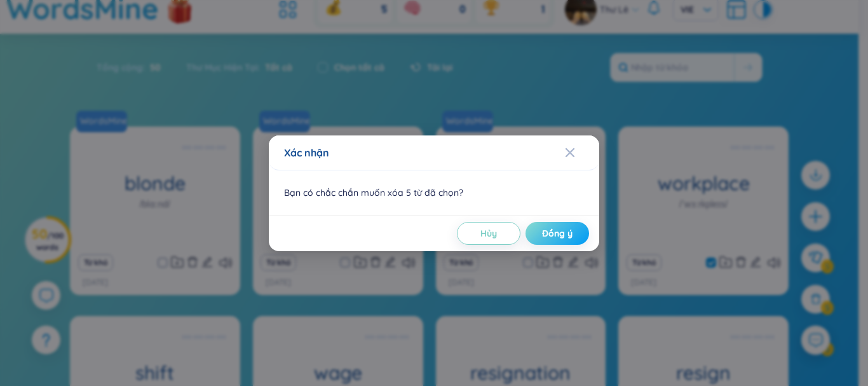
click at [558, 237] on span "Đồng ý" at bounding box center [557, 233] width 30 height 13
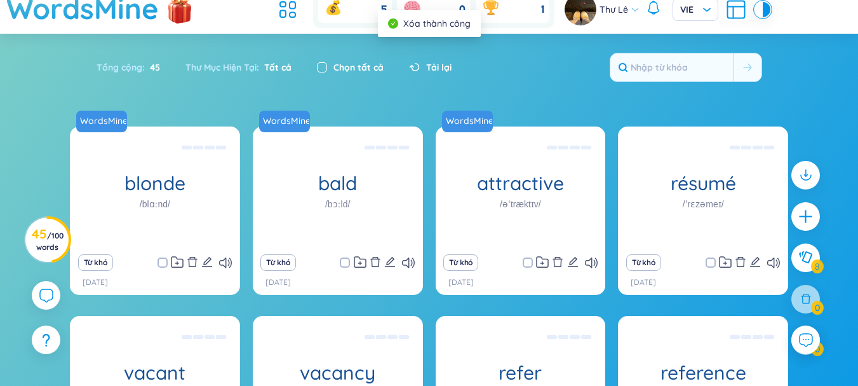
click at [323, 69] on input "checkbox" at bounding box center [322, 67] width 10 height 10
checkbox input "true"
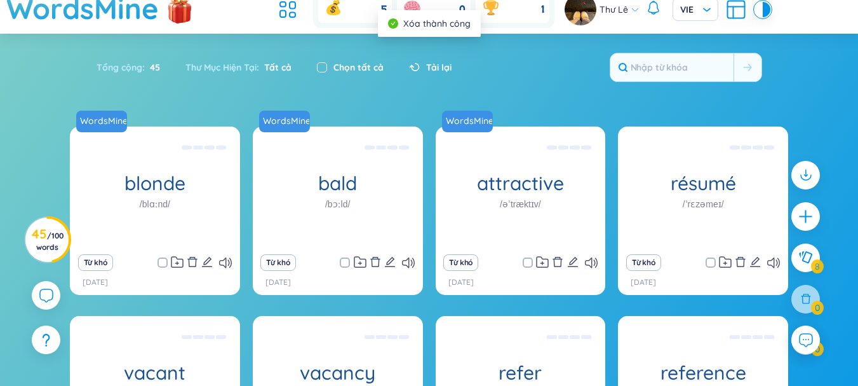
checkbox input "true"
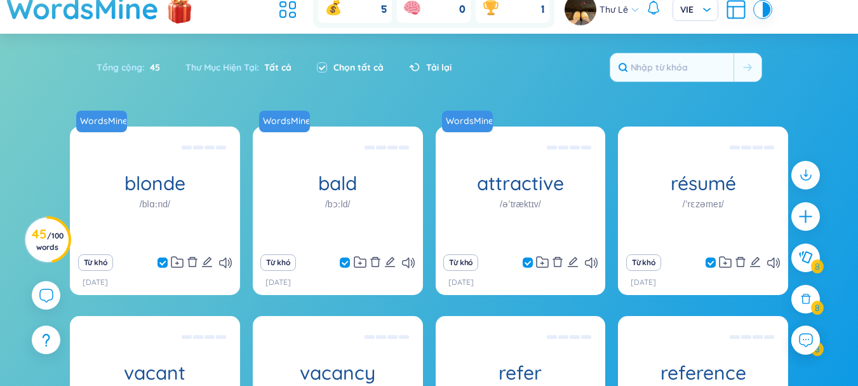
click at [168, 262] on input "checkbox" at bounding box center [169, 262] width 10 height 10
checkbox input "false"
click at [351, 262] on input "checkbox" at bounding box center [351, 262] width 10 height 10
checkbox input "false"
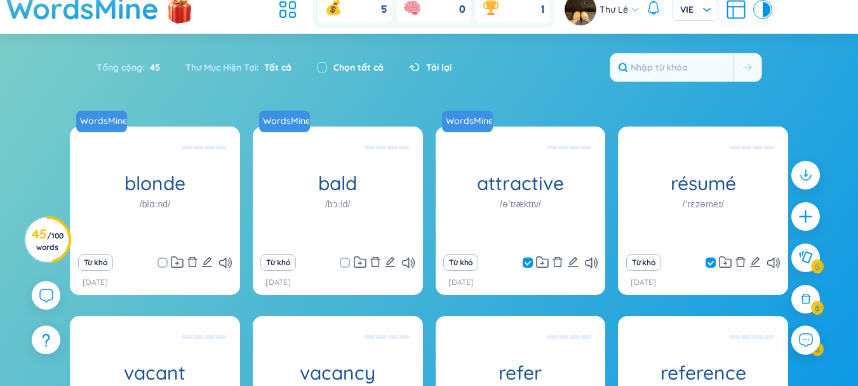
click at [530, 260] on input "checkbox" at bounding box center [534, 262] width 10 height 10
checkbox input "false"
click at [804, 303] on icon at bounding box center [805, 299] width 11 height 11
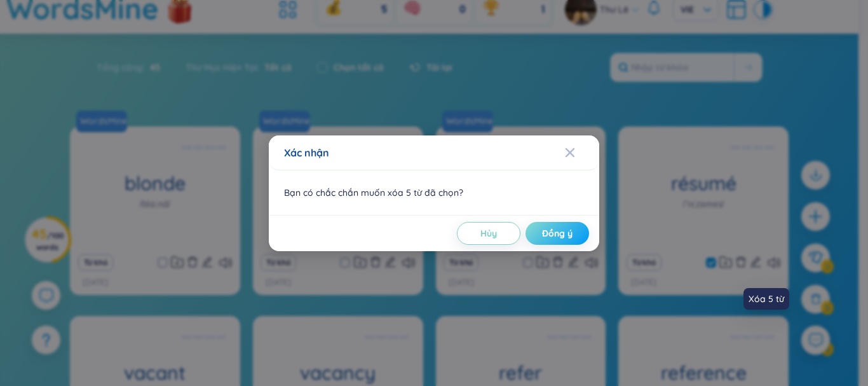
click at [573, 231] on button "Đồng ý" at bounding box center [557, 233] width 64 height 23
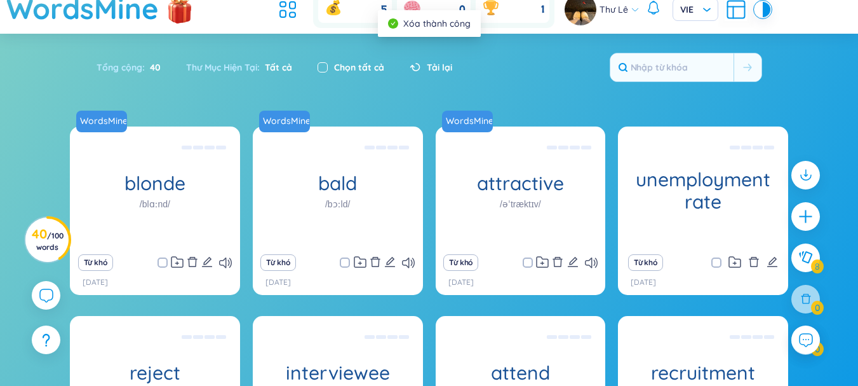
click at [323, 68] on input "checkbox" at bounding box center [323, 67] width 10 height 10
checkbox input "true"
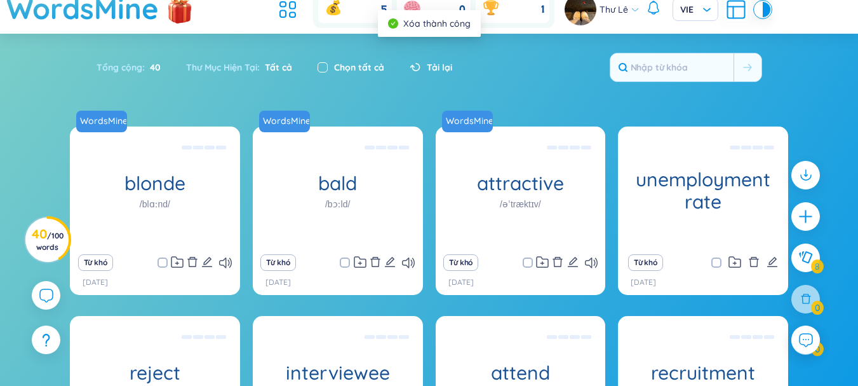
checkbox input "true"
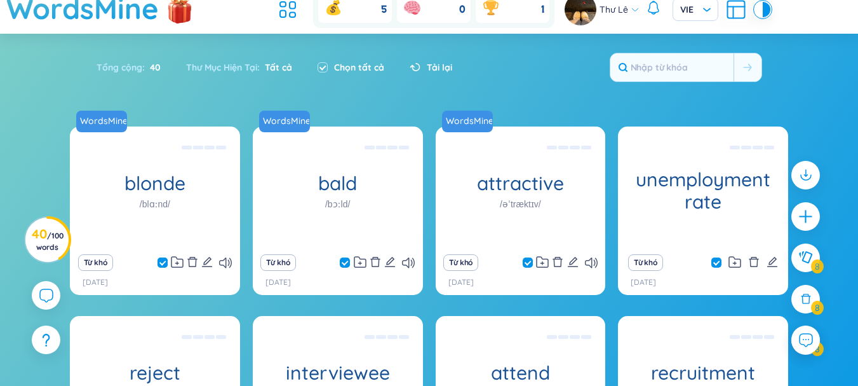
click at [168, 262] on input "checkbox" at bounding box center [169, 262] width 10 height 10
checkbox input "false"
click at [350, 260] on input "checkbox" at bounding box center [351, 262] width 10 height 10
checkbox input "false"
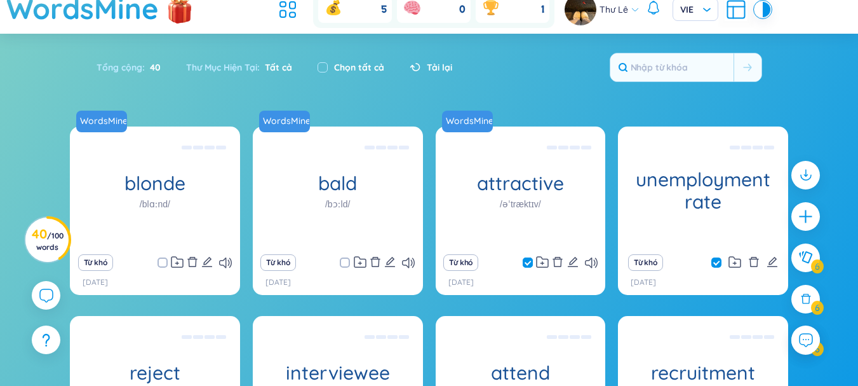
click at [529, 264] on input "checkbox" at bounding box center [534, 262] width 10 height 10
checkbox input "false"
click at [806, 307] on div at bounding box center [806, 299] width 32 height 32
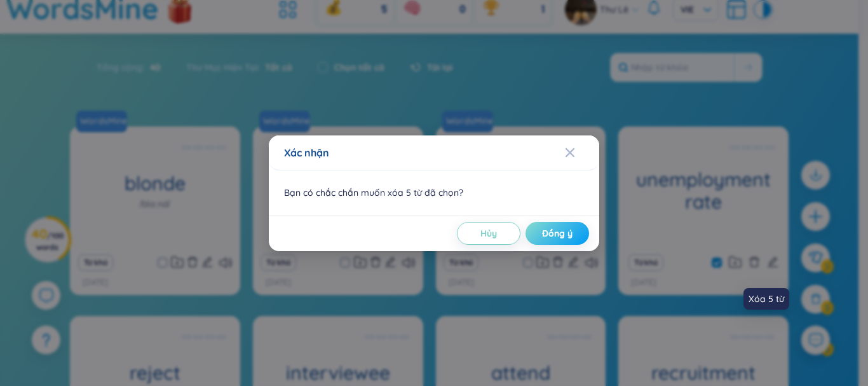
click at [574, 240] on button "Đồng ý" at bounding box center [557, 233] width 64 height 23
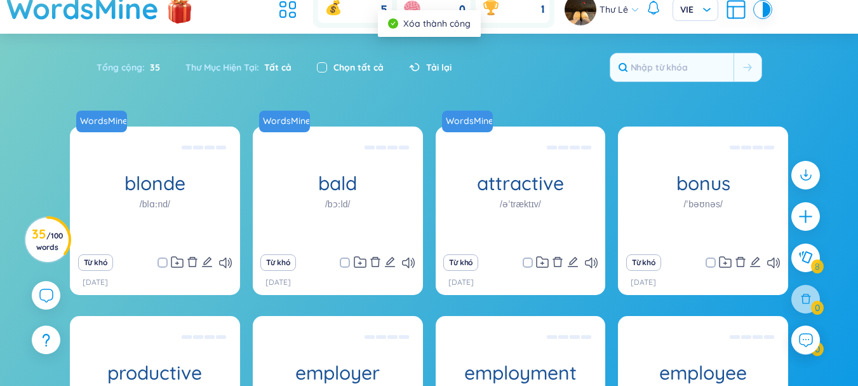
click at [321, 71] on input "checkbox" at bounding box center [322, 67] width 10 height 10
checkbox input "true"
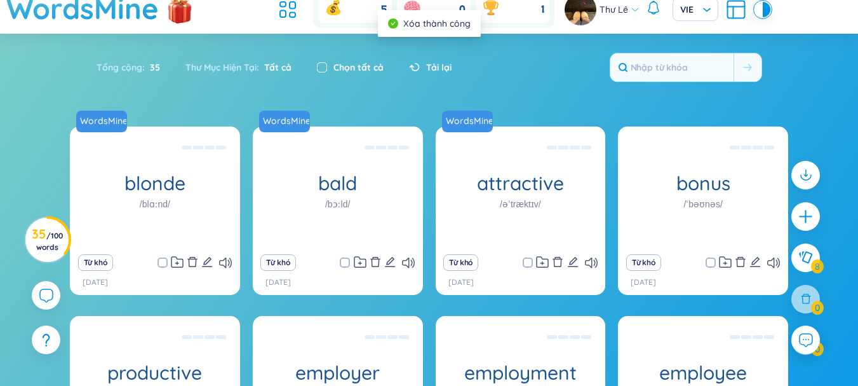
checkbox input "true"
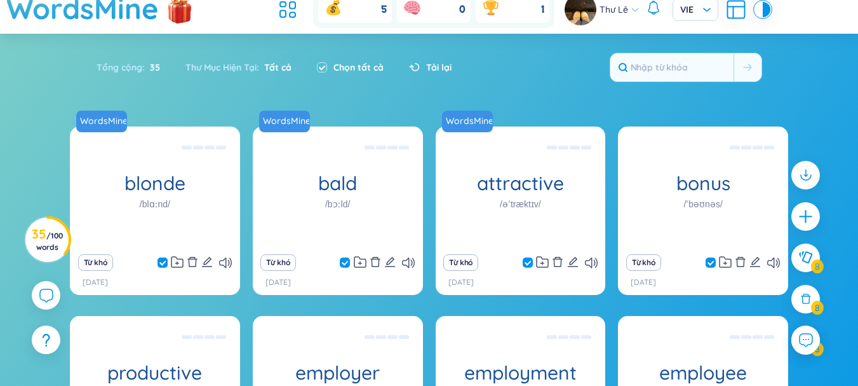
click at [168, 263] on input "checkbox" at bounding box center [169, 262] width 10 height 10
checkbox input "false"
click at [349, 263] on input "checkbox" at bounding box center [351, 262] width 10 height 10
checkbox input "false"
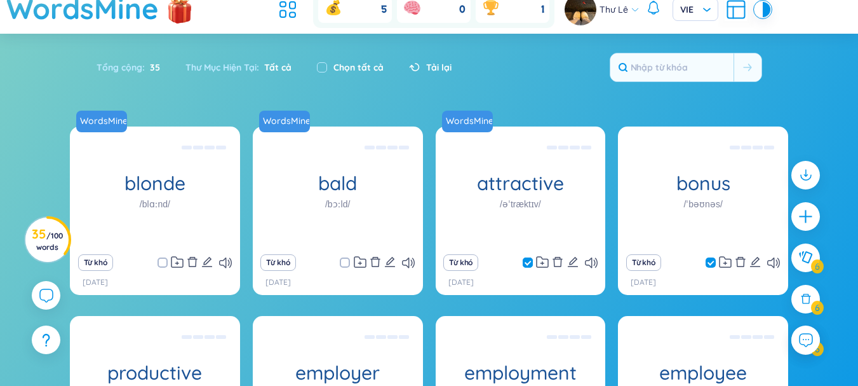
click at [532, 262] on input "checkbox" at bounding box center [534, 262] width 10 height 10
checkbox input "false"
click at [806, 307] on div at bounding box center [806, 299] width 32 height 32
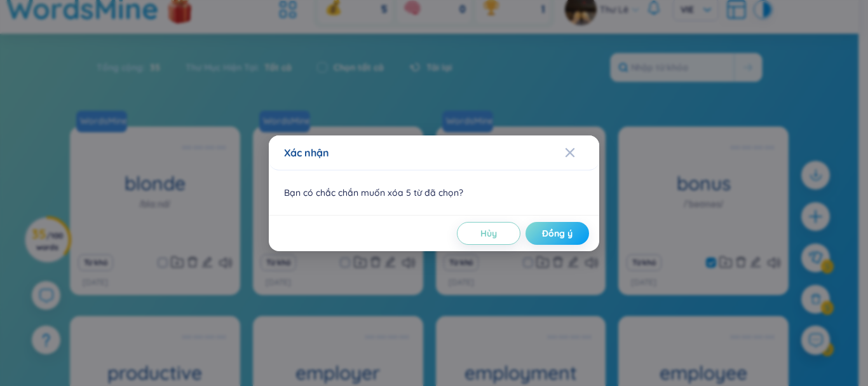
click at [546, 233] on span "Đồng ý" at bounding box center [557, 233] width 30 height 13
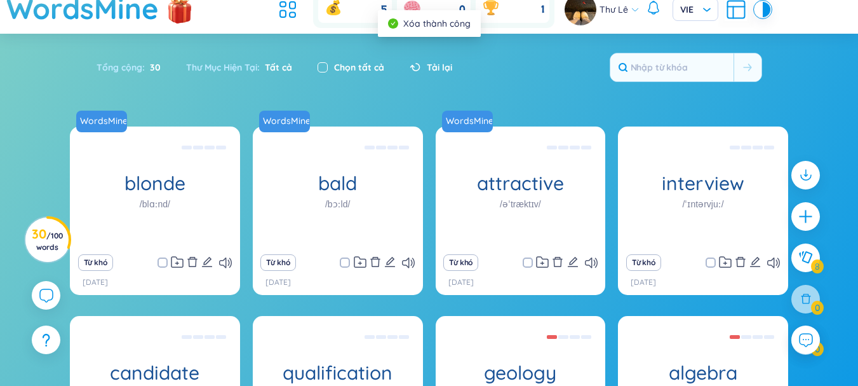
click at [325, 67] on input "checkbox" at bounding box center [323, 67] width 10 height 10
checkbox input "true"
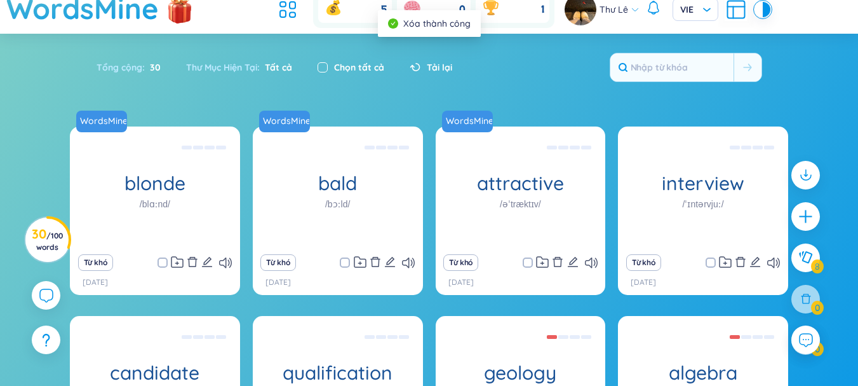
checkbox input "true"
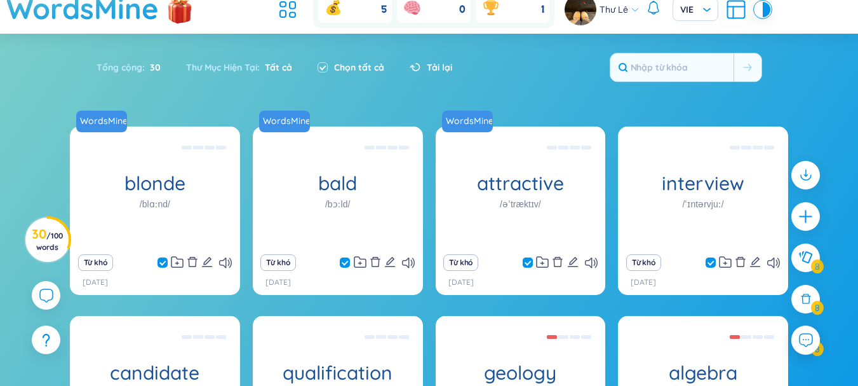
click at [531, 262] on input "checkbox" at bounding box center [534, 262] width 10 height 10
checkbox input "false"
click at [349, 263] on input "checkbox" at bounding box center [351, 262] width 10 height 10
checkbox input "false"
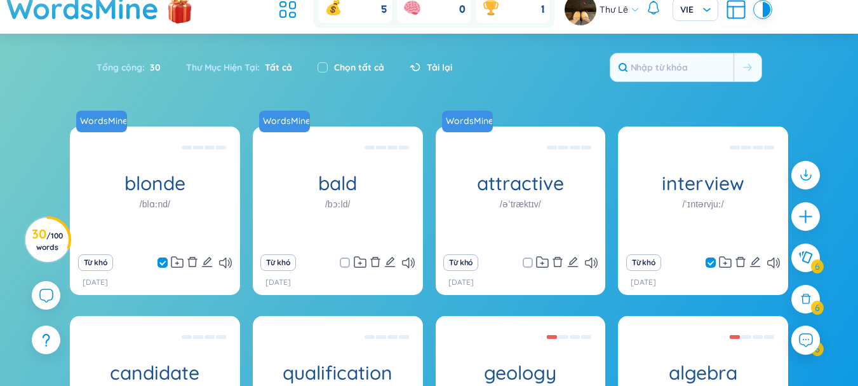
click at [166, 264] on input "checkbox" at bounding box center [169, 262] width 10 height 10
checkbox input "false"
click at [806, 306] on div at bounding box center [806, 299] width 32 height 32
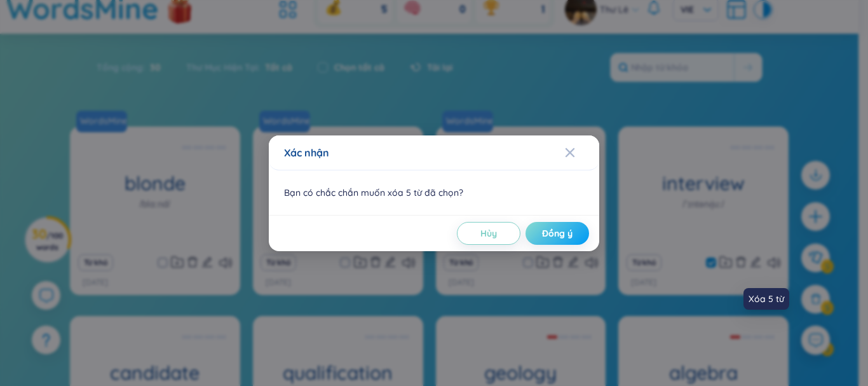
click at [570, 234] on span "Đồng ý" at bounding box center [557, 233] width 30 height 13
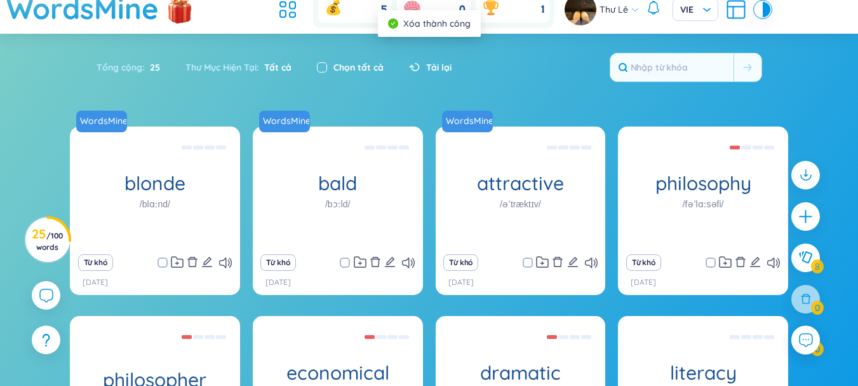
click at [323, 68] on input "checkbox" at bounding box center [322, 67] width 10 height 10
checkbox input "true"
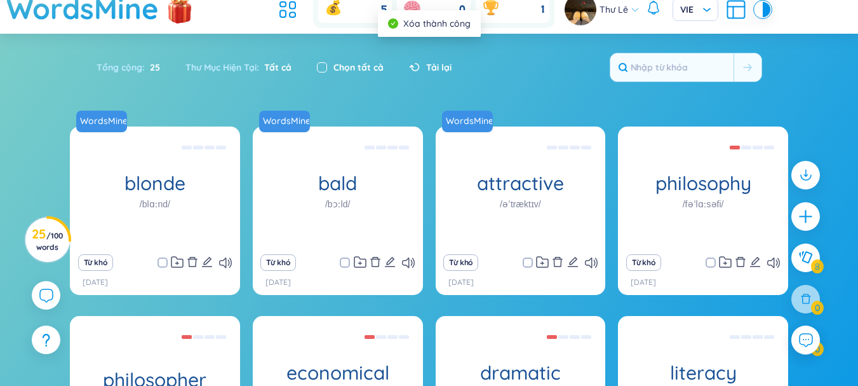
checkbox input "true"
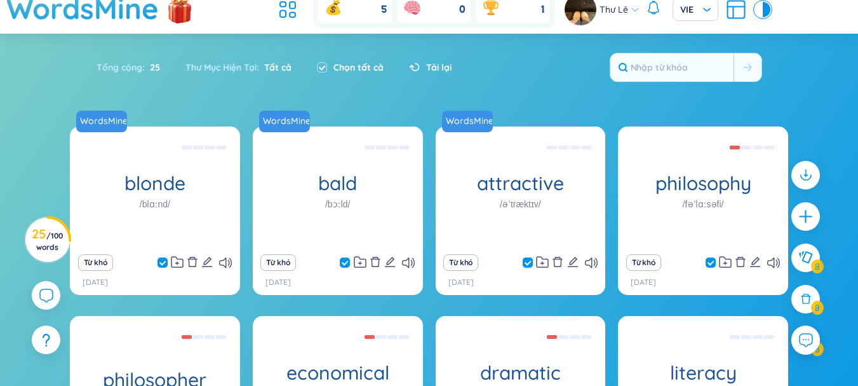
click at [531, 262] on input "checkbox" at bounding box center [534, 262] width 10 height 10
checkbox input "false"
click at [348, 259] on input "checkbox" at bounding box center [351, 262] width 10 height 10
click at [166, 264] on input "checkbox" at bounding box center [169, 262] width 10 height 10
click at [808, 309] on div at bounding box center [806, 299] width 32 height 32
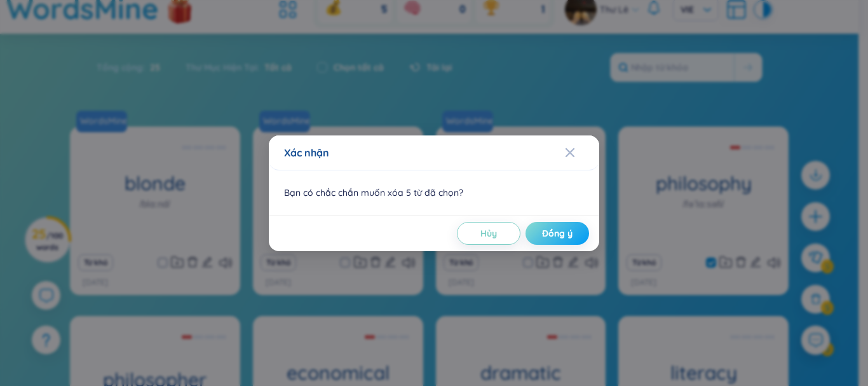
click at [572, 239] on span "Đồng ý" at bounding box center [557, 233] width 30 height 13
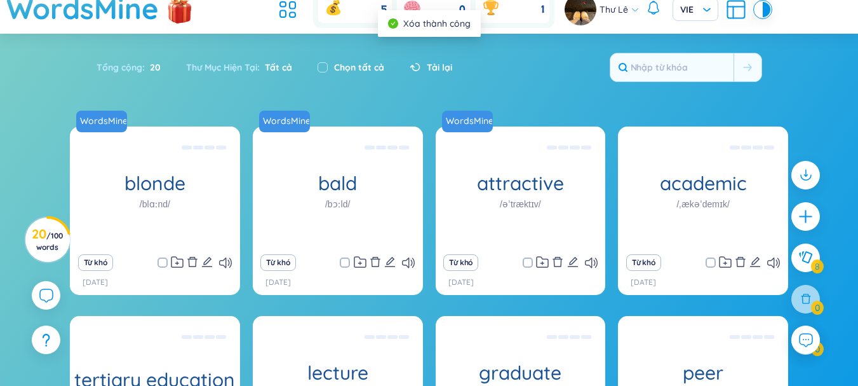
click at [366, 71] on label "Chọn tất cả" at bounding box center [359, 67] width 50 height 14
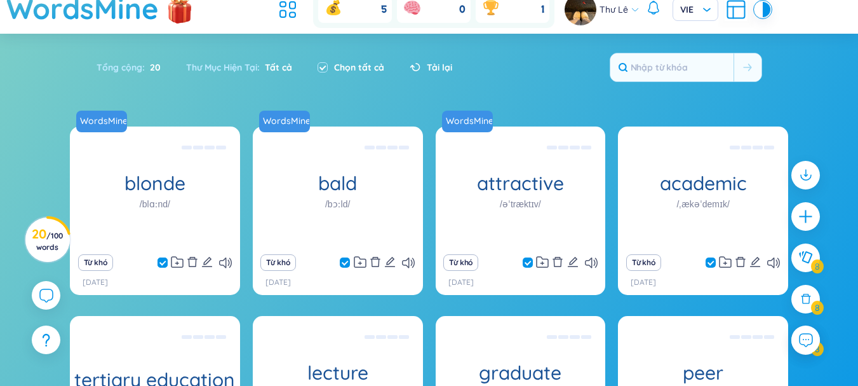
click at [165, 262] on input "checkbox" at bounding box center [169, 262] width 10 height 10
click at [351, 264] on input "checkbox" at bounding box center [351, 262] width 10 height 10
click at [532, 262] on input "checkbox" at bounding box center [534, 262] width 10 height 10
click at [808, 290] on div at bounding box center [806, 299] width 32 height 32
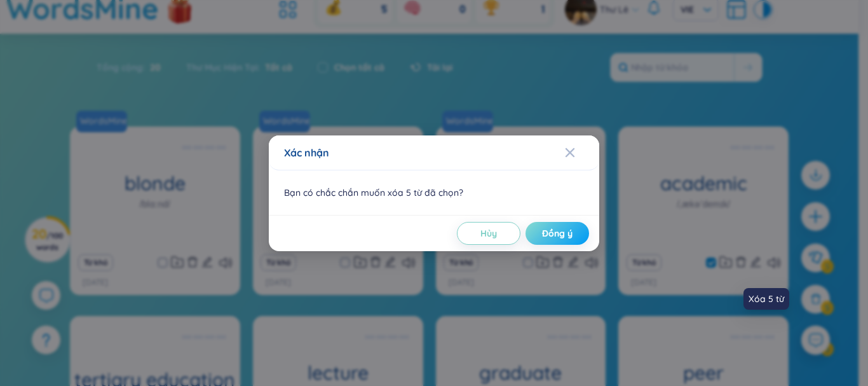
click at [570, 241] on button "Đồng ý" at bounding box center [557, 233] width 64 height 23
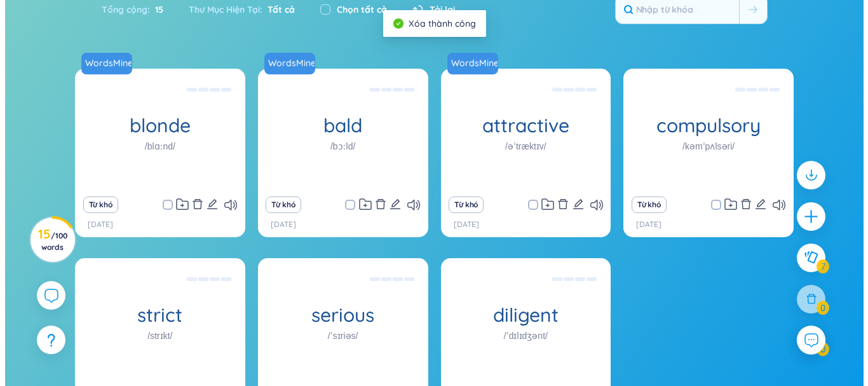
scroll to position [97, 0]
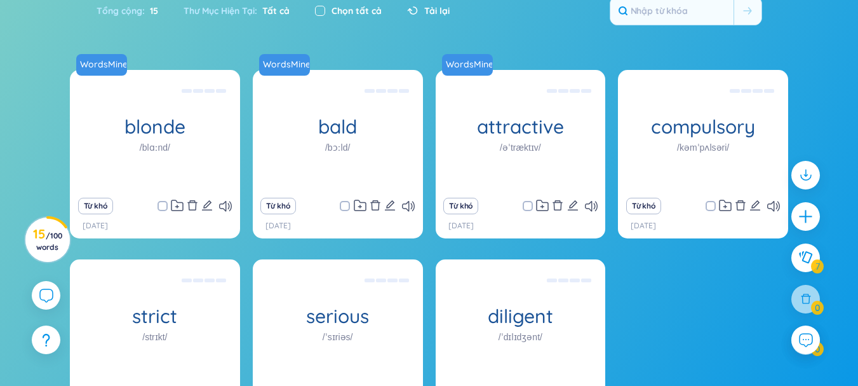
click at [323, 13] on input "checkbox" at bounding box center [320, 11] width 10 height 10
click at [531, 206] on input "checkbox" at bounding box center [534, 206] width 10 height 10
click at [348, 205] on input "checkbox" at bounding box center [351, 206] width 10 height 10
click at [165, 206] on input "checkbox" at bounding box center [169, 206] width 10 height 10
click at [807, 306] on div at bounding box center [806, 299] width 32 height 32
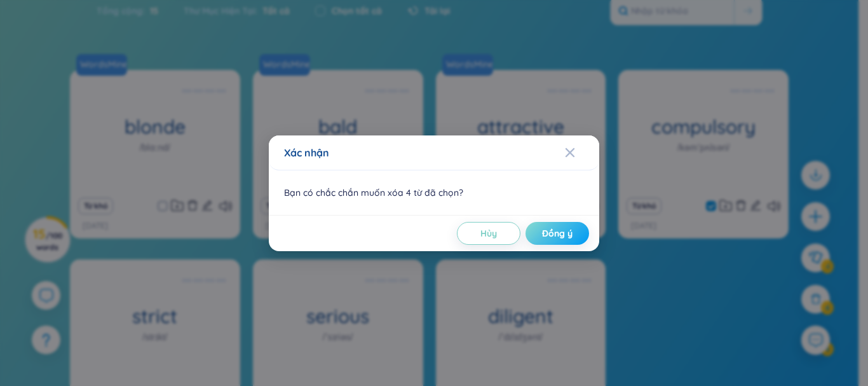
click at [569, 244] on button "Đồng ý" at bounding box center [557, 233] width 64 height 23
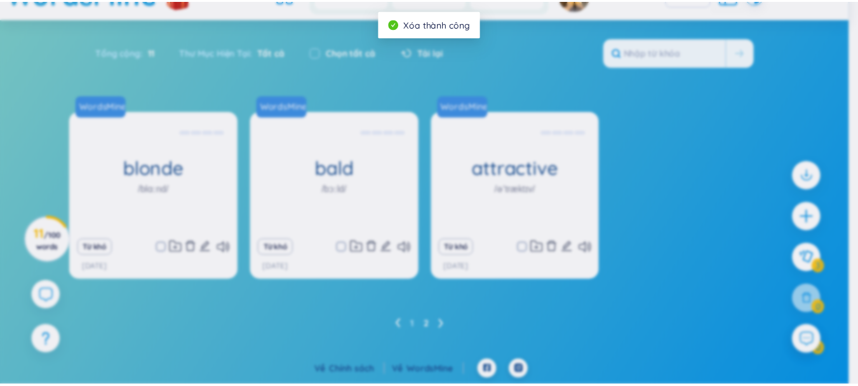
scroll to position [56, 0]
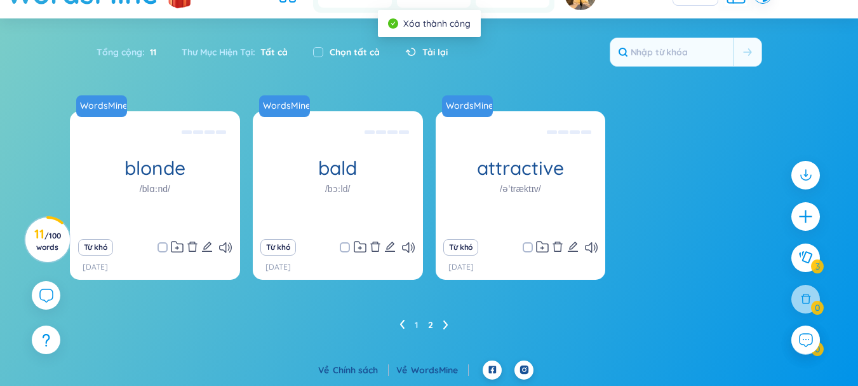
click at [446, 325] on icon at bounding box center [445, 325] width 5 height 10
click at [402, 325] on icon at bounding box center [402, 324] width 4 height 9
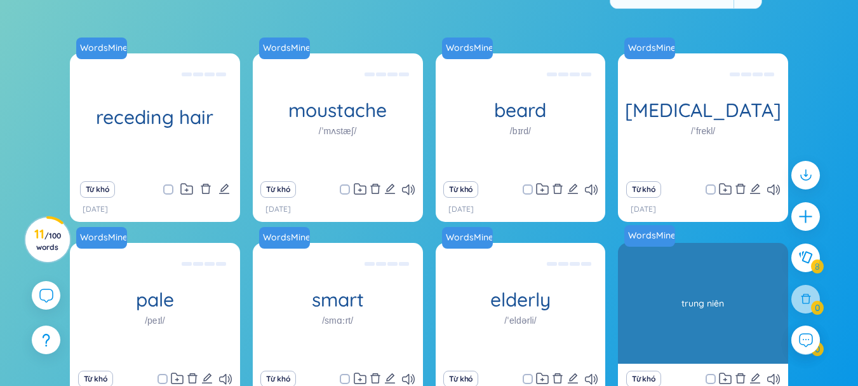
click at [645, 321] on div "middle-aged /ˌmɪdl ˈeɪdʒd/" at bounding box center [703, 303] width 170 height 121
click at [642, 336] on div "middle-aged /ˌmɪdl ˈeɪdʒd/" at bounding box center [703, 303] width 170 height 121
click at [633, 348] on div "WordsMine middle-aged /ˌmɪdl ˈeɪdʒd/ trung niên" at bounding box center [703, 303] width 170 height 121
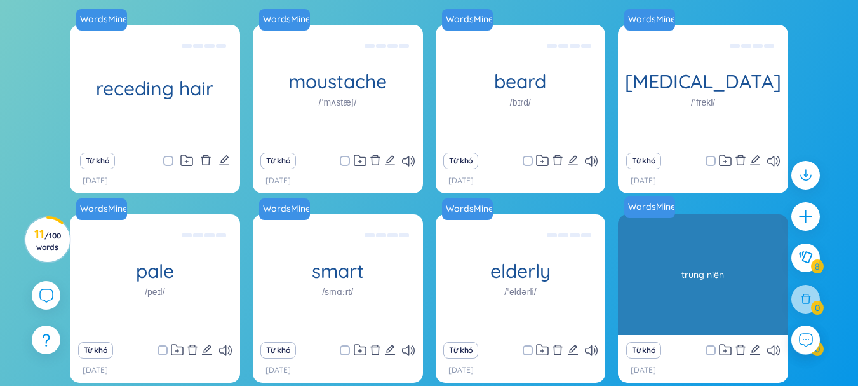
scroll to position [151, 0]
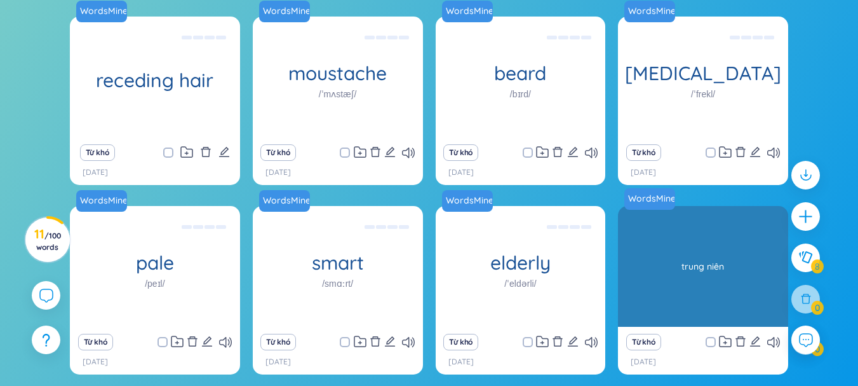
click at [706, 256] on div "trung niên" at bounding box center [704, 266] width 158 height 114
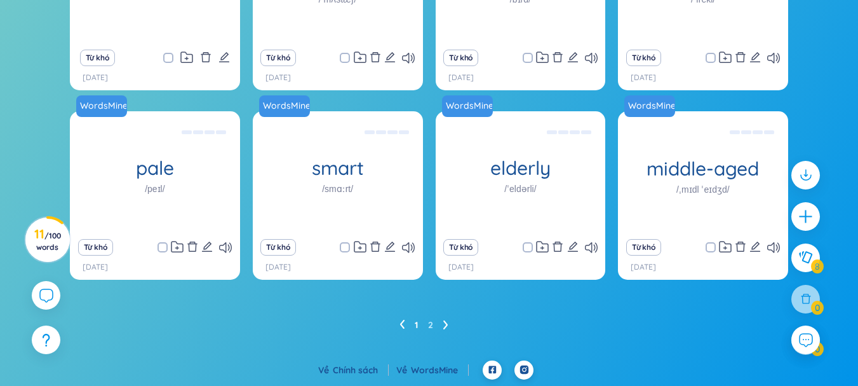
click at [446, 330] on li at bounding box center [445, 324] width 5 height 20
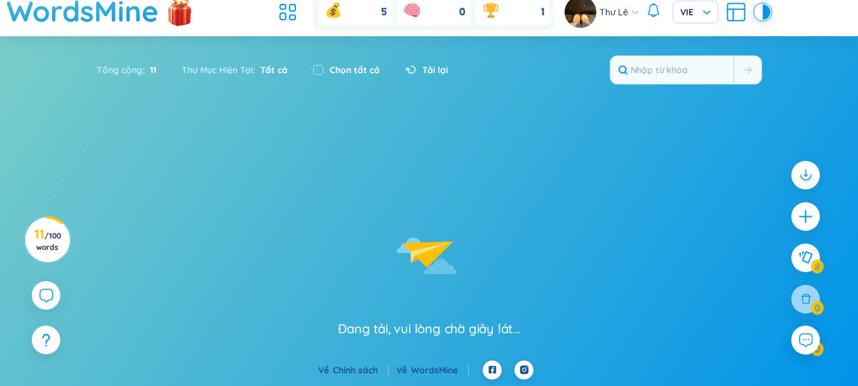
scroll to position [56, 0]
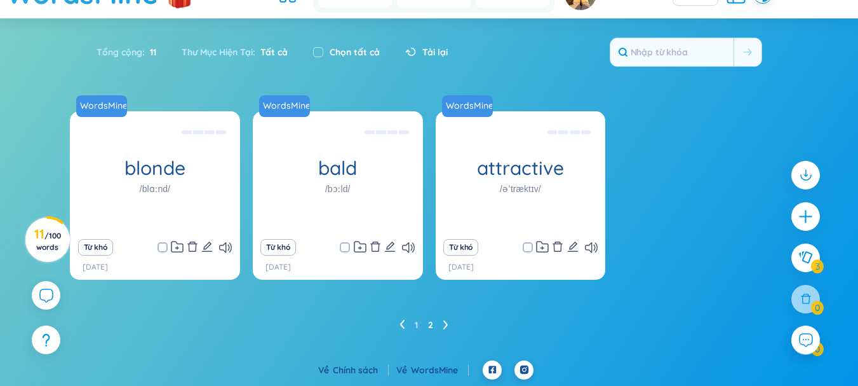
click at [402, 324] on icon at bounding box center [402, 325] width 5 height 10
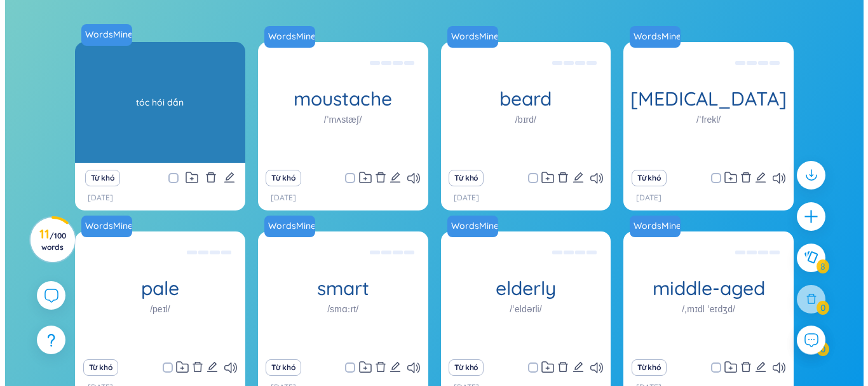
scroll to position [0, 0]
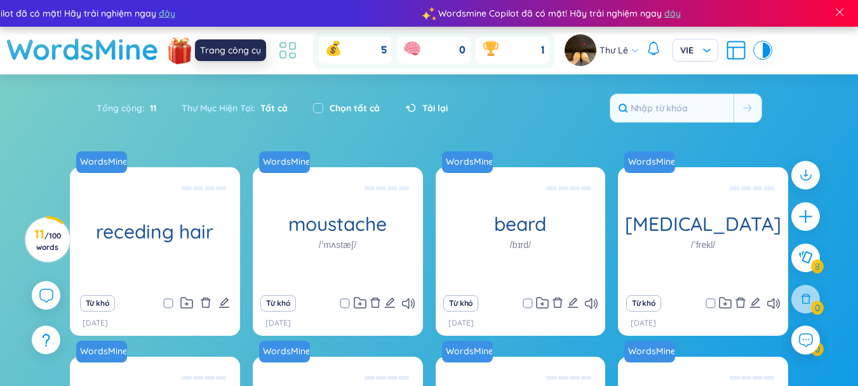
click at [283, 47] on icon at bounding box center [283, 45] width 6 height 5
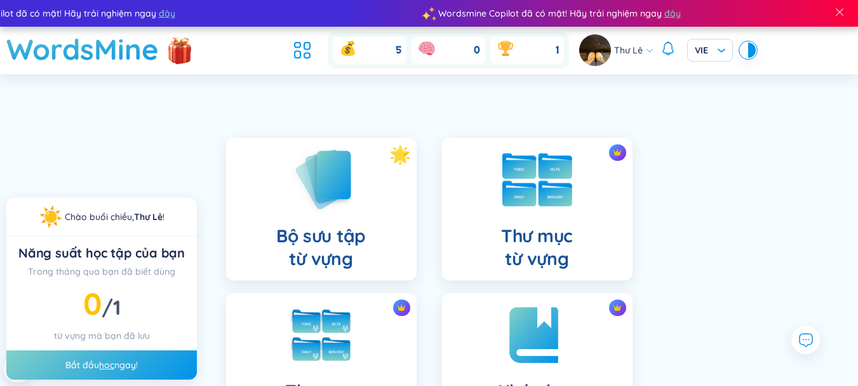
click at [528, 213] on div "Thư mục từ vựng" at bounding box center [537, 209] width 191 height 142
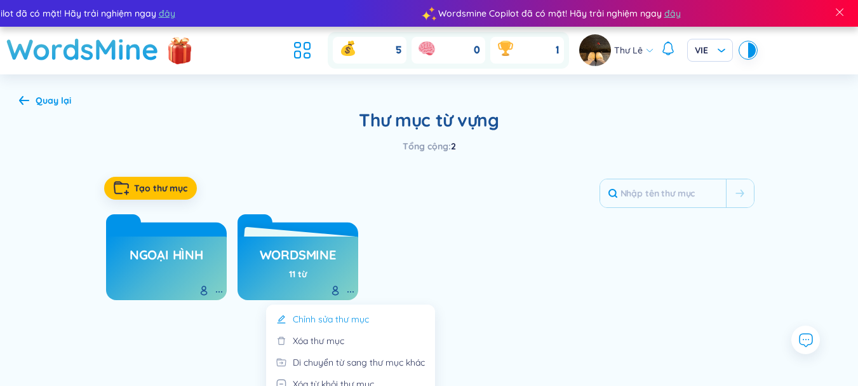
click at [354, 320] on div "Chỉnh sửa thư mục" at bounding box center [331, 319] width 76 height 14
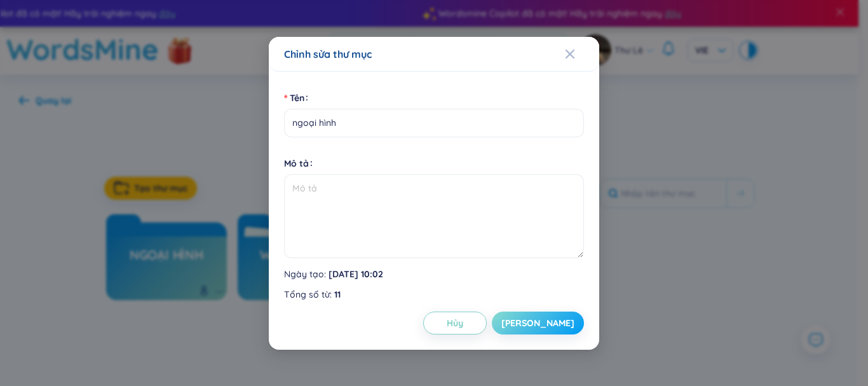
click at [531, 318] on button "[PERSON_NAME]" at bounding box center [538, 322] width 92 height 23
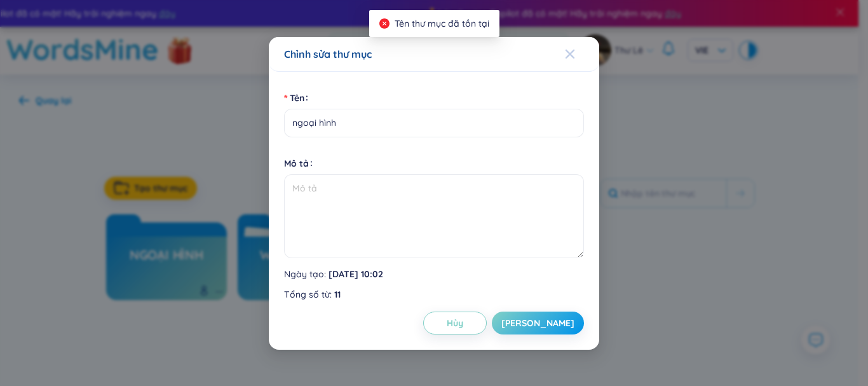
click at [574, 56] on icon "Close" at bounding box center [570, 54] width 10 height 10
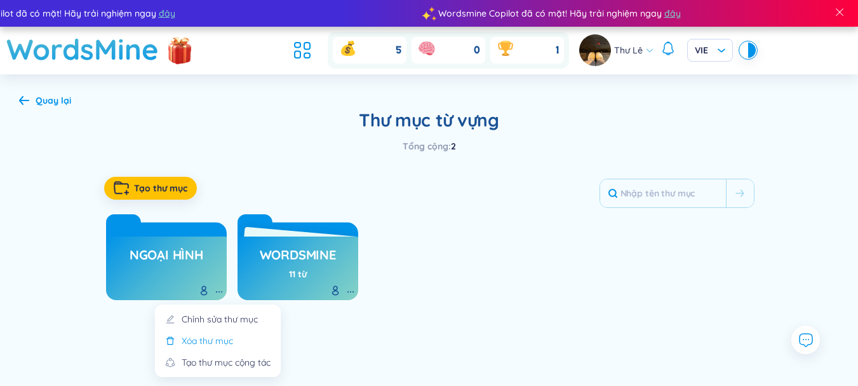
click at [222, 335] on div "Xóa thư mục" at bounding box center [207, 341] width 51 height 14
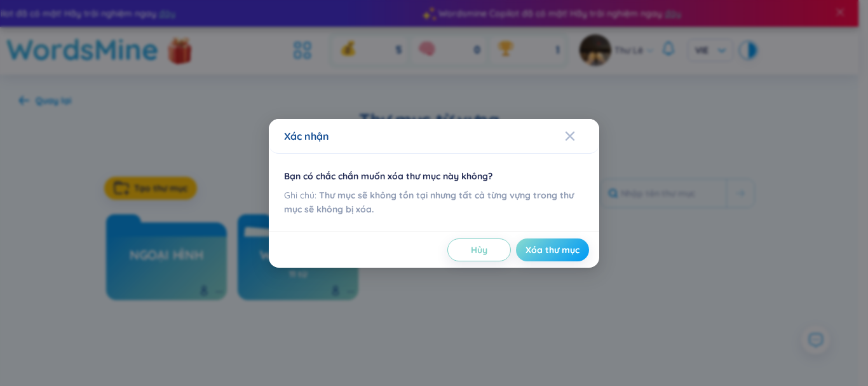
click at [525, 243] on span "Xóa thư mục" at bounding box center [552, 249] width 54 height 13
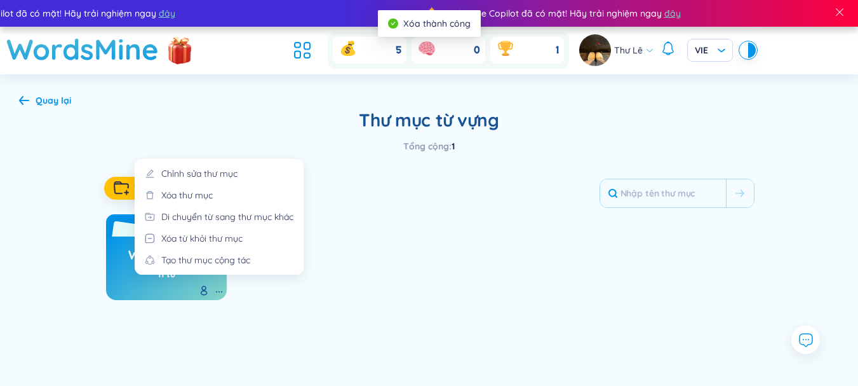
click at [220, 292] on icon at bounding box center [219, 292] width 10 height 10
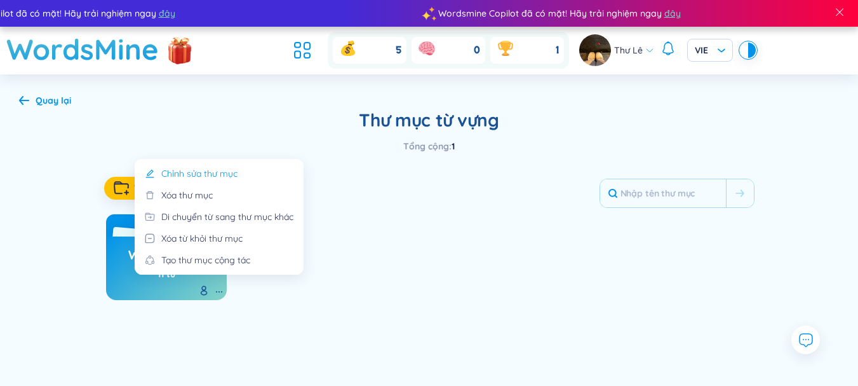
click at [229, 172] on div "Chỉnh sửa thư mục" at bounding box center [199, 173] width 76 height 14
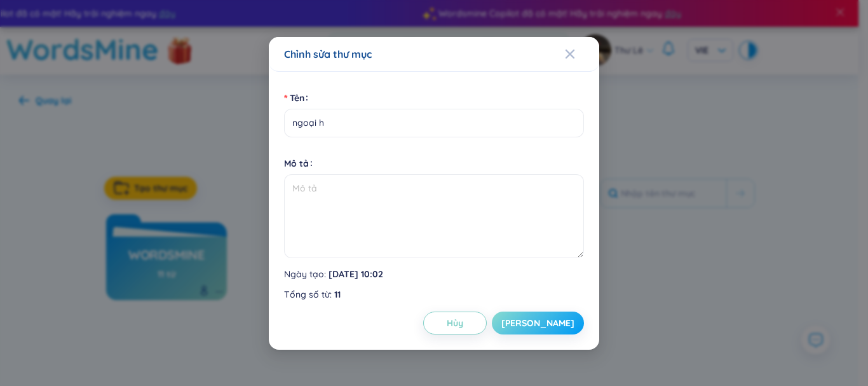
click at [567, 312] on button "[PERSON_NAME]" at bounding box center [538, 322] width 92 height 23
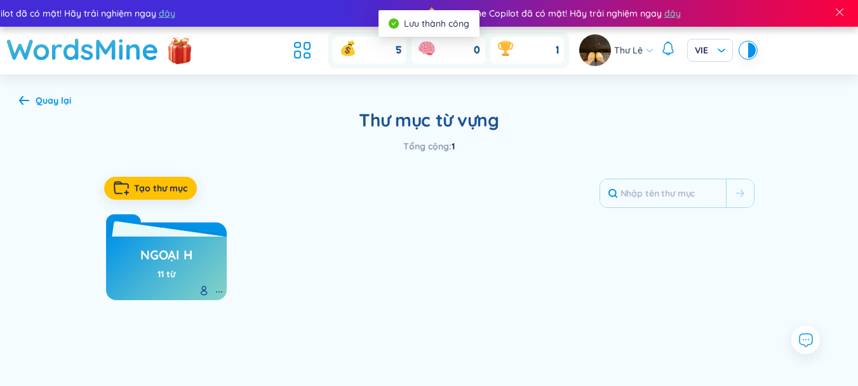
click at [185, 276] on div "ngoại h 11 từ" at bounding box center [166, 265] width 52 height 44
click at [158, 270] on div "11 từ" at bounding box center [167, 274] width 18 height 14
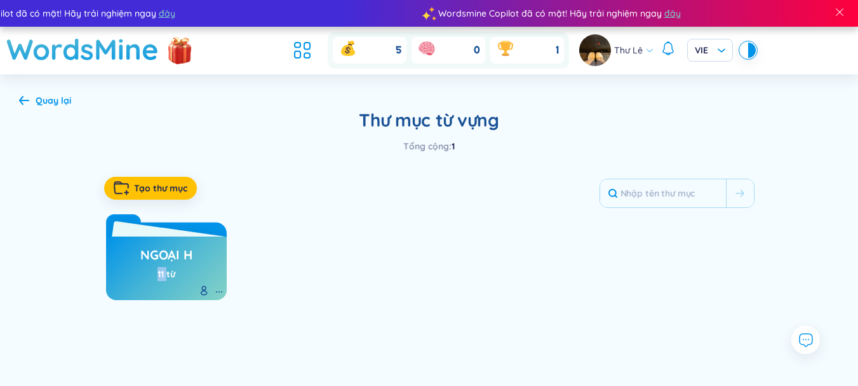
click at [158, 270] on div "11 từ" at bounding box center [167, 274] width 18 height 14
click at [147, 244] on link "ngoại h" at bounding box center [166, 255] width 52 height 24
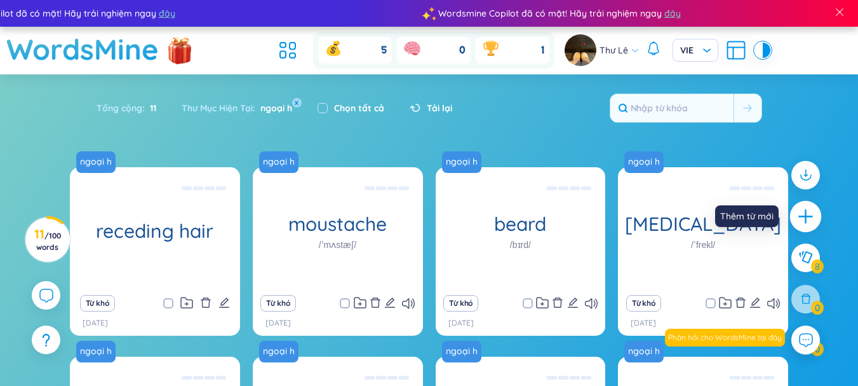
click at [805, 208] on icon "plus" at bounding box center [806, 217] width 18 height 18
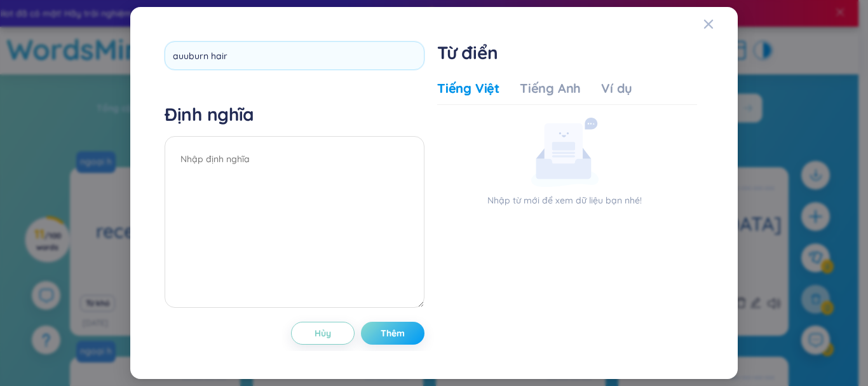
click at [400, 341] on div "auuburn hair Định nghĩa Hủy Thêm" at bounding box center [295, 192] width 260 height 303
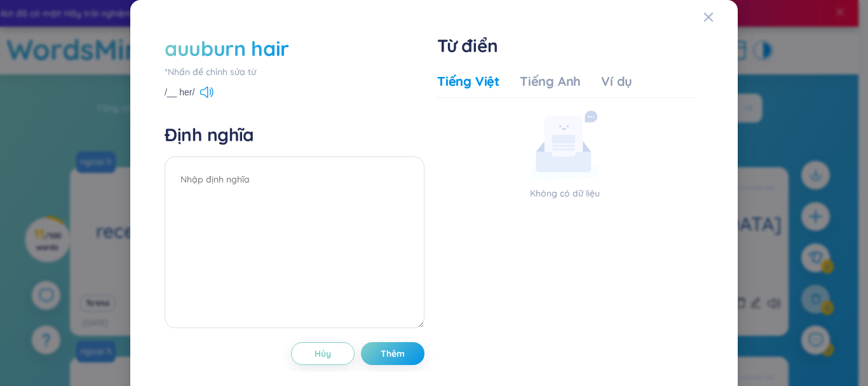
click at [196, 46] on div "auuburn hair" at bounding box center [227, 48] width 125 height 28
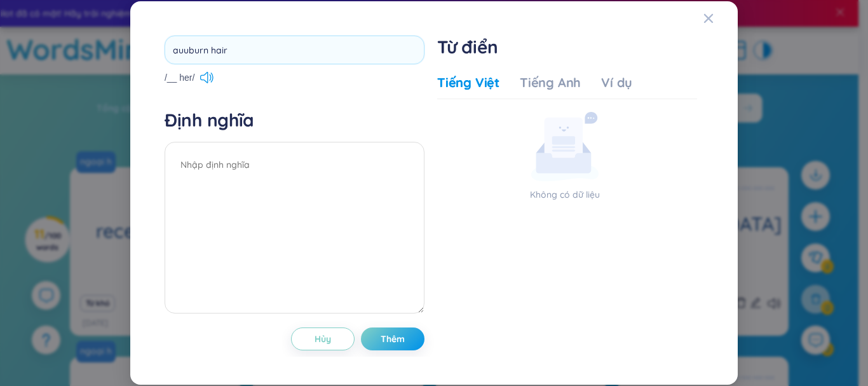
click at [196, 46] on input "auuburn hair" at bounding box center [295, 50] width 260 height 29
click at [396, 335] on div "auburn hair /__ her/ Định nghĩa Hủy Thêm" at bounding box center [295, 193] width 260 height 314
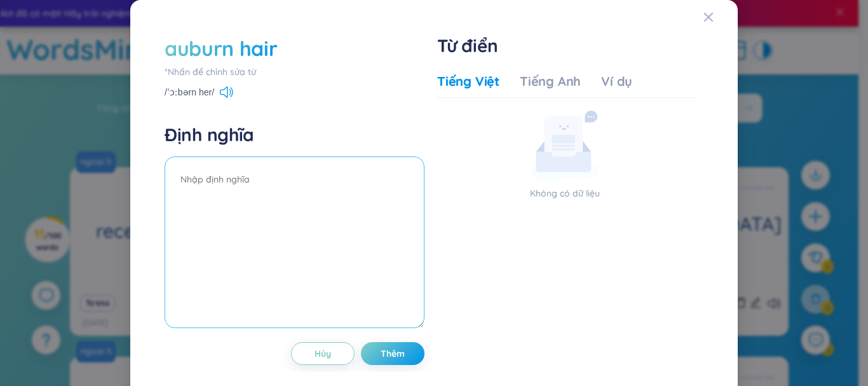
click at [349, 210] on textarea at bounding box center [295, 242] width 260 height 172
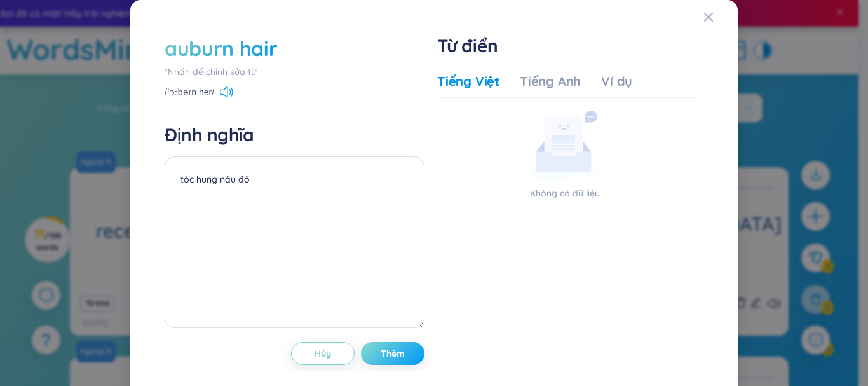
click at [381, 349] on span "Thêm" at bounding box center [393, 353] width 24 height 13
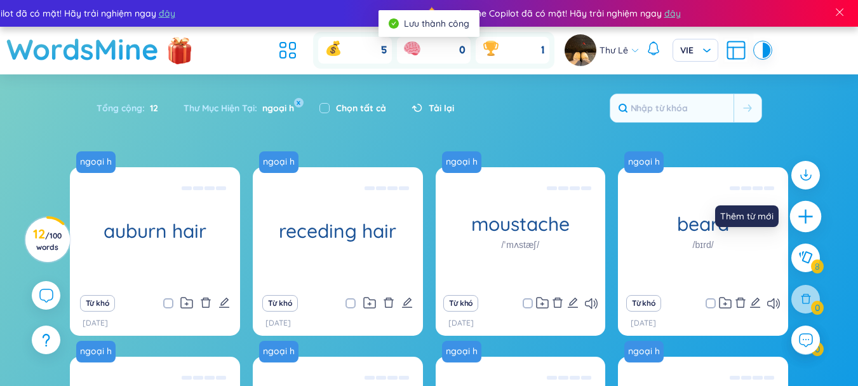
click at [813, 210] on icon "plus" at bounding box center [806, 217] width 18 height 18
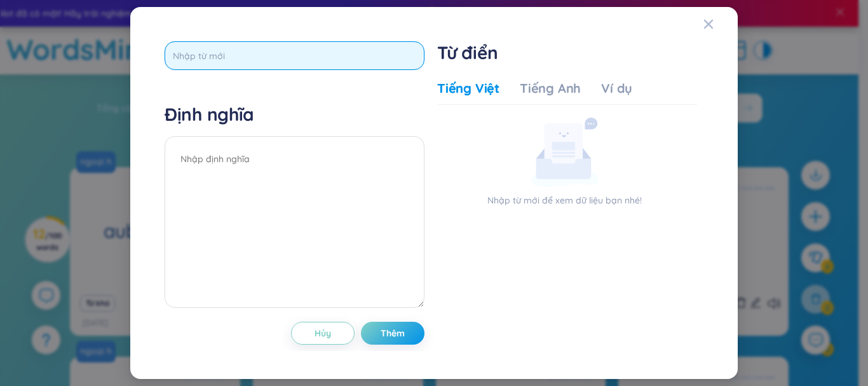
click at [375, 48] on input "text" at bounding box center [295, 55] width 260 height 29
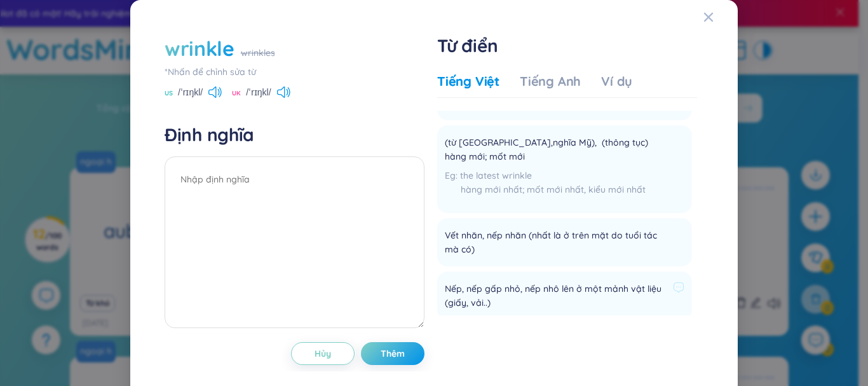
click at [532, 271] on li "Nếp, nếp gấp nhỏ, nếp nhô lên ở một mảnh vật liệu (giấy, vải..) Thêm" at bounding box center [564, 295] width 255 height 48
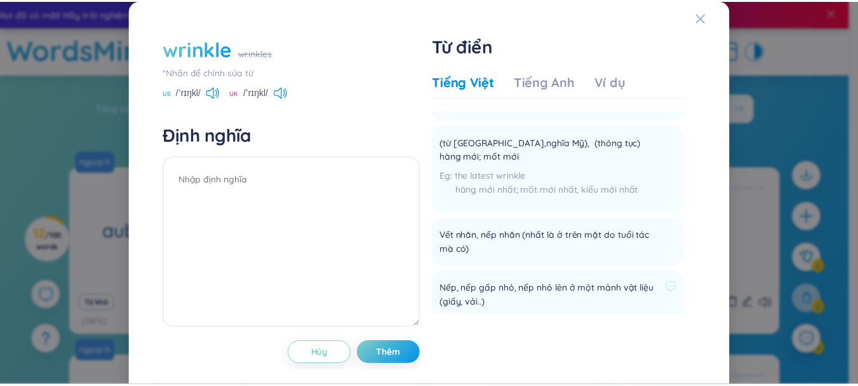
scroll to position [135, 0]
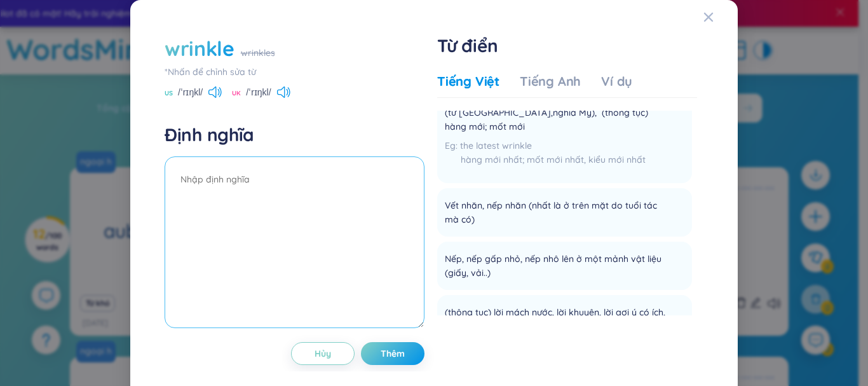
click at [352, 179] on textarea at bounding box center [295, 242] width 260 height 172
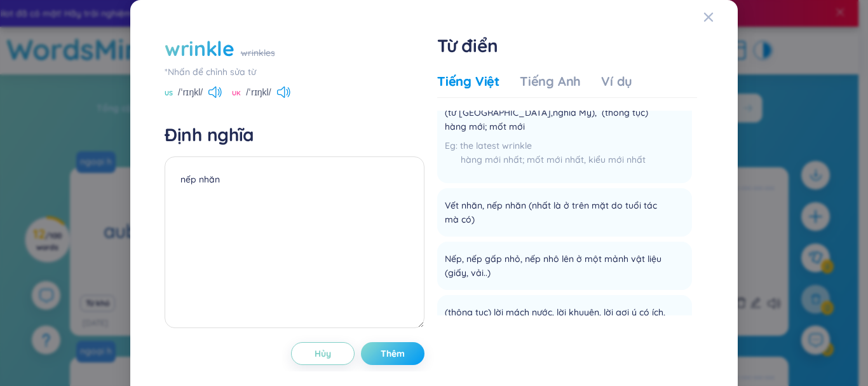
click at [392, 360] on button "Thêm" at bounding box center [393, 353] width 64 height 23
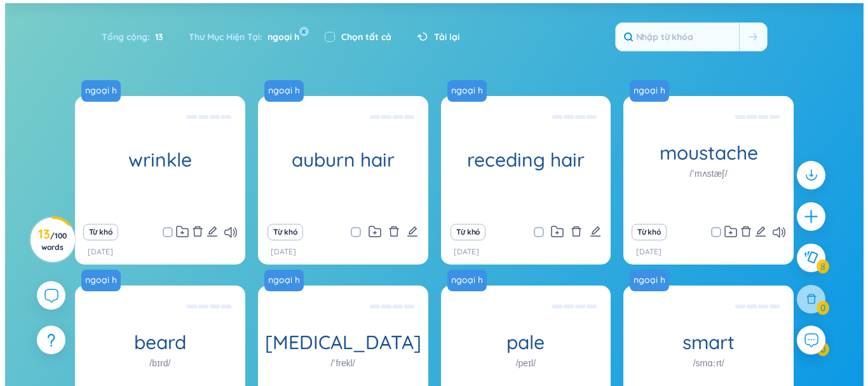
scroll to position [41, 0]
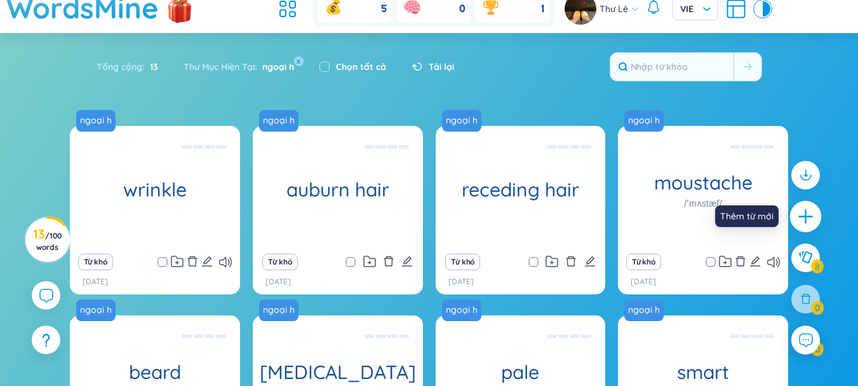
click at [807, 226] on div at bounding box center [806, 217] width 32 height 32
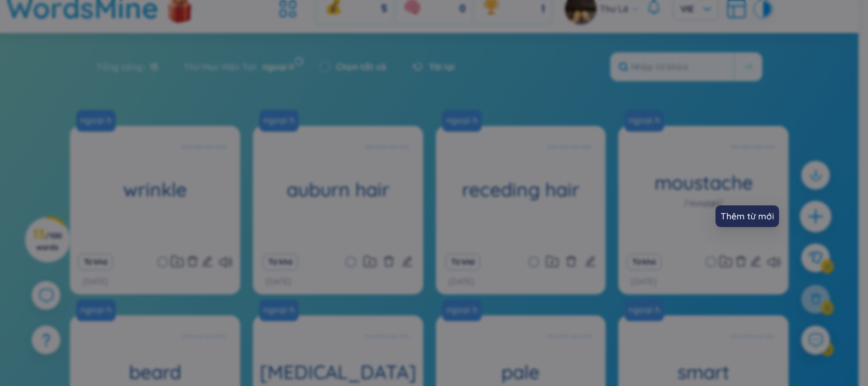
scroll to position [0, 0]
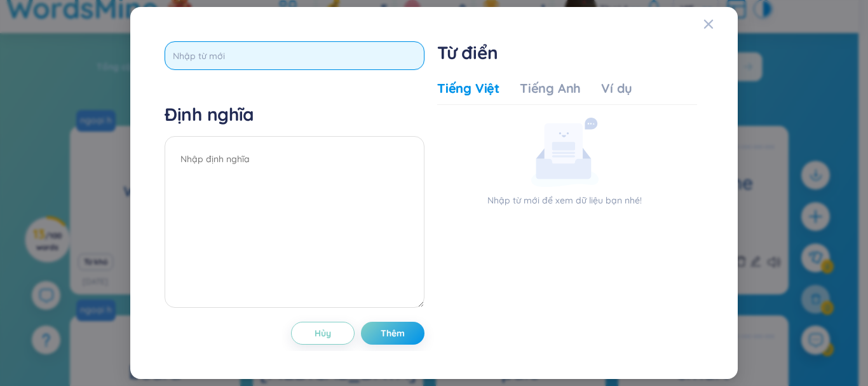
click at [348, 65] on input "text" at bounding box center [295, 55] width 260 height 29
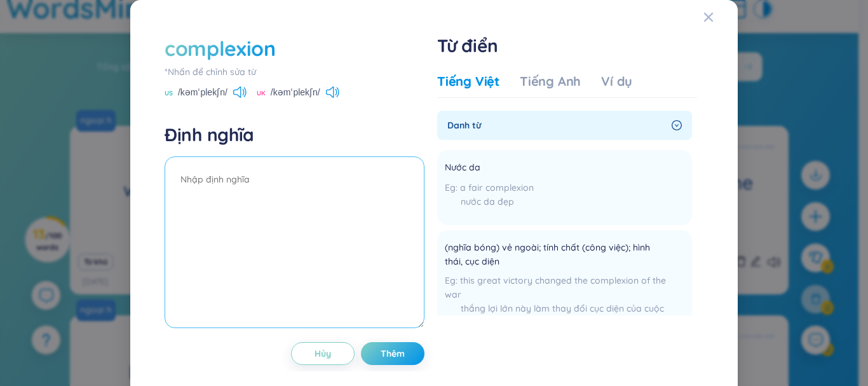
click at [335, 174] on textarea at bounding box center [295, 242] width 260 height 172
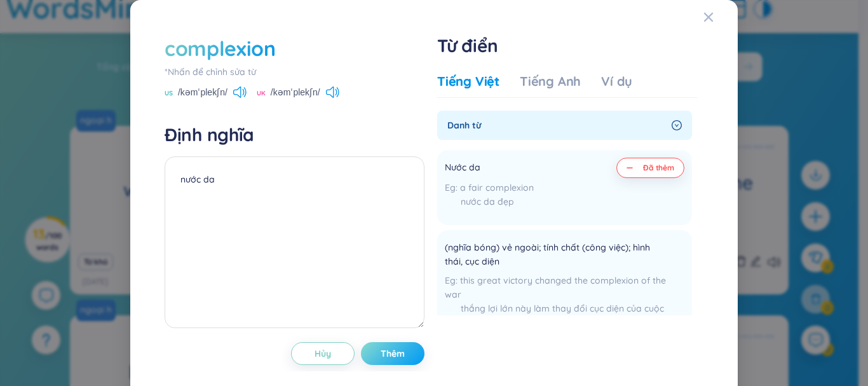
click at [398, 360] on button "Thêm" at bounding box center [393, 353] width 64 height 23
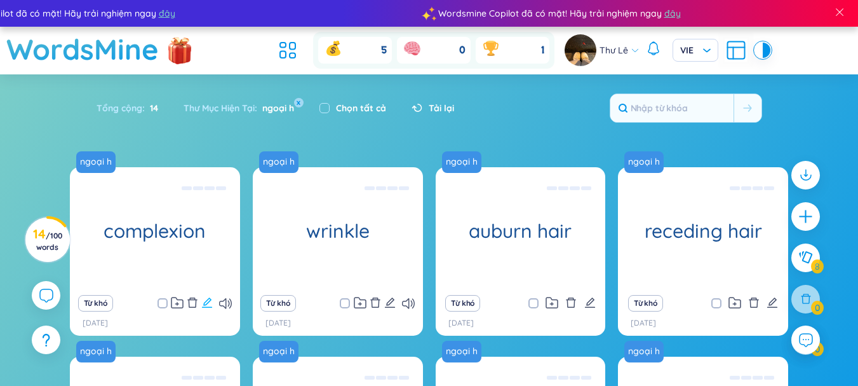
click at [206, 300] on icon "edit" at bounding box center [206, 302] width 11 height 11
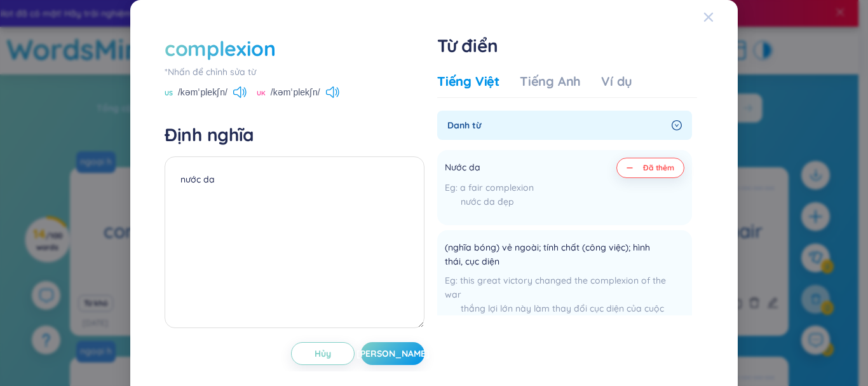
click at [704, 17] on icon "Close" at bounding box center [708, 17] width 9 height 9
